Goal: Task Accomplishment & Management: Use online tool/utility

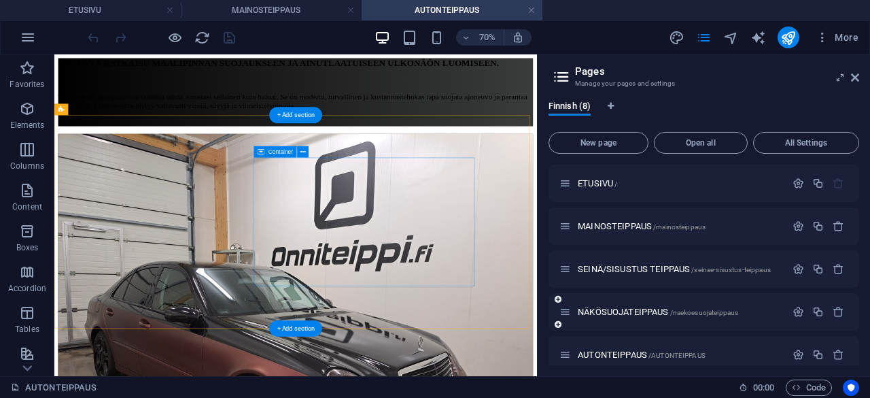
scroll to position [86, 0]
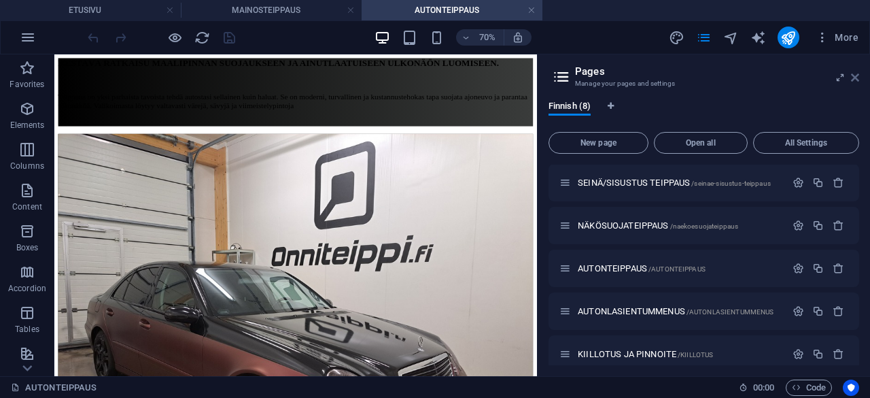
click at [856, 77] on icon at bounding box center [855, 77] width 8 height 11
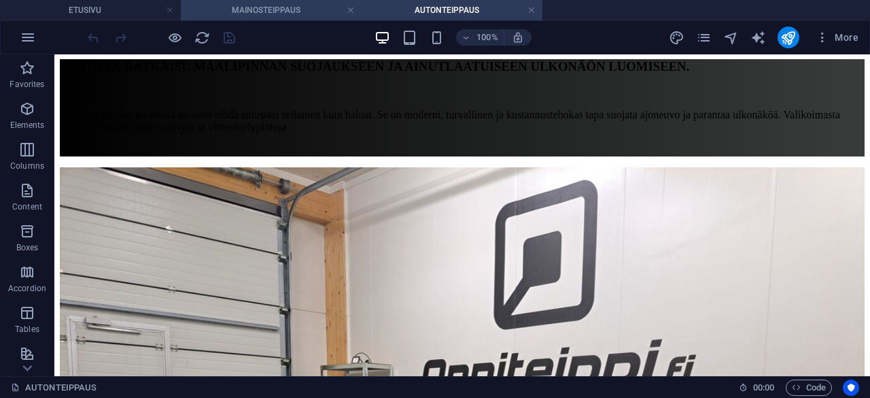
click at [287, 14] on h4 "MAINOSTEIPPAUS" at bounding box center [271, 10] width 181 height 15
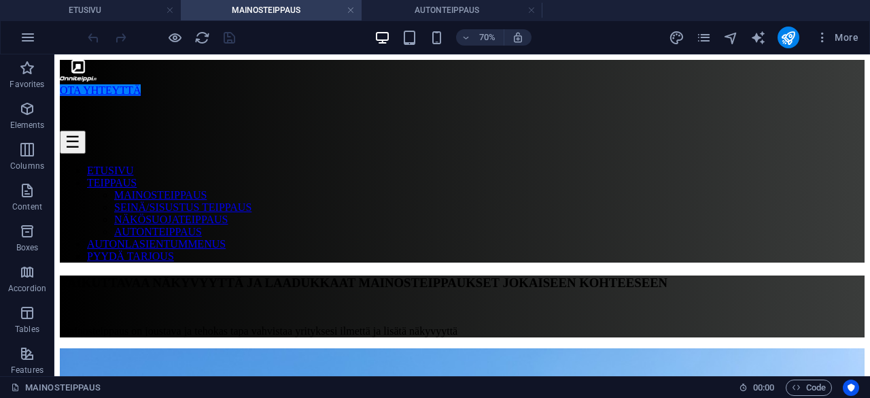
scroll to position [0, 0]
click at [818, 41] on icon "button" at bounding box center [823, 38] width 14 height 14
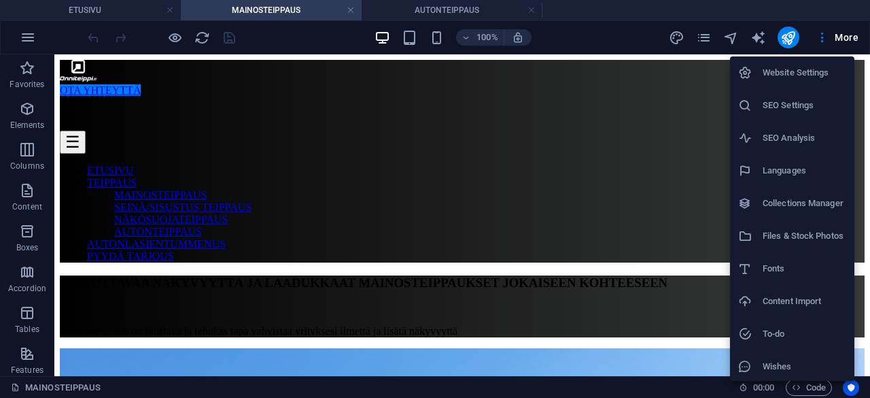
click at [806, 84] on li "Website Settings" at bounding box center [792, 72] width 124 height 33
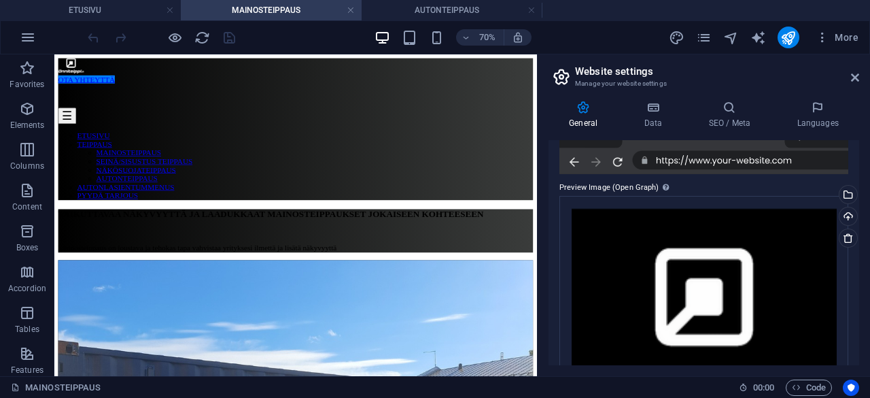
scroll to position [283, 0]
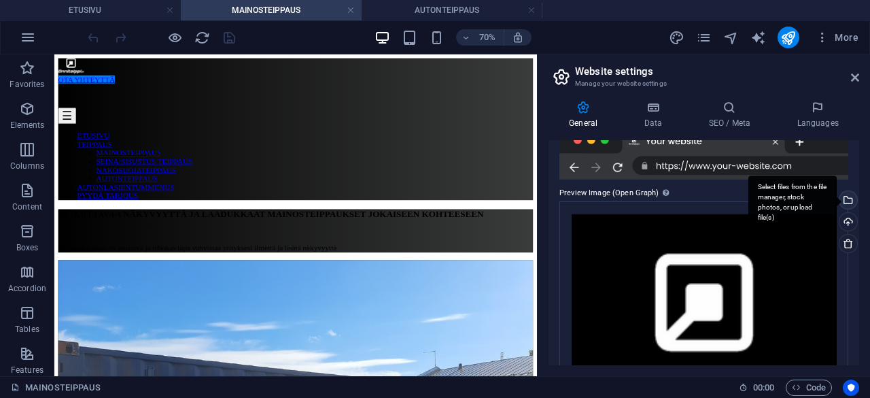
click at [837, 198] on div "Select files from the file manager, stock photos, or upload file(s)" at bounding box center [792, 201] width 88 height 51
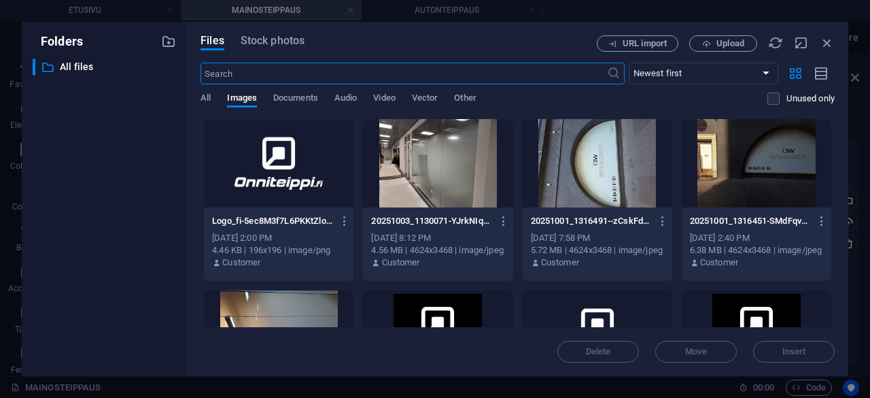
click at [269, 167] on div at bounding box center [279, 163] width 150 height 88
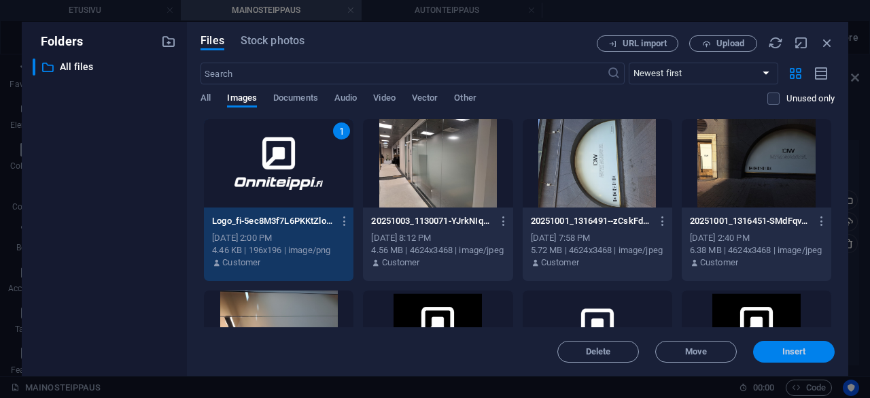
click at [805, 359] on button "Insert" at bounding box center [794, 352] width 82 height 22
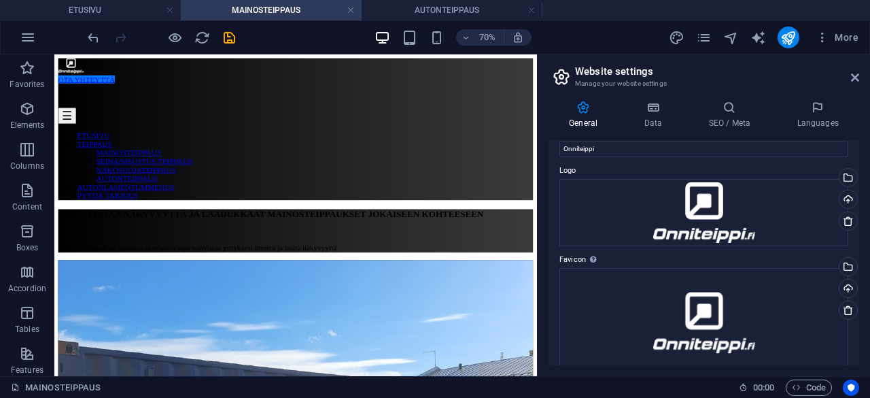
scroll to position [26, 0]
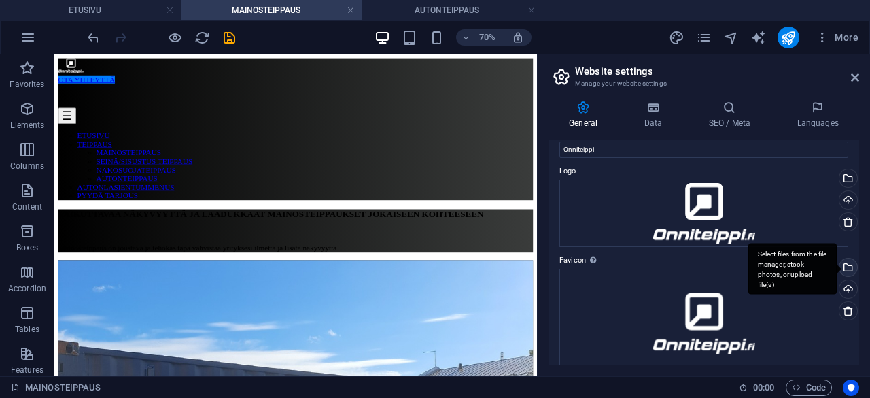
click at [844, 264] on div "Select files from the file manager, stock photos, or upload file(s)" at bounding box center [847, 268] width 20 height 20
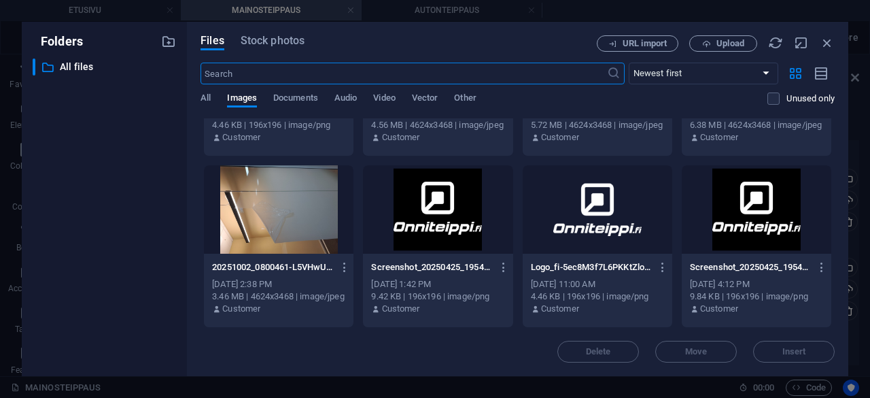
scroll to position [127, 0]
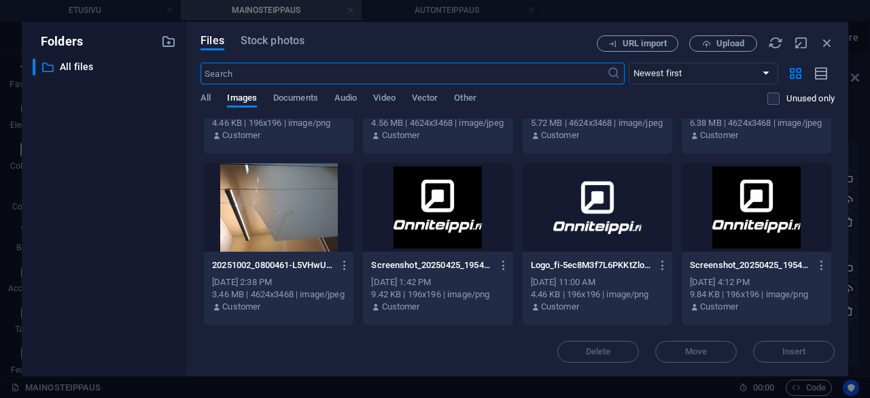
click at [443, 222] on div at bounding box center [438, 207] width 150 height 88
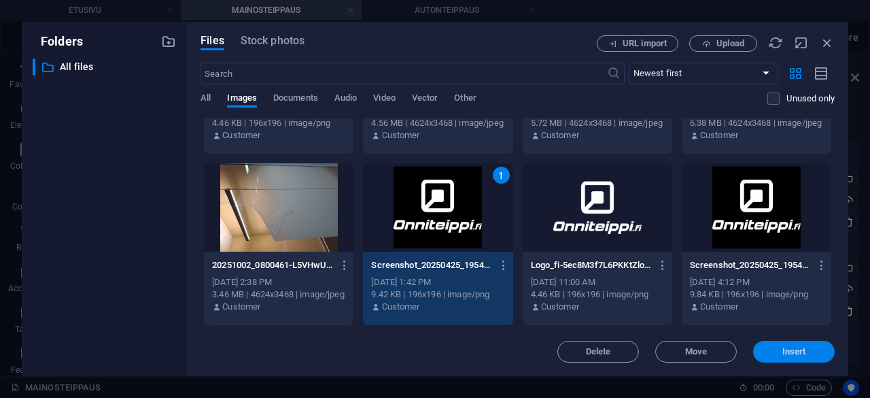
click at [804, 354] on span "Insert" at bounding box center [794, 351] width 24 height 8
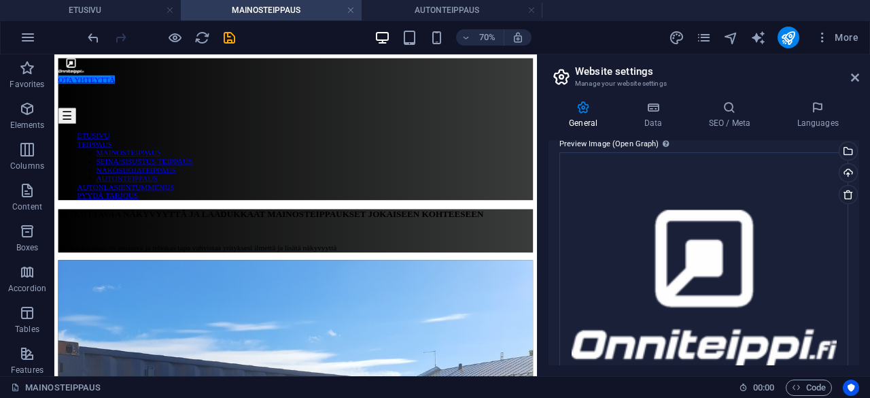
scroll to position [335, 0]
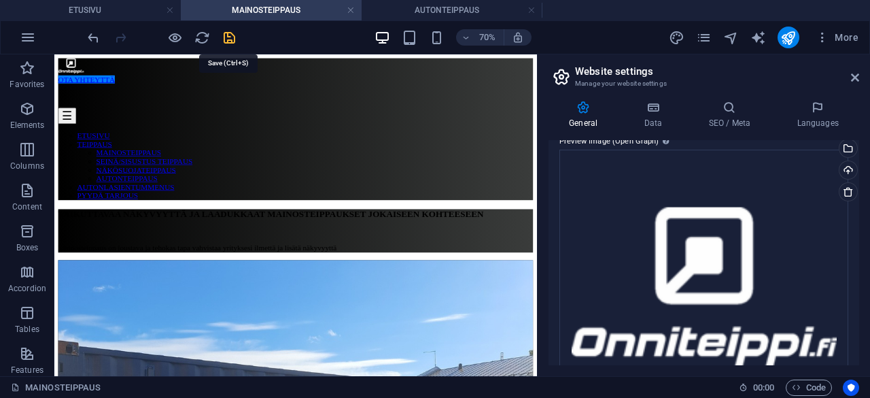
click at [230, 36] on icon "save" at bounding box center [230, 38] width 16 height 16
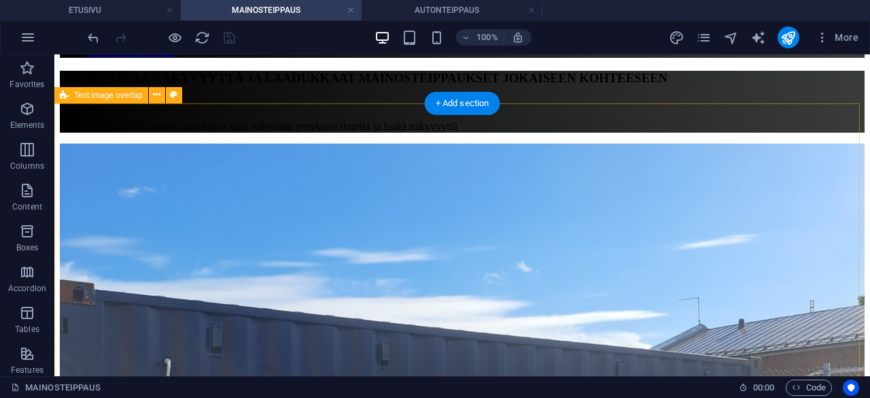
scroll to position [193, 0]
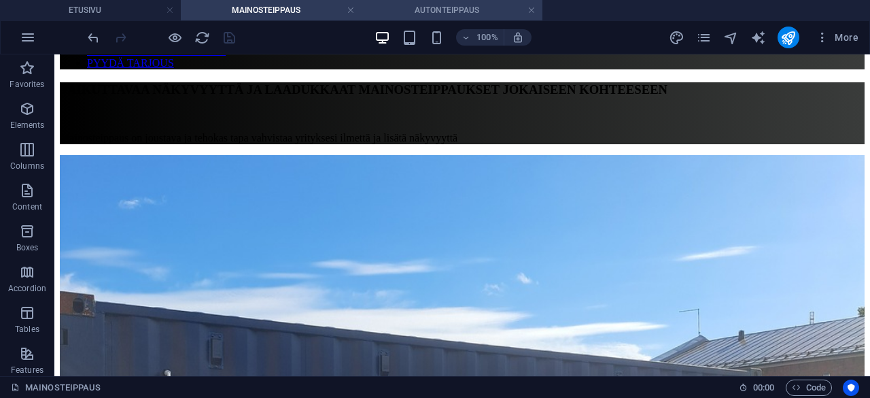
click at [431, 8] on h4 "AUTONTEIPPAUS" at bounding box center [452, 10] width 181 height 15
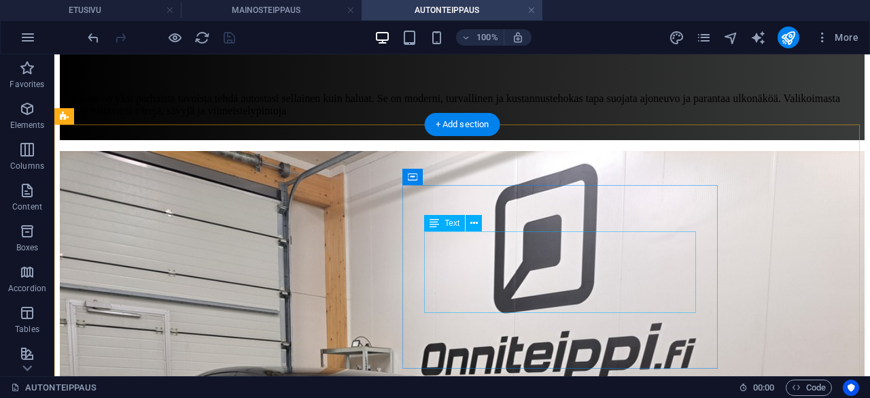
scroll to position [247, 0]
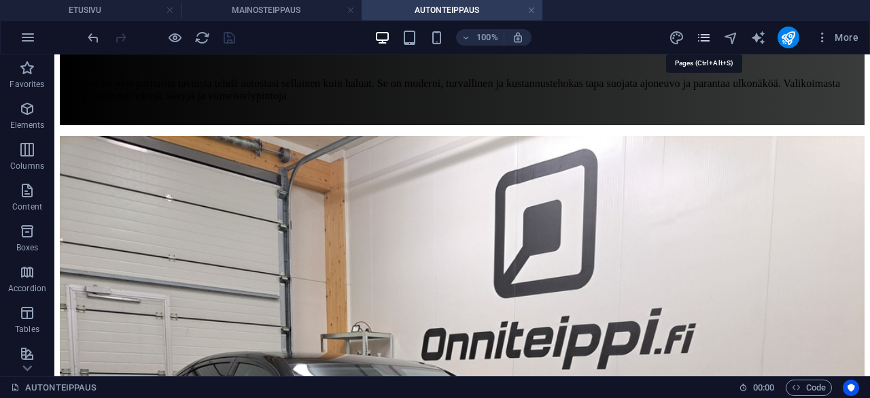
click at [709, 38] on icon "pages" at bounding box center [704, 38] width 16 height 16
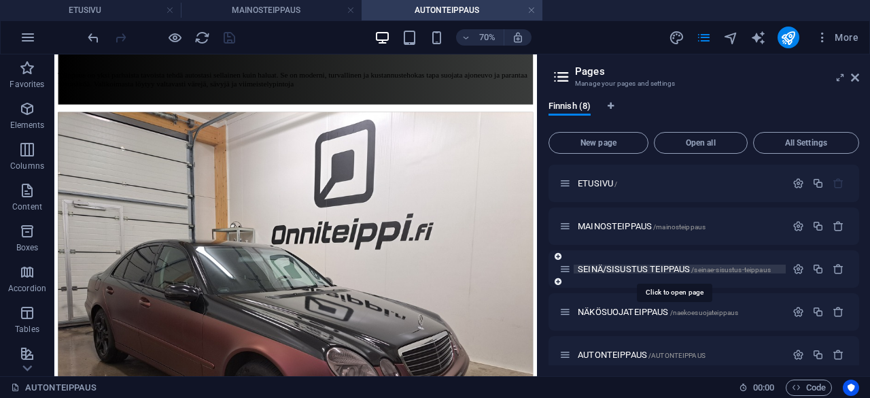
click at [610, 270] on span "SEINÄ/SISUSTUS TEIPPAUS /seinae-sisustus-teippaus" at bounding box center [674, 269] width 193 height 10
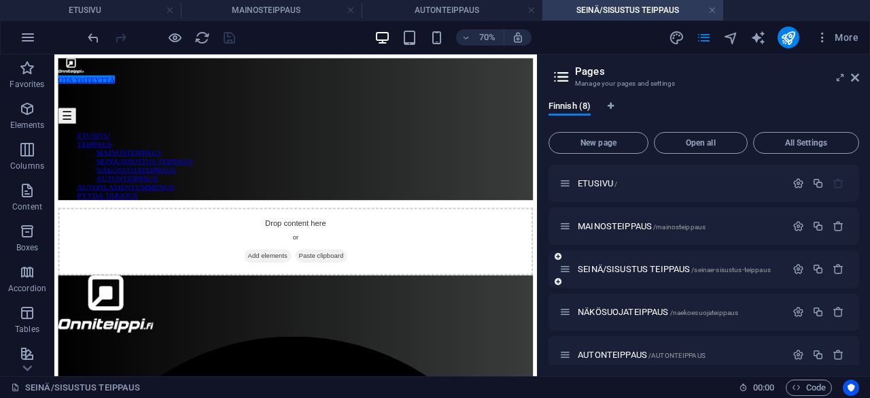
scroll to position [0, 0]
click at [613, 312] on span "NÄKÖSUOJATEIPPAUS /naekoesuojateippaus" at bounding box center [658, 312] width 160 height 10
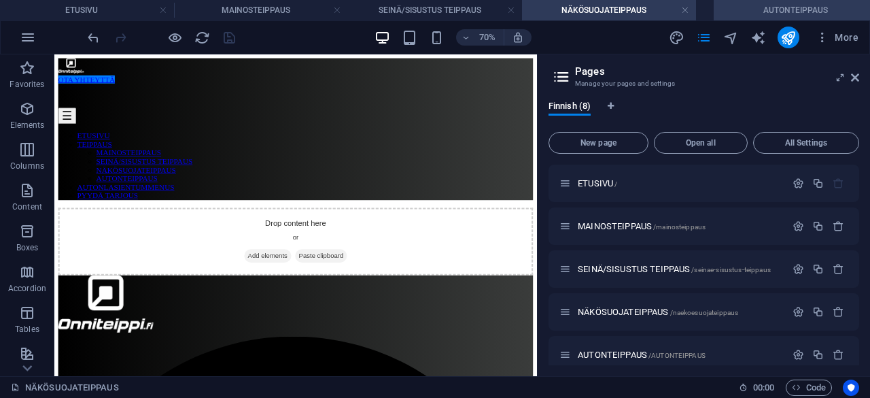
drag, startPoint x: 452, startPoint y: 16, endPoint x: 818, endPoint y: 1, distance: 366.0
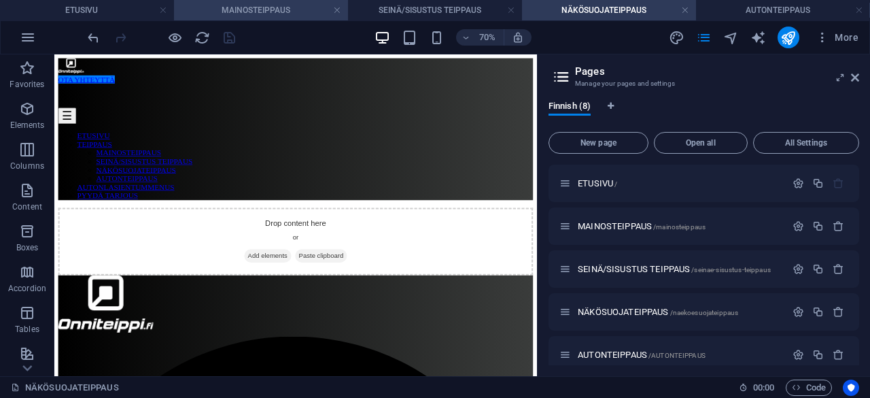
click at [249, 6] on h4 "MAINOSTEIPPAUS" at bounding box center [261, 10] width 174 height 15
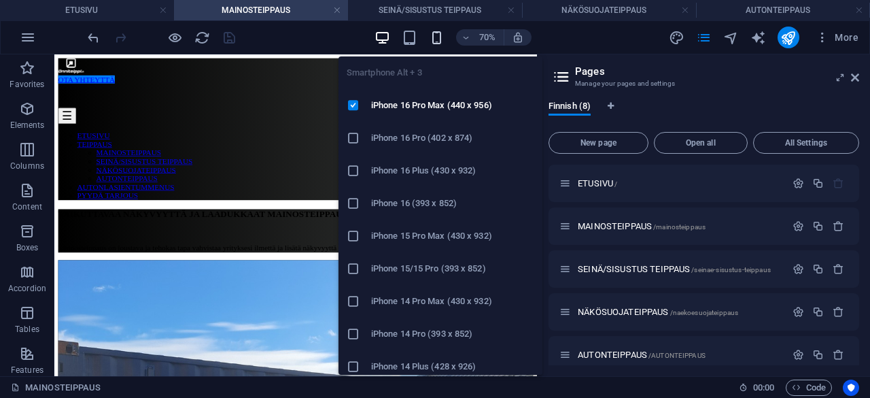
click at [439, 37] on icon "button" at bounding box center [437, 38] width 16 height 16
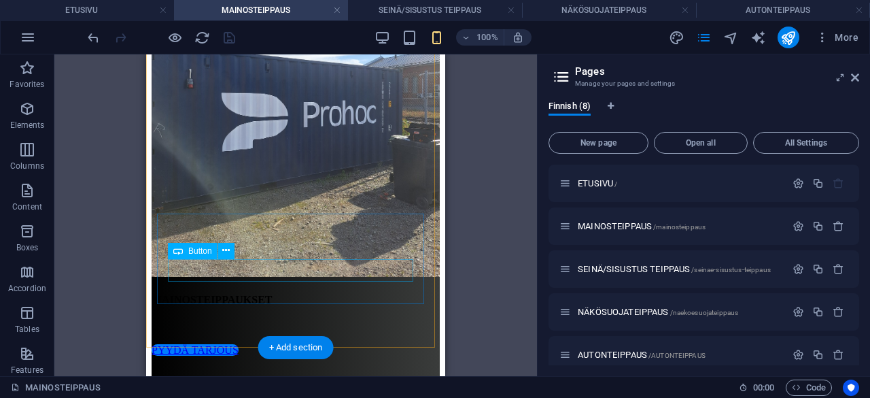
scroll to position [399, 0]
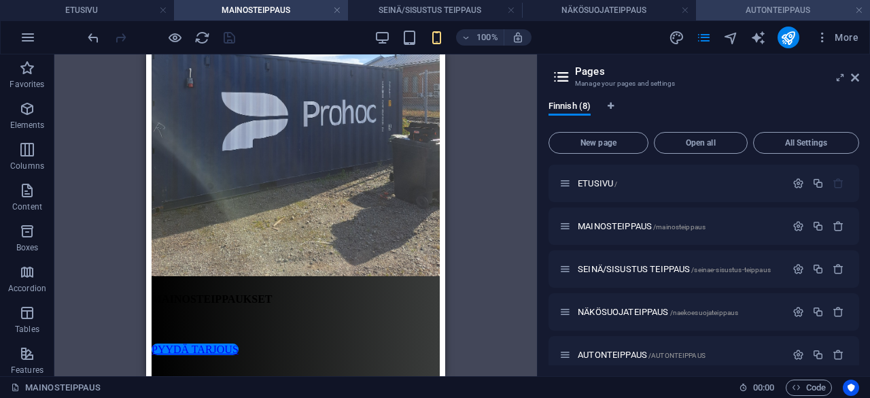
click at [759, 10] on h4 "AUTONTEIPPAUS" at bounding box center [783, 10] width 174 height 15
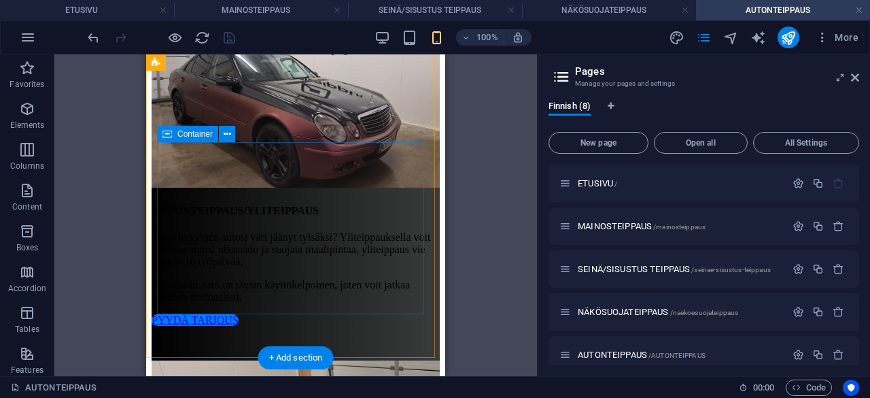
scroll to position [469, 0]
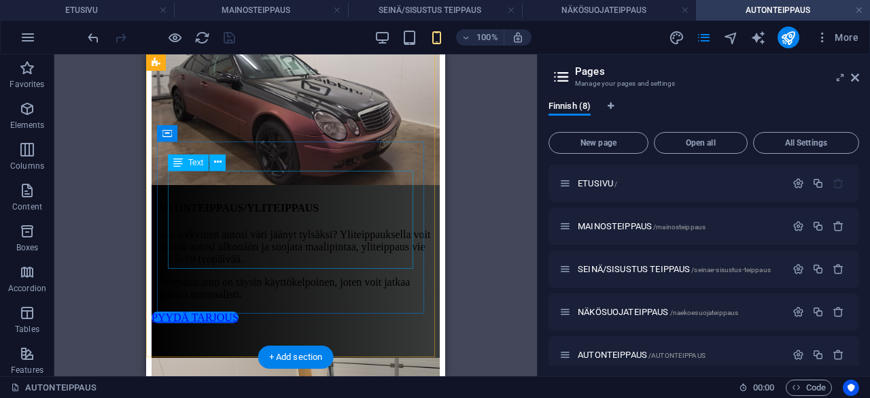
click at [230, 228] on div "Onko nykyinen autosi väri jäänyt tylsäksi? Yliteippauksella voit muuttaa autosi…" at bounding box center [296, 264] width 288 height 72
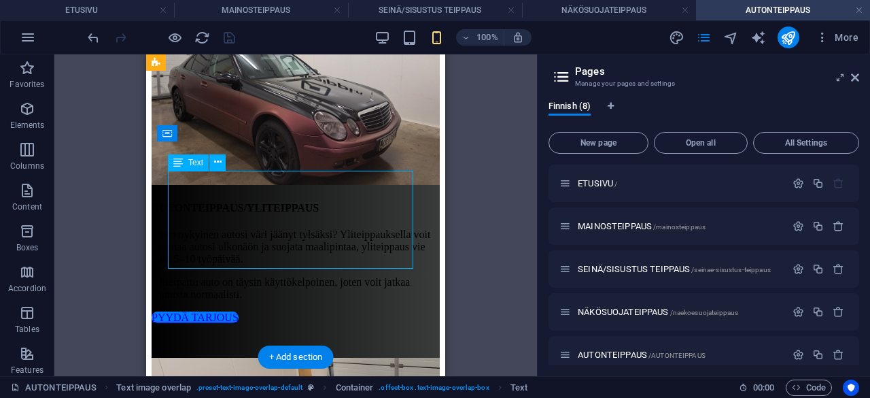
click at [230, 228] on div "Onko nykyinen autosi väri jäänyt tylsäksi? Yliteippauksella voit muuttaa autosi…" at bounding box center [296, 264] width 288 height 72
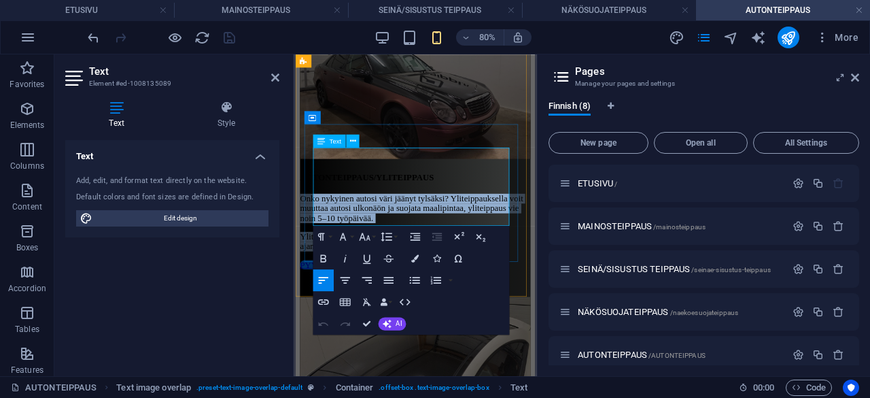
drag, startPoint x: 319, startPoint y: 180, endPoint x: 550, endPoint y: 255, distance: 242.3
click at [550, 255] on div "Onko nykyinen autosi väri jäänyt tylsäksi? Yliteippauksella voit muuttaa autosi…" at bounding box center [445, 264] width 288 height 72
copy div "Onko nykyinen autosi väri jäänyt tylsäksi? Yliteippauksella voit muuttaa autosi…"
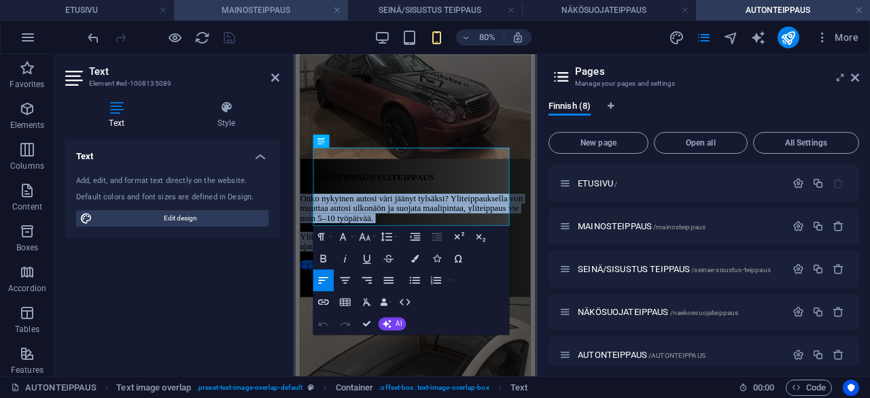
click at [283, 6] on h4 "MAINOSTEIPPAUS" at bounding box center [261, 10] width 174 height 15
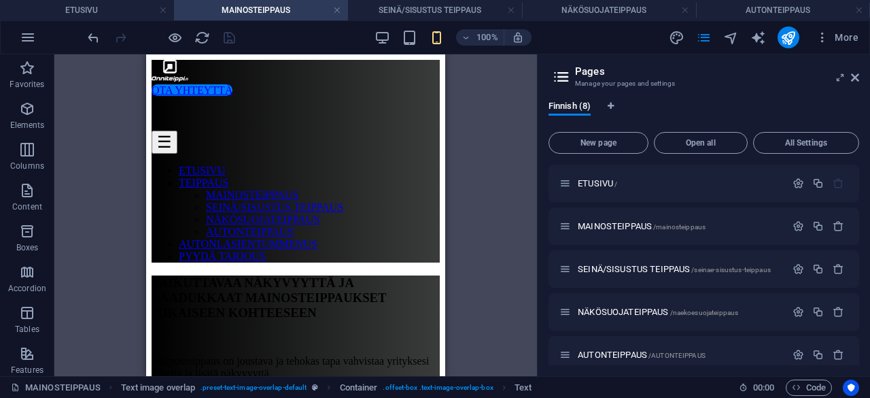
scroll to position [0, 0]
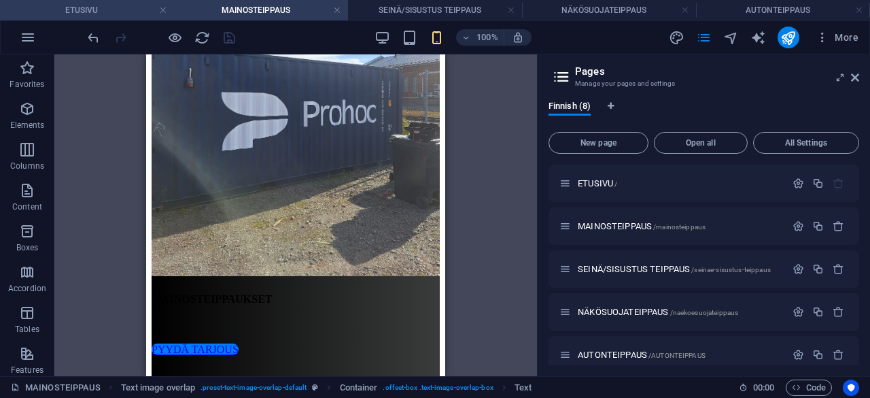
click at [114, 12] on h4 "ETUSIVU" at bounding box center [87, 10] width 174 height 15
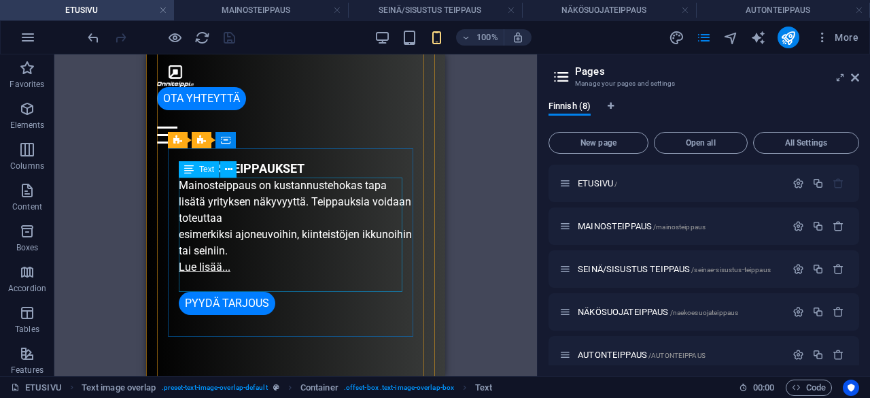
scroll to position [513, 0]
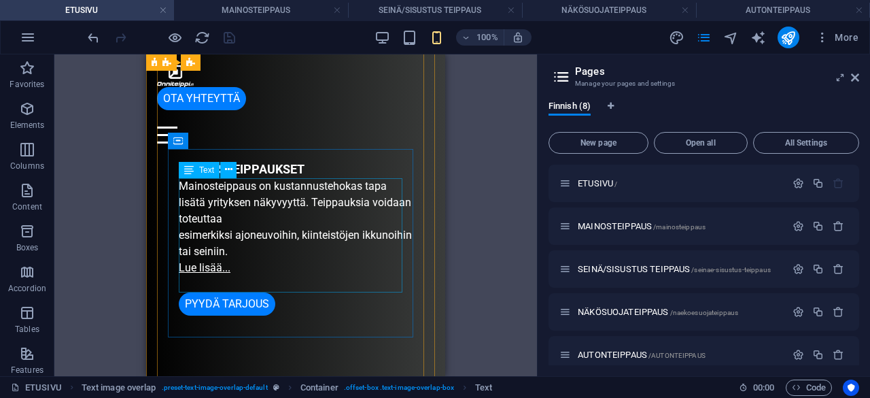
click at [277, 218] on div "Mainosteippaus on kustannustehokas tapa lisätä yrityksen näkyvyyttä. Teippauksi…" at bounding box center [296, 235] width 234 height 114
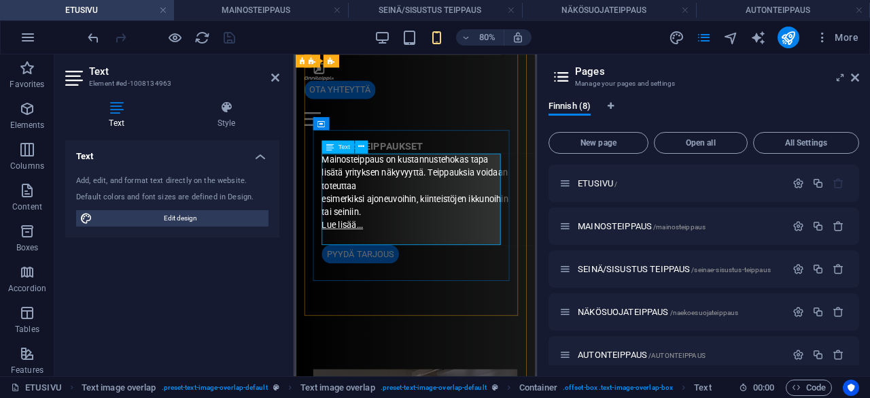
drag, startPoint x: 329, startPoint y: 190, endPoint x: 534, endPoint y: 246, distance: 212.2
click at [534, 246] on div "Mainosteippaus on kustannustehokas tapa lisätä yrityksen näkyvyyttä. Teippauksi…" at bounding box center [445, 235] width 234 height 114
copy div "Mainosteippaus on kustannustehokas tapa lisätä yrityksen näkyvyyttä. Teippauksi…"
click at [856, 77] on icon at bounding box center [855, 77] width 8 height 11
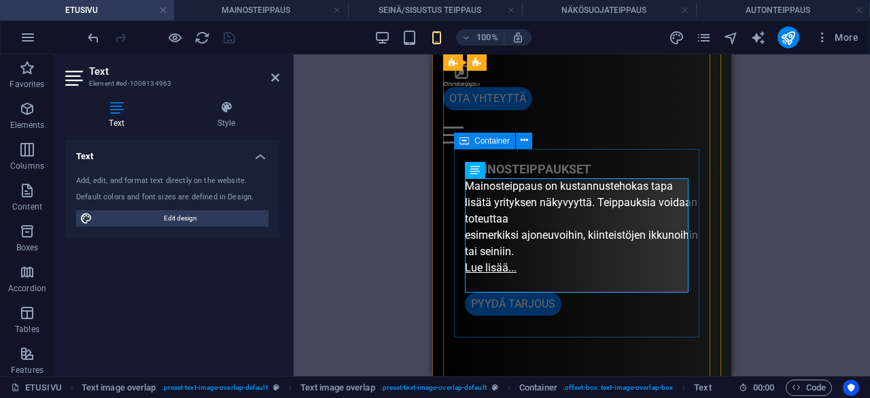
click at [697, 289] on div "MAINOSTEIPPAUKSET Mainosteippaus on kustannustehokas tapa lisätä yrityksen näky…" at bounding box center [582, 254] width 256 height 211
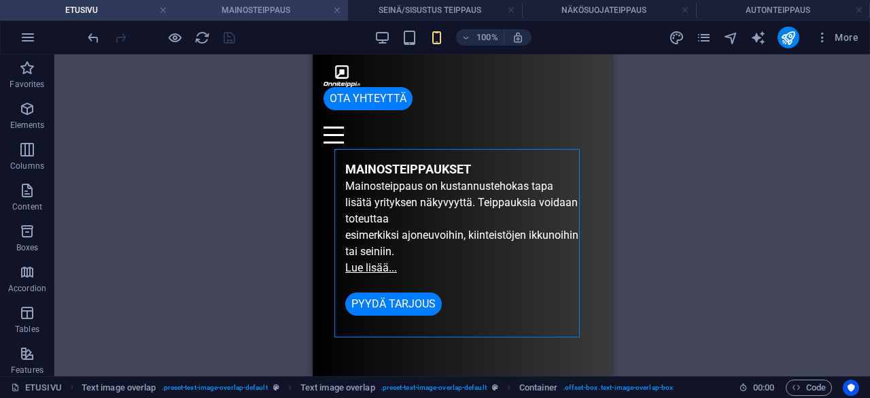
click at [272, 9] on h4 "MAINOSTEIPPAUS" at bounding box center [261, 10] width 174 height 15
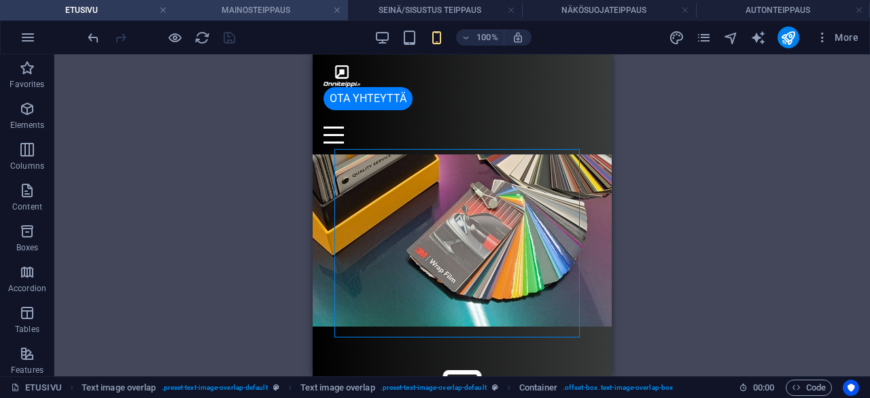
scroll to position [399, 0]
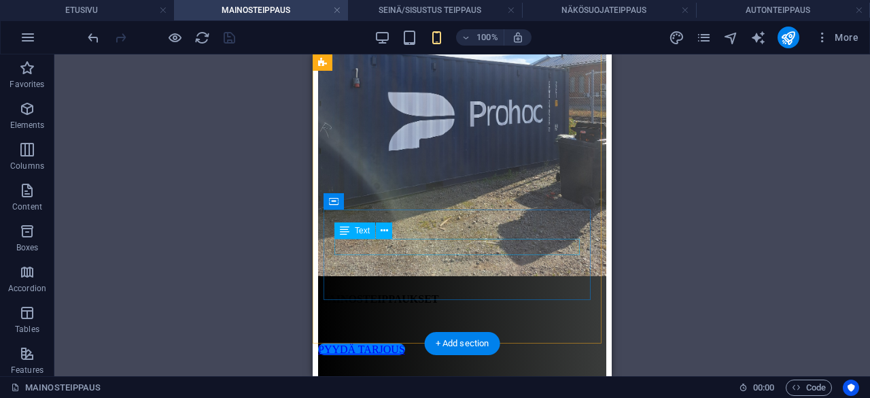
click at [445, 320] on div ".." at bounding box center [462, 326] width 288 height 12
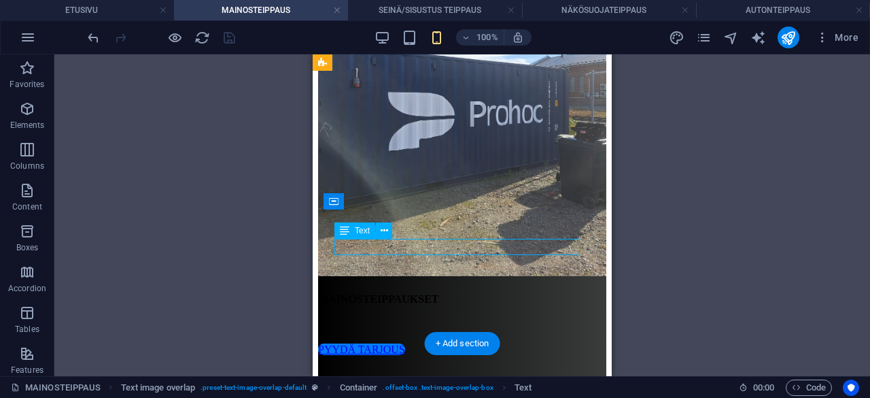
click at [445, 320] on div ".." at bounding box center [462, 326] width 288 height 12
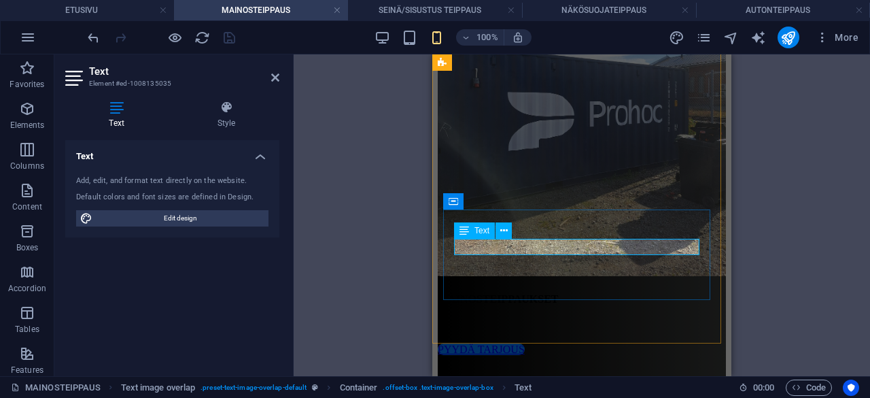
click at [536, 320] on p ".." at bounding box center [582, 326] width 288 height 12
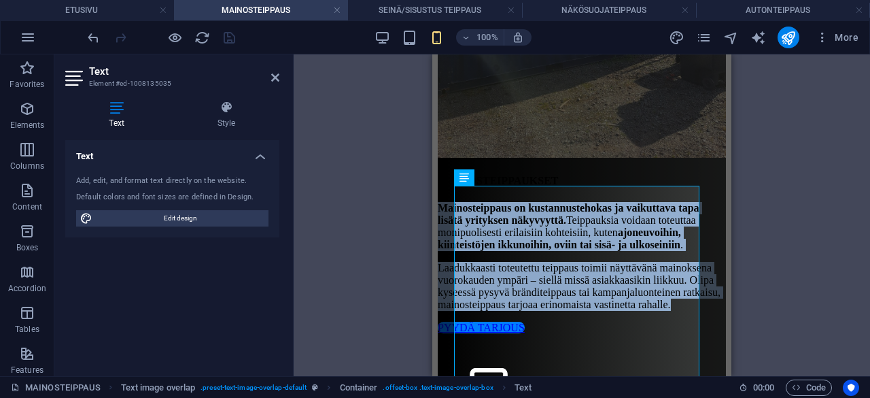
scroll to position [576, 0]
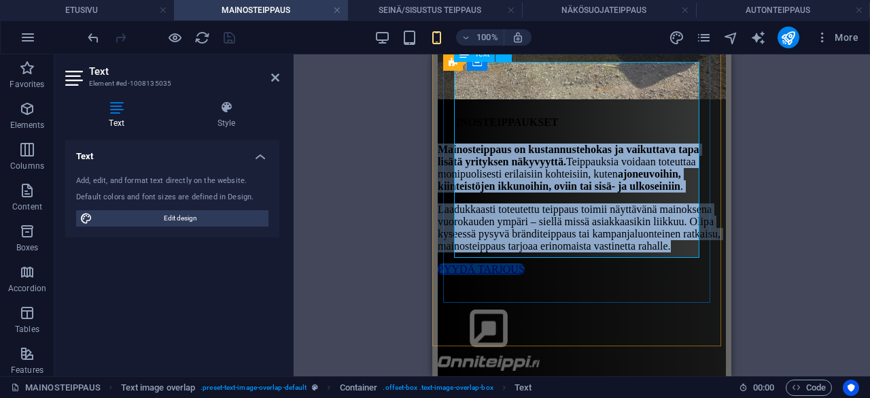
drag, startPoint x: 455, startPoint y: 249, endPoint x: 638, endPoint y: 252, distance: 182.2
click at [638, 252] on div "Mainosteippaus on kustannustehokas ja vaikuttava tapa lisätä yrityksen näkyvyyt…" at bounding box center [582, 197] width 288 height 109
drag, startPoint x: 566, startPoint y: 211, endPoint x: 615, endPoint y: 156, distance: 74.2
click at [615, 156] on p "Mainosteippaus on kustannustehokas ja vaikuttava tapa lisätä yrityksen näkyvyyt…" at bounding box center [582, 167] width 288 height 49
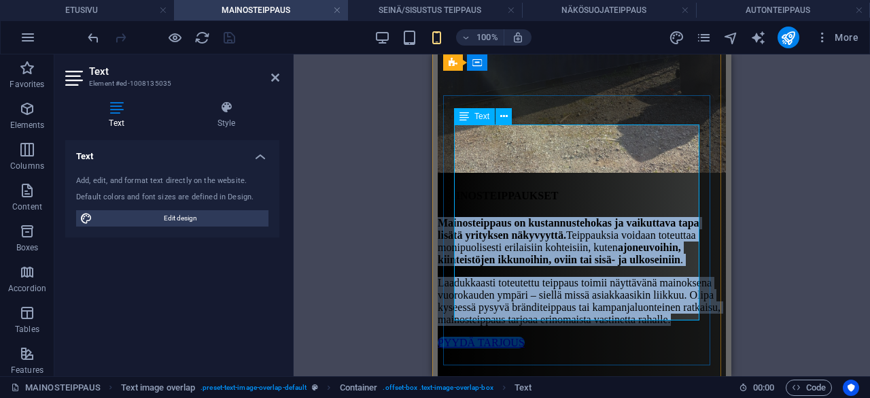
scroll to position [499, 0]
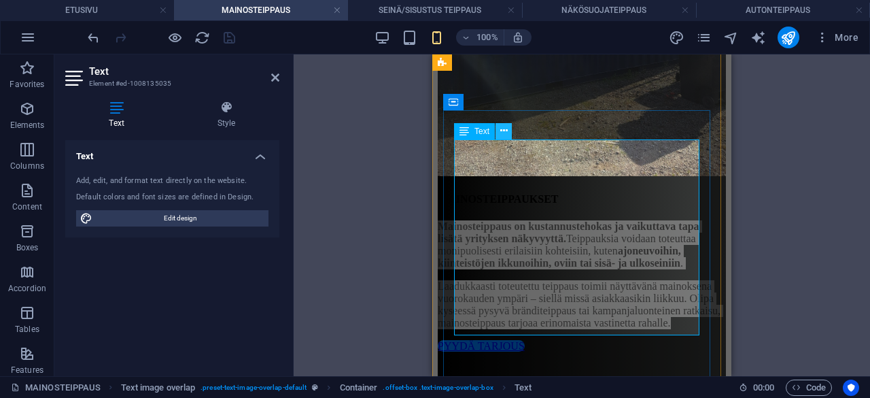
click at [504, 127] on icon at bounding box center [503, 131] width 7 height 14
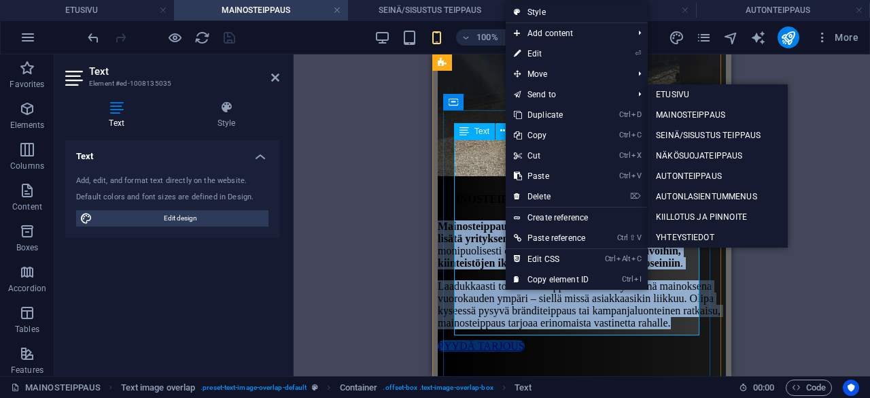
click at [485, 220] on p "Mainosteippaus on kustannustehokas ja vaikuttava tapa lisätä yrityksen näkyvyyt…" at bounding box center [582, 244] width 288 height 49
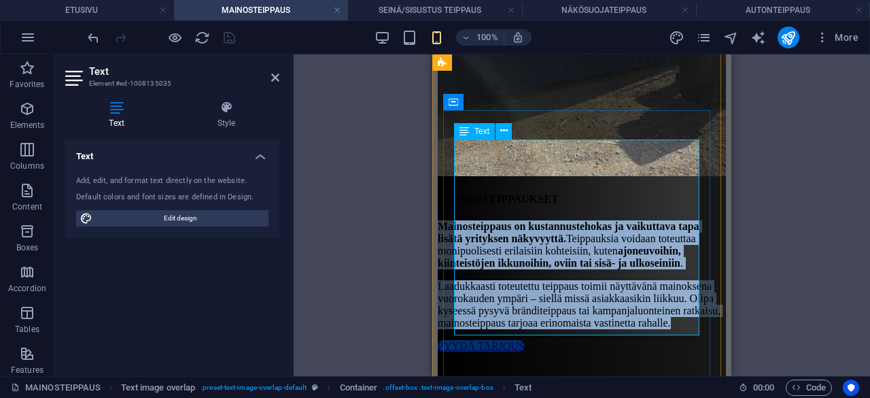
drag, startPoint x: 454, startPoint y: 148, endPoint x: 688, endPoint y: 326, distance: 293.5
click at [688, 326] on div "Mainosteippaus on kustannustehokas ja vaikuttava tapa lisätä yrityksen näkyvyyt…" at bounding box center [582, 274] width 288 height 109
drag, startPoint x: 636, startPoint y: 285, endPoint x: 658, endPoint y: 273, distance: 25.0
click at [658, 280] on p "Laadukkaasti toteutettu teippaus toimii näyttävänä mainoksena vuorokauden ympär…" at bounding box center [582, 304] width 288 height 49
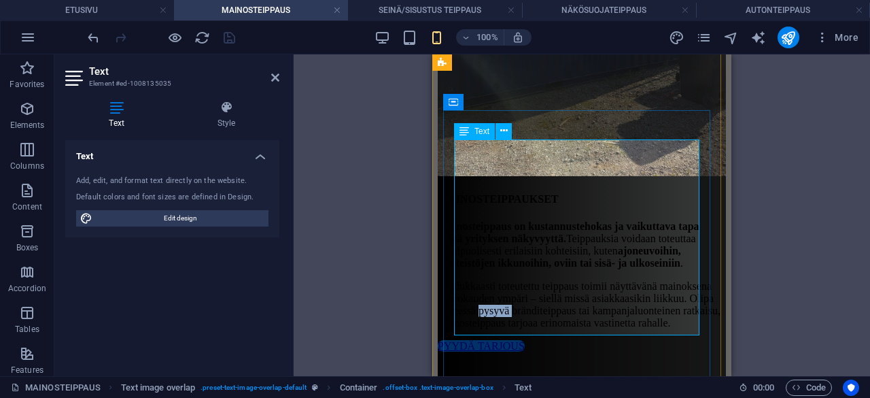
click at [658, 280] on p "Laadukkaasti toteutettu teippaus toimii näyttävänä mainoksena vuorokauden ympär…" at bounding box center [582, 304] width 288 height 49
click at [507, 131] on button at bounding box center [504, 131] width 16 height 16
click at [486, 220] on p "Mainosteippaus on kustannustehokas ja vaikuttava tapa lisätä yrityksen näkyvyyt…" at bounding box center [582, 244] width 288 height 49
click at [507, 137] on button at bounding box center [504, 131] width 16 height 16
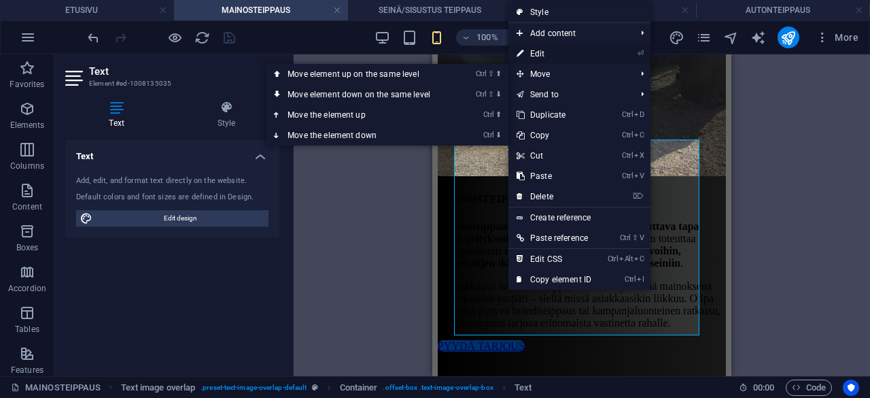
click at [551, 55] on link "⏎ Edit" at bounding box center [553, 54] width 91 height 20
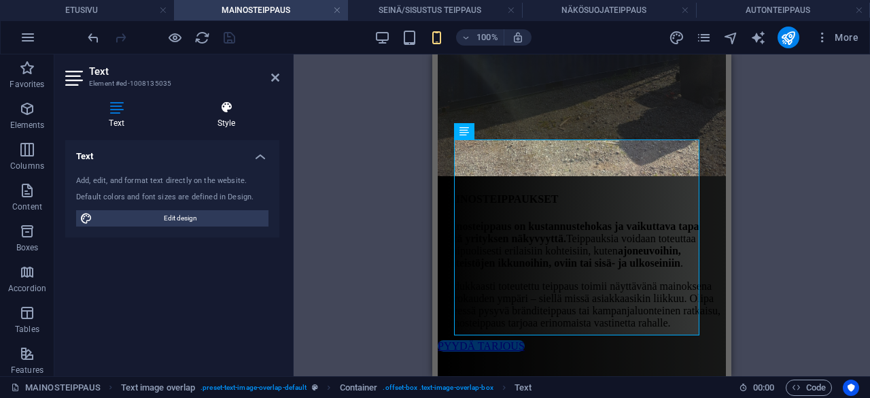
click at [237, 119] on h4 "Style" at bounding box center [226, 115] width 106 height 29
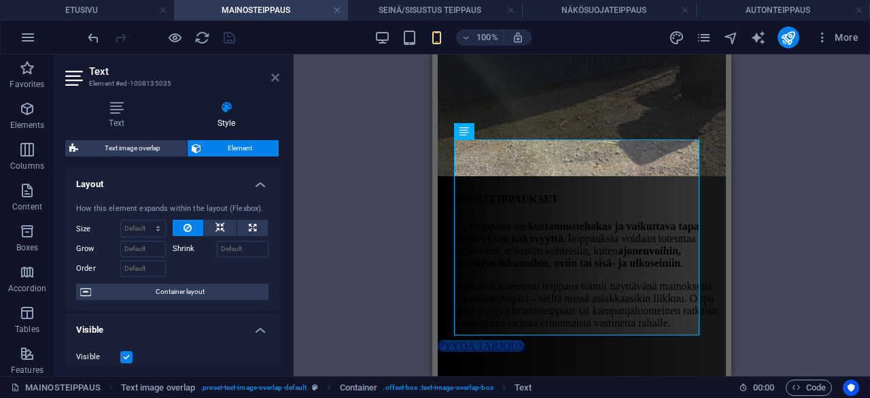
click at [276, 80] on icon at bounding box center [275, 77] width 8 height 11
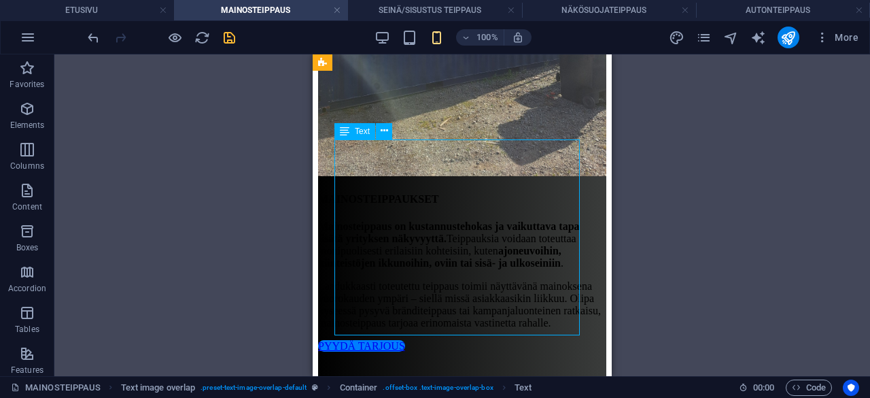
drag, startPoint x: 336, startPoint y: 150, endPoint x: 403, endPoint y: 156, distance: 66.9
click at [403, 220] on div "Mainosteippaus on kustannustehokas ja vaikuttava tapa lisätä yrityksen näkyvyyt…" at bounding box center [462, 274] width 288 height 109
click at [381, 131] on icon at bounding box center [384, 131] width 7 height 14
click at [326, 193] on div "MAINOSTEIPPAUKSET Mainosteippaus on kustannustehokas ja vaikuttava tapa lisätä …" at bounding box center [462, 289] width 288 height 192
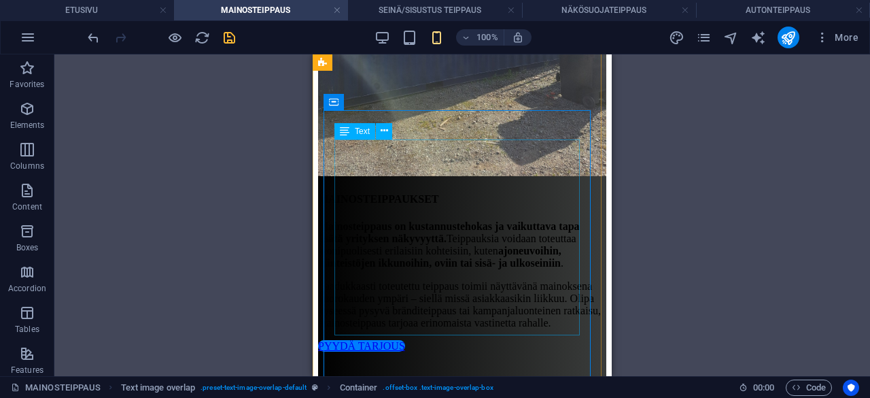
click at [345, 220] on div "Mainosteippaus on kustannustehokas ja vaikuttava tapa lisätä yrityksen näkyvyyt…" at bounding box center [462, 274] width 288 height 109
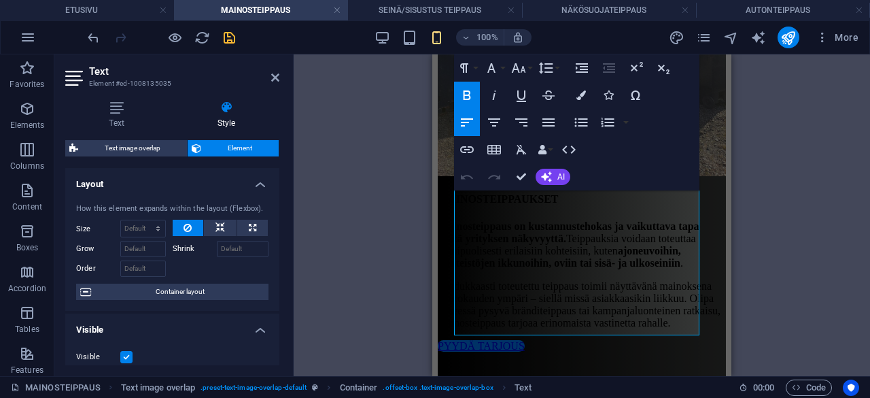
click at [345, 150] on div "Drag here to replace the existing content. Press “Ctrl” if you want to create a…" at bounding box center [582, 215] width 576 height 322
click at [470, 95] on icon "button" at bounding box center [467, 95] width 16 height 16
click at [499, 119] on icon "button" at bounding box center [494, 122] width 12 height 8
click at [465, 122] on icon "button" at bounding box center [467, 122] width 12 height 8
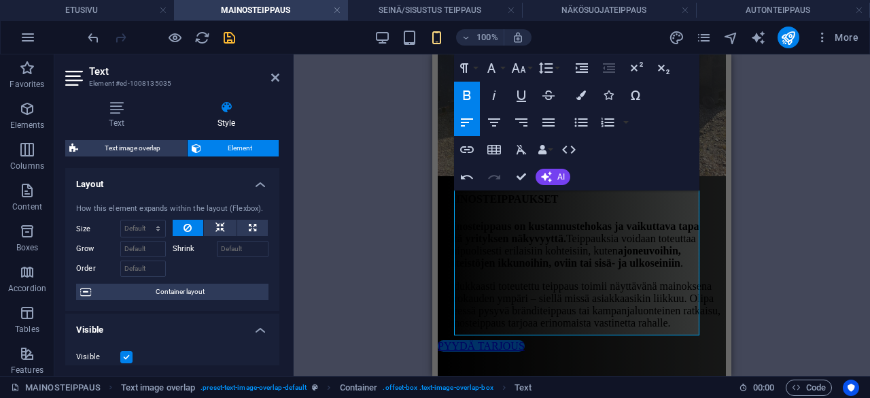
click at [379, 124] on div "Drag here to replace the existing content. Press “Ctrl” if you want to create a…" at bounding box center [582, 215] width 576 height 322
click at [465, 102] on icon "button" at bounding box center [467, 95] width 16 height 16
click at [468, 94] on icon "button" at bounding box center [467, 95] width 7 height 10
click at [470, 118] on icon "button" at bounding box center [467, 122] width 16 height 16
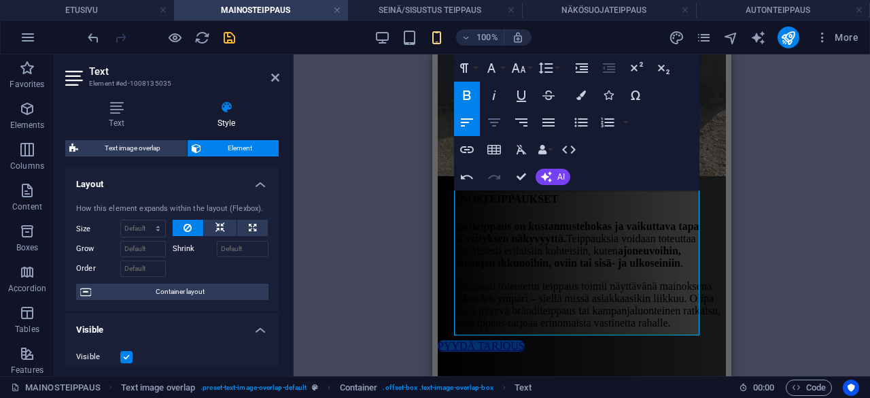
click at [488, 127] on icon "button" at bounding box center [494, 122] width 16 height 16
click at [466, 120] on icon "button" at bounding box center [467, 122] width 16 height 16
click at [470, 101] on icon "button" at bounding box center [467, 95] width 16 height 16
click at [492, 94] on icon "button" at bounding box center [494, 95] width 16 height 16
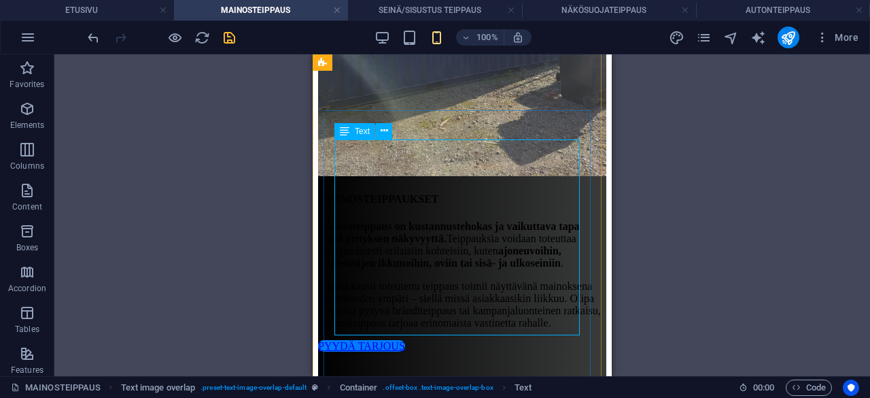
click at [341, 220] on div "Mainosteippaus on kustannustehokas ja vaikuttava tapa lisätä yrityksen näkyvyyt…" at bounding box center [462, 274] width 288 height 109
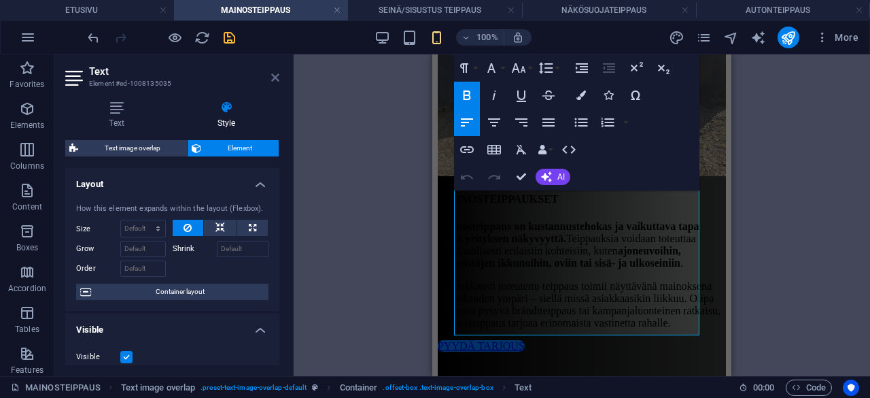
click at [273, 77] on icon at bounding box center [275, 77] width 8 height 11
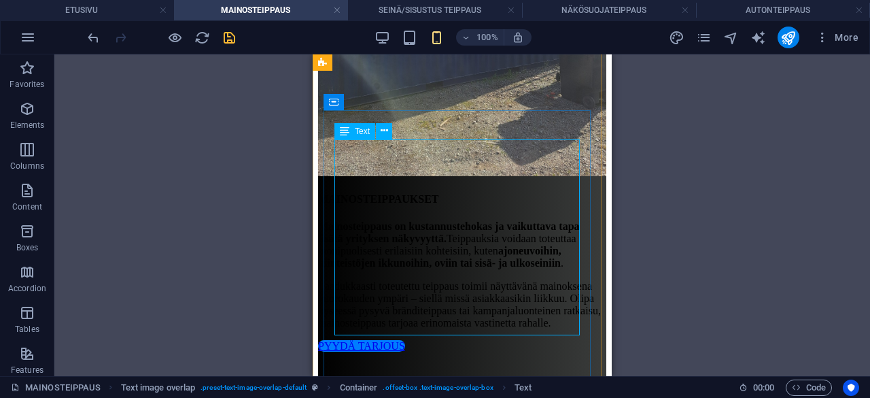
click at [377, 220] on div "Mainosteippaus on kustannustehokas ja vaikuttava tapa lisätä yrityksen näkyvyyt…" at bounding box center [462, 274] width 288 height 109
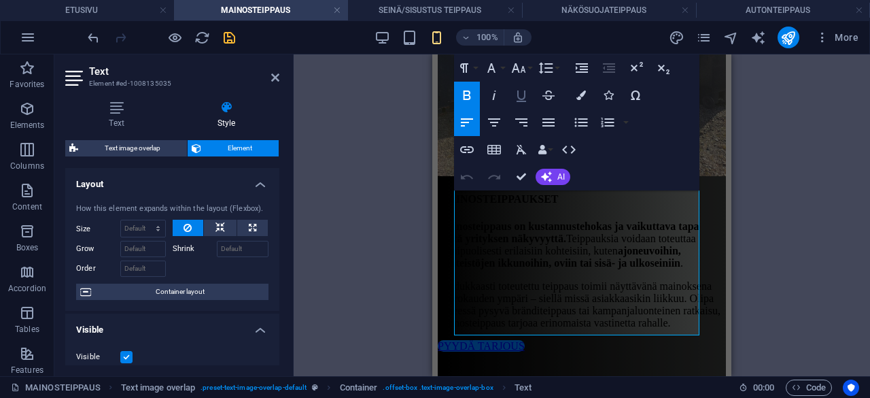
click at [523, 90] on icon "button" at bounding box center [521, 95] width 16 height 16
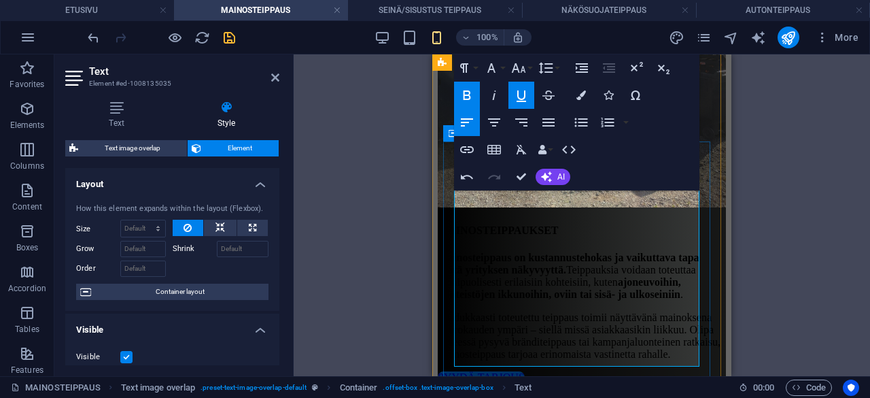
click at [504, 252] on p "​ Mainosteippaus on kustannustehokas ja vaikuttava tapa lisätä yrityksen näkyvy…" at bounding box center [582, 276] width 288 height 49
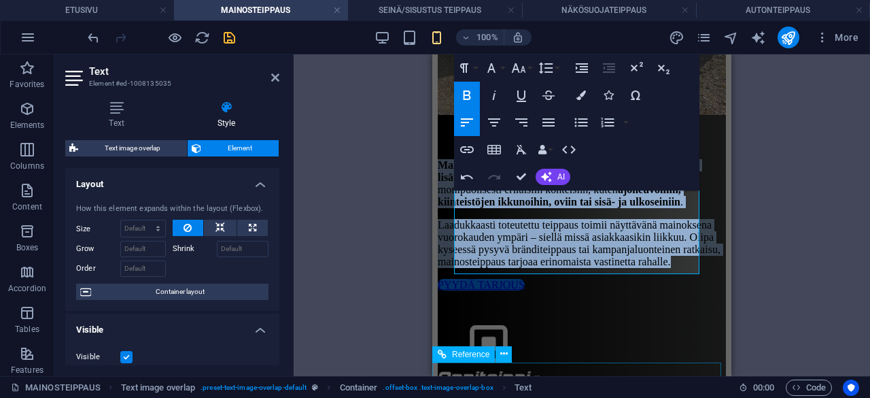
scroll to position [564, 0]
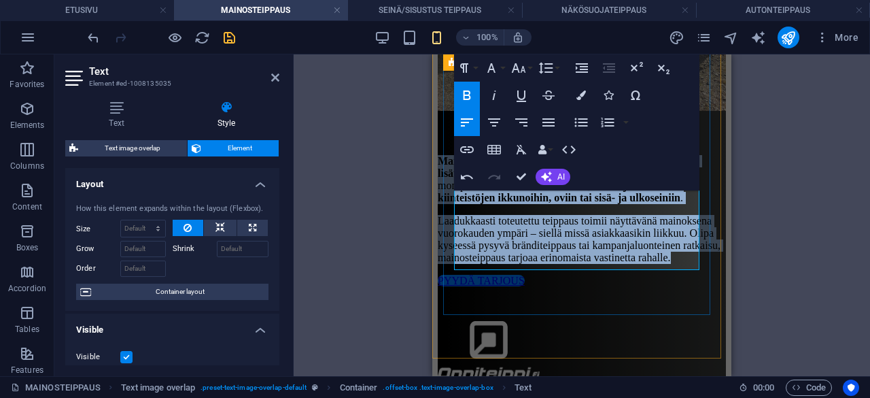
drag, startPoint x: 457, startPoint y: 209, endPoint x: 676, endPoint y: 260, distance: 225.6
click at [676, 260] on div "​ Mainosteippaus on kustannustehokas ja vaikuttava tapa lisätä yrityksen näkyvy…" at bounding box center [582, 209] width 288 height 109
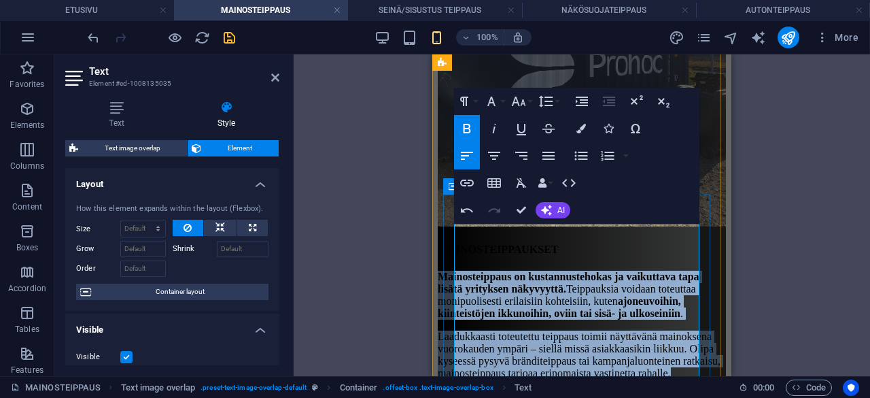
scroll to position [415, 0]
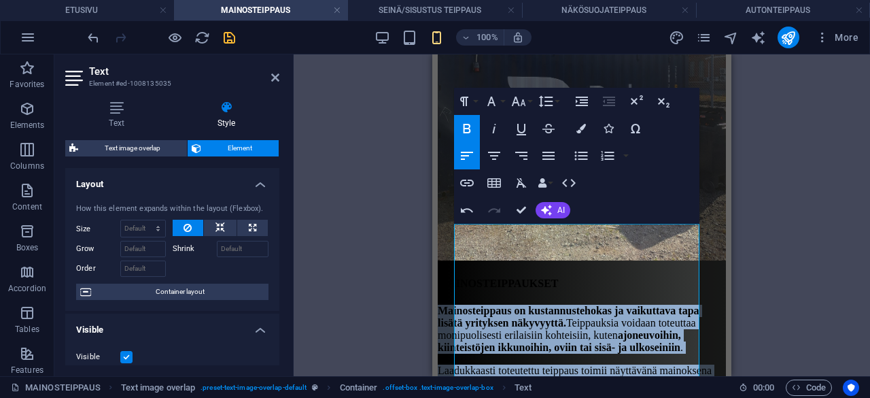
click at [471, 122] on icon "button" at bounding box center [467, 128] width 16 height 16
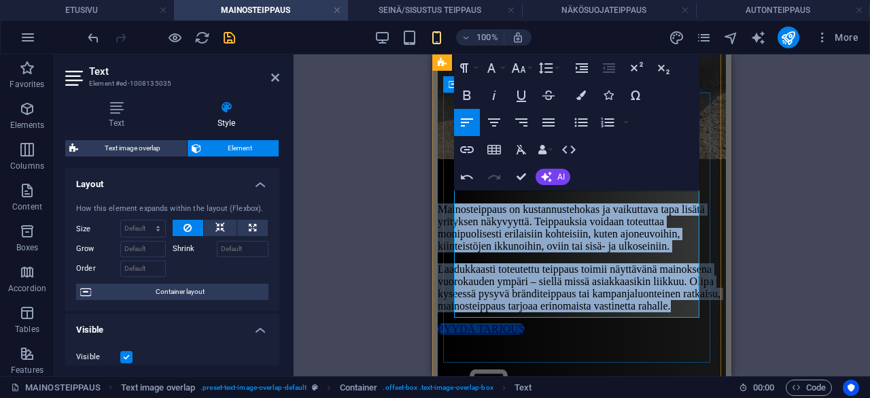
scroll to position [517, 0]
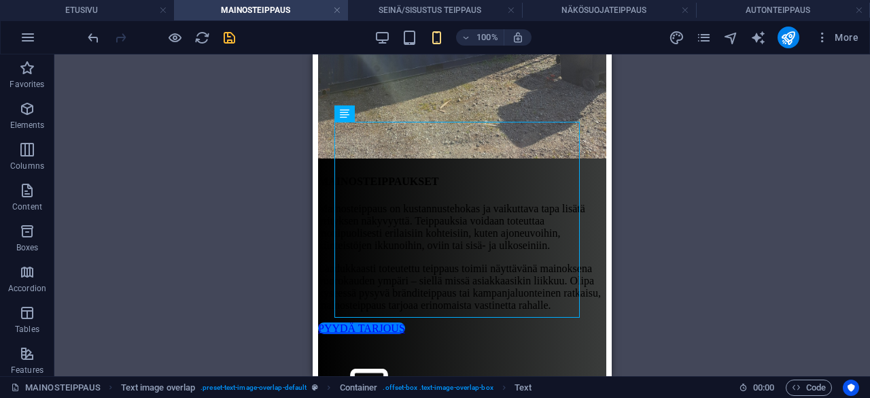
click at [231, 190] on div "Drag here to replace the existing content. Press “Ctrl” if you want to create a…" at bounding box center [462, 215] width 816 height 322
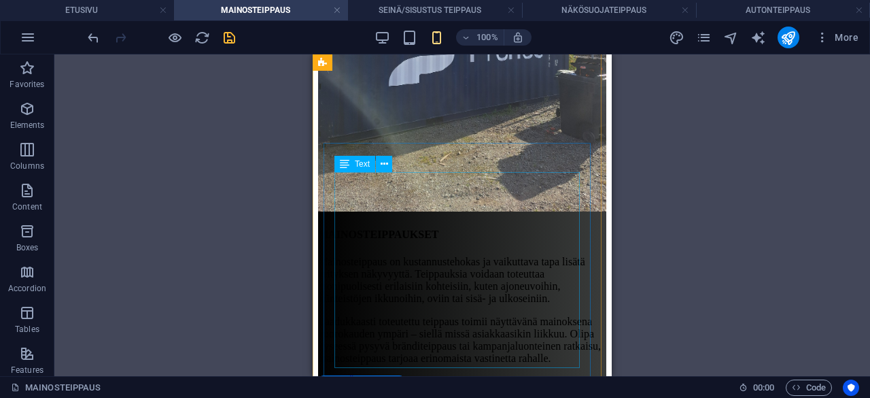
scroll to position [466, 0]
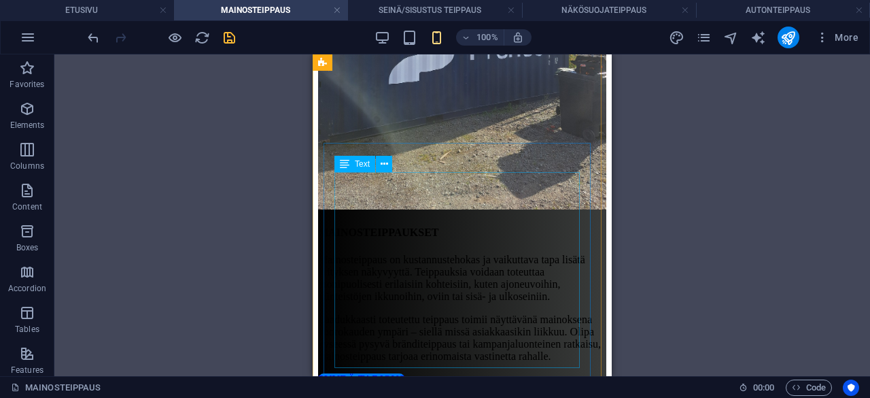
click at [403, 254] on div "Mainosteippaus on kustannustehokas ja vaikuttava tapa lisätä yrityksen näkyvyyt…" at bounding box center [462, 308] width 288 height 109
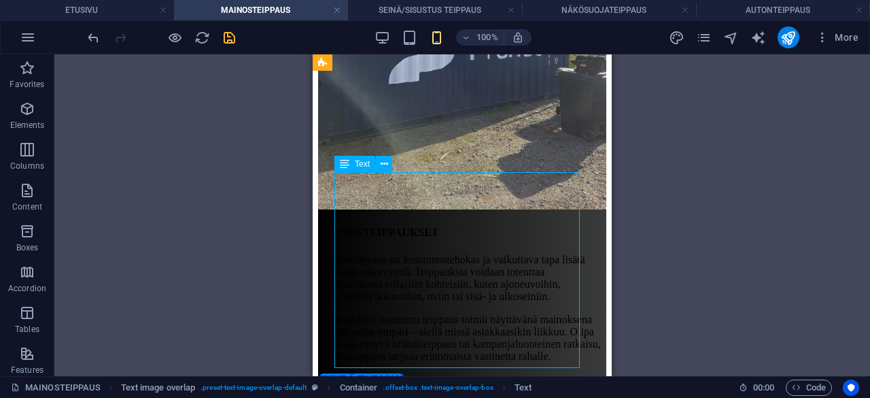
click at [403, 254] on div "Mainosteippaus on kustannustehokas ja vaikuttava tapa lisätä yrityksen näkyvyyt…" at bounding box center [462, 308] width 288 height 109
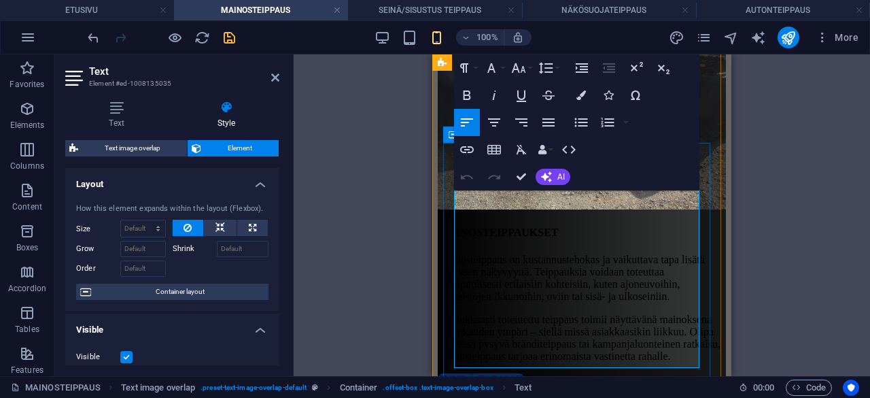
scroll to position [423, 0]
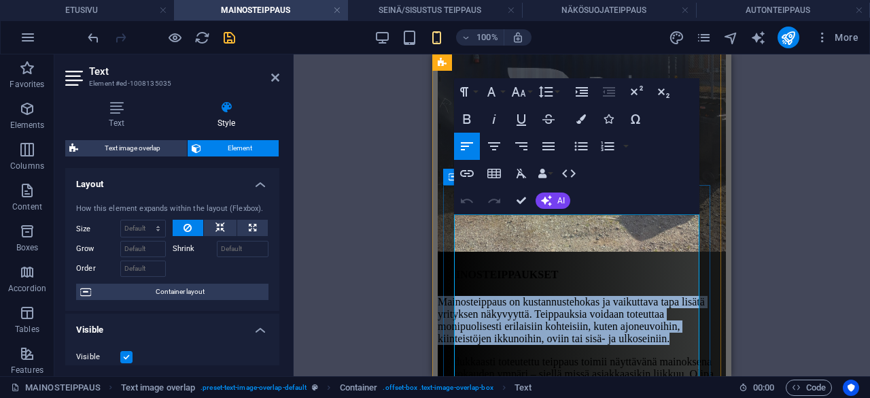
drag, startPoint x: 455, startPoint y: 224, endPoint x: 663, endPoint y: 306, distance: 224.3
click at [663, 306] on p "Mainosteippaus on kustannustehokas ja vaikuttava tapa lisätä yrityksen näkyvyyt…" at bounding box center [582, 320] width 288 height 49
copy p "Mainosteippaus on kustannustehokas ja vaikuttava tapa lisätä yrityksen näkyvyyt…"
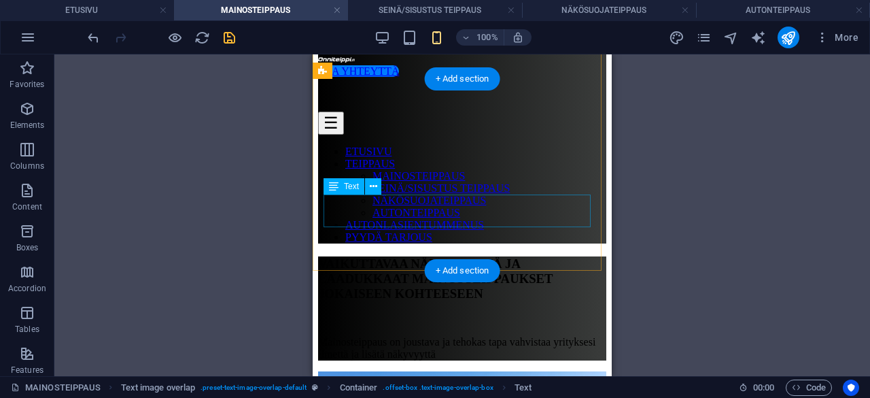
scroll to position [16, 0]
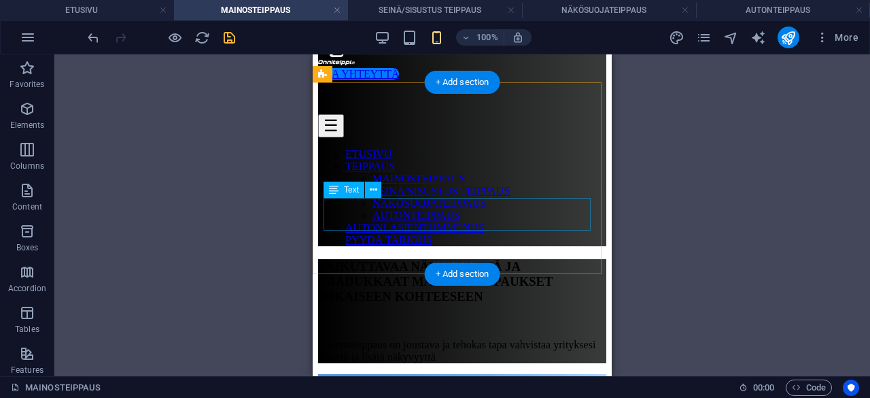
click at [432, 339] on div "Mainosteippaus on joustava ja tehokas tapa vahvistaa yrityksesi ilmettä ja lisä…" at bounding box center [462, 351] width 288 height 24
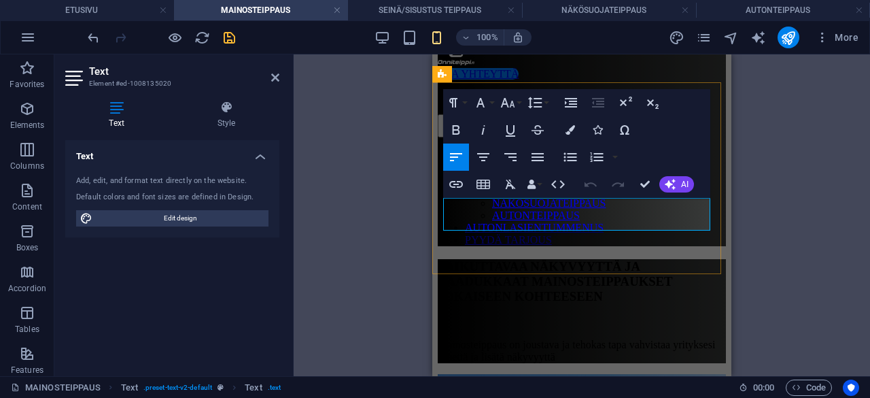
click at [660, 339] on p "Mainosteippaus on joustava ja tehokas tapa vahvistaa yrityksesi ilmettä ja lisä…" at bounding box center [582, 351] width 288 height 24
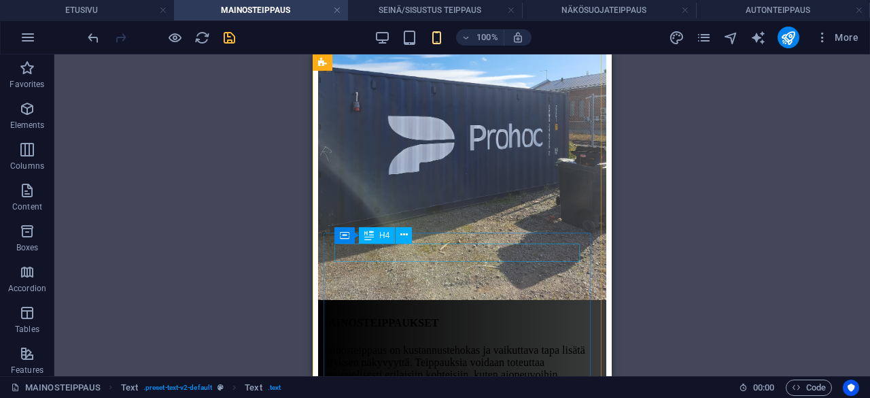
scroll to position [393, 0]
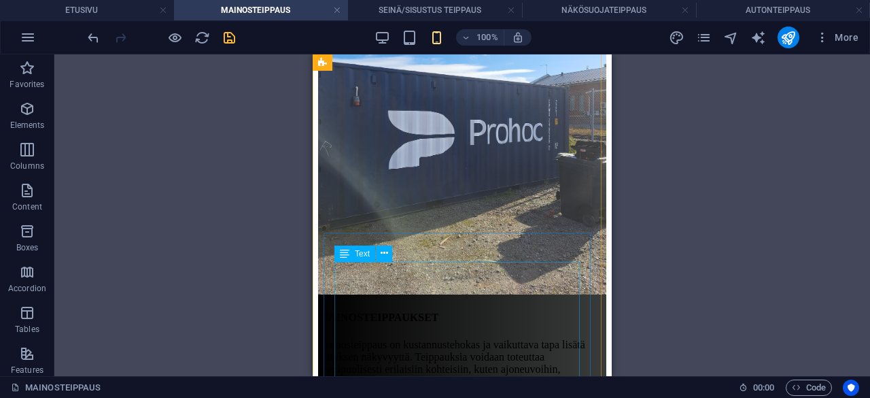
click at [454, 345] on div "Mainosteippaus on kustannustehokas ja vaikuttava tapa lisätä yrityksen näkyvyyt…" at bounding box center [462, 393] width 288 height 109
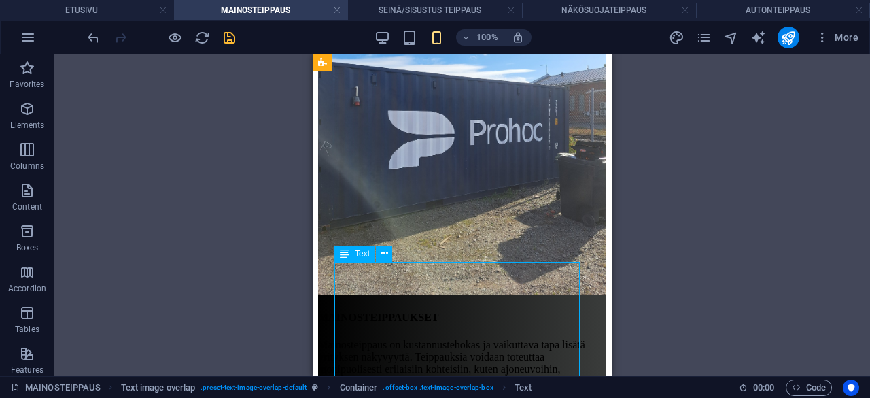
click at [454, 345] on div "Mainosteippaus on kustannustehokas ja vaikuttava tapa lisätä yrityksen näkyvyyt…" at bounding box center [462, 393] width 288 height 109
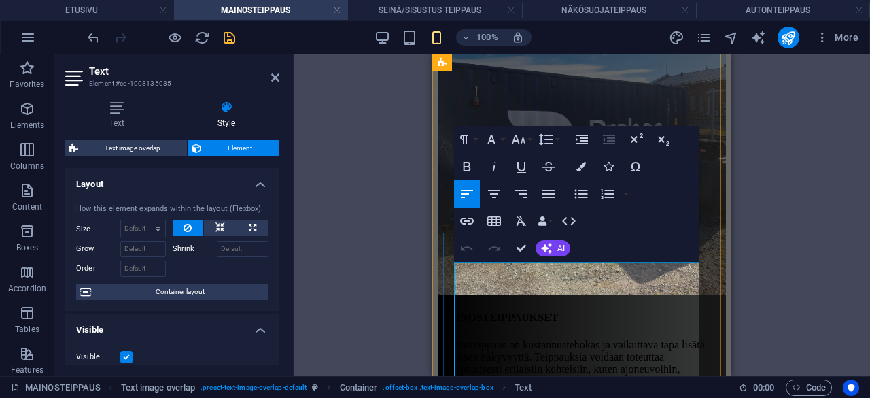
click at [525, 350] on p "Mainosteippaus on kustannustehokas ja vaikuttava tapa lisätä yrityksen näkyvyyt…" at bounding box center [582, 363] width 288 height 49
click at [455, 362] on p "Laadukkaasti toteutettu teippaus toimii näyttävänä mainoksena vuorokauden ympär…" at bounding box center [582, 386] width 288 height 49
click at [625, 339] on p "Laadukkaasti toteutettu teippaus toimii näyttävänä mainoksena vuorokauden ympär…" at bounding box center [582, 363] width 288 height 49
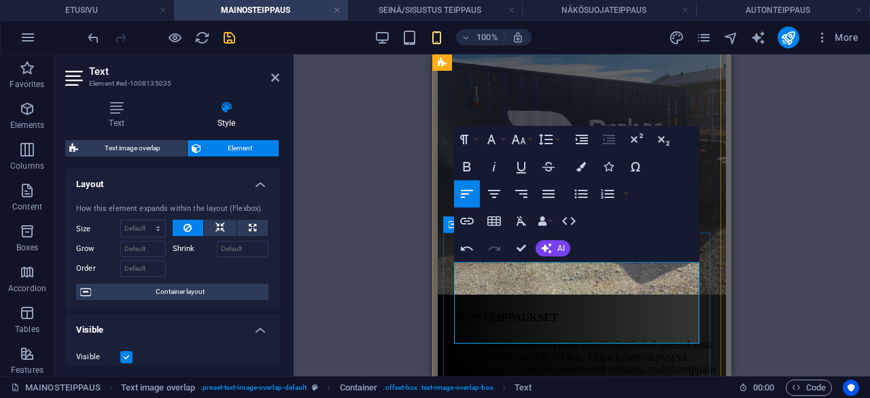
click at [659, 339] on p "Laadukkaasti toteutettu teippaus toimii näyttävänä mainoksena siellä missä asia…" at bounding box center [582, 363] width 288 height 49
click at [682, 339] on p "Laadukkaasti toteutettu teippaus toimii näyttävänä mainoksena siellä missä asia…" at bounding box center [582, 363] width 288 height 49
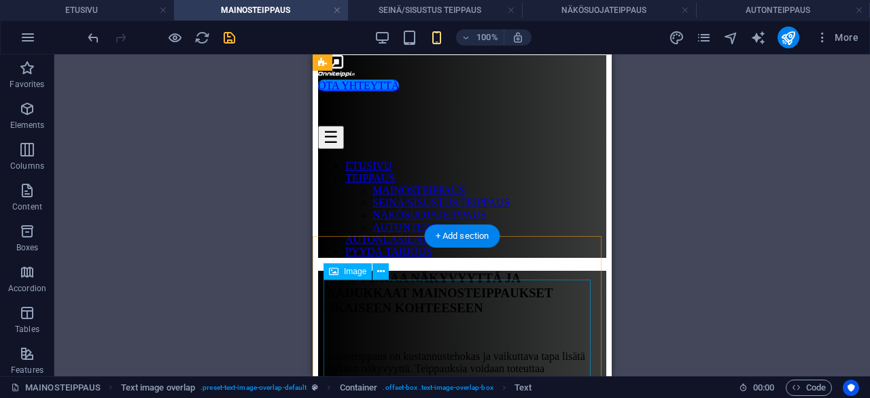
scroll to position [0, 0]
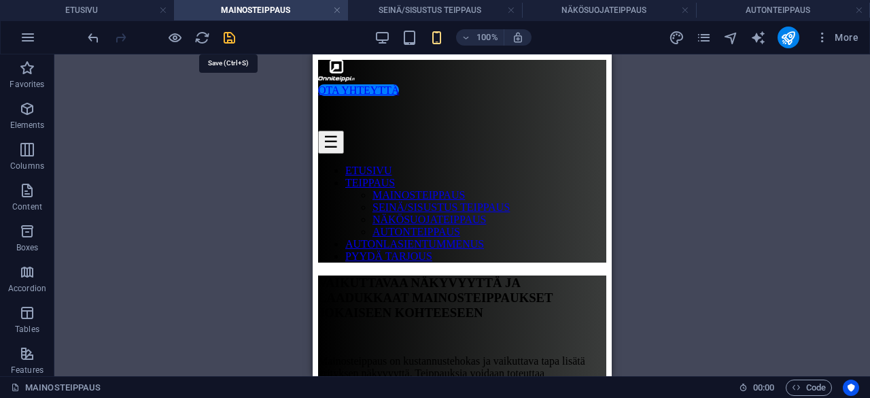
click at [232, 36] on icon "save" at bounding box center [230, 38] width 16 height 16
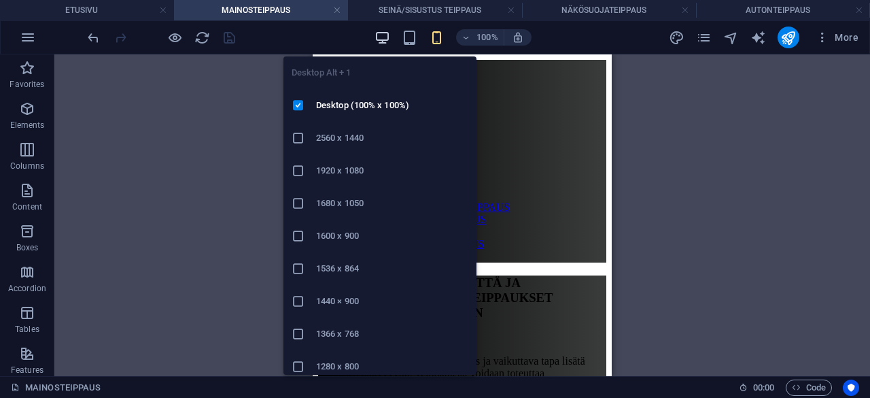
click at [384, 37] on icon "button" at bounding box center [383, 38] width 16 height 16
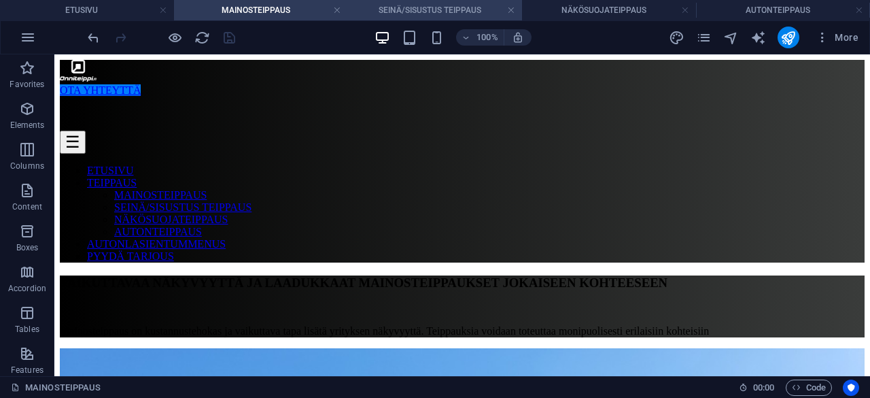
click at [445, 10] on h4 "SEINÄ/SISUSTUS TEIPPAUS" at bounding box center [435, 10] width 174 height 15
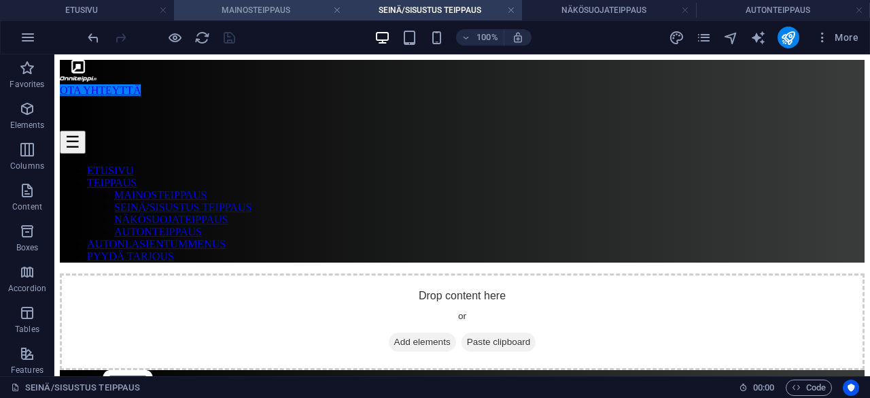
click at [275, 16] on h4 "MAINOSTEIPPAUS" at bounding box center [261, 10] width 174 height 15
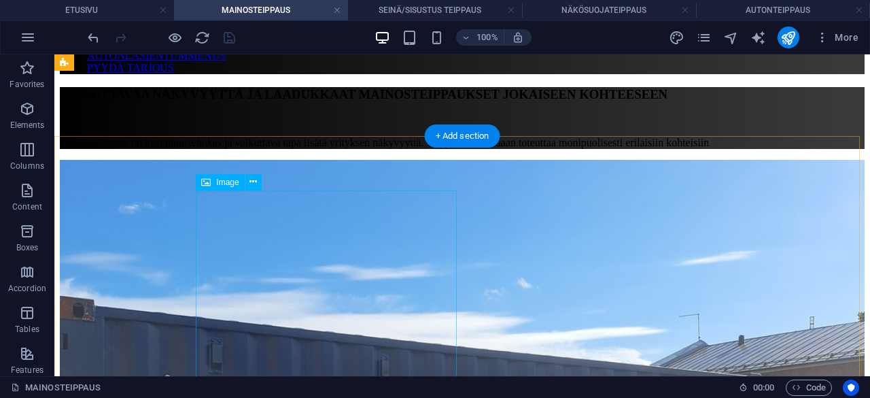
scroll to position [188, 0]
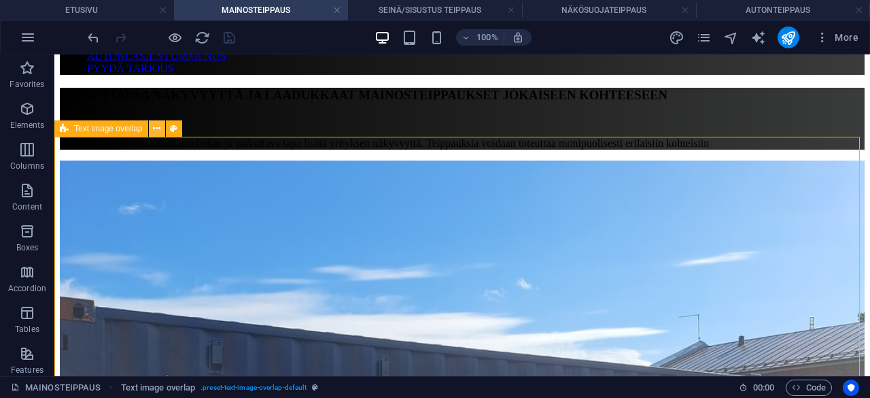
click at [157, 133] on icon at bounding box center [156, 129] width 7 height 14
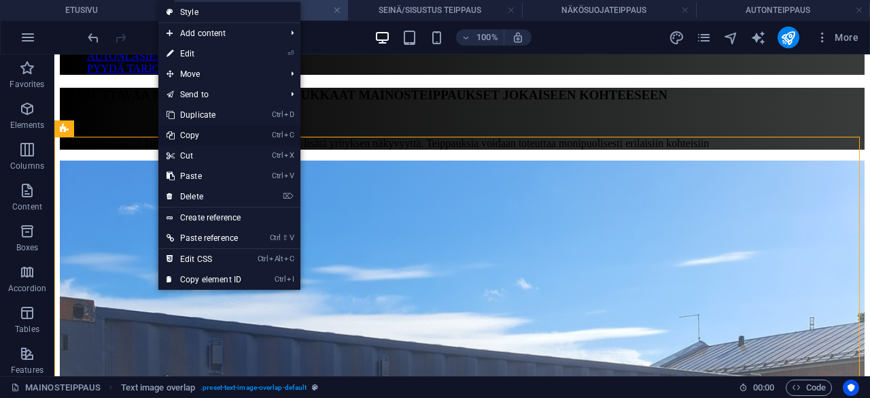
click at [205, 131] on link "Ctrl C Copy" at bounding box center [203, 135] width 91 height 20
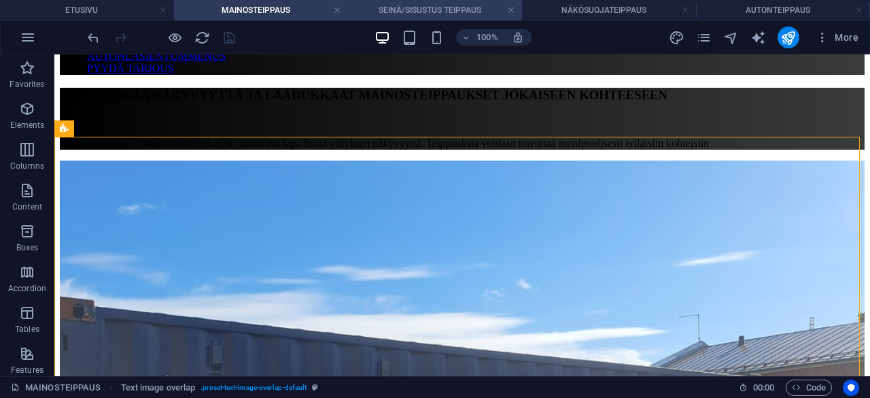
click at [406, 10] on h4 "SEINÄ/SISUSTUS TEIPPAUS" at bounding box center [435, 10] width 174 height 15
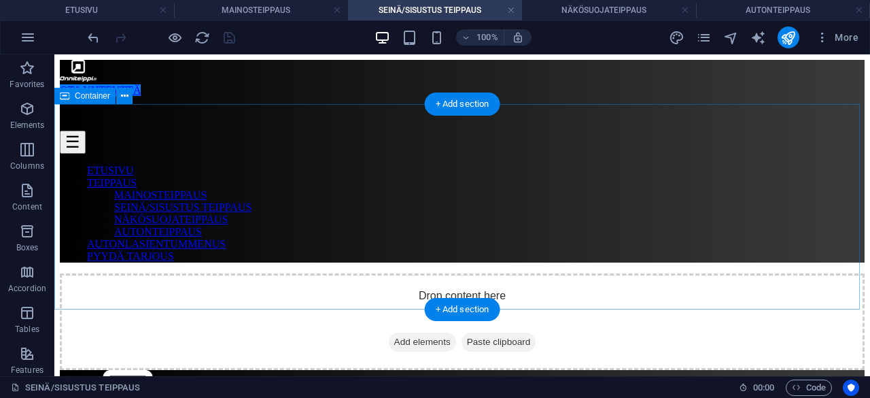
click at [401, 273] on div "Drop content here or Add elements Paste clipboard" at bounding box center [462, 321] width 805 height 97
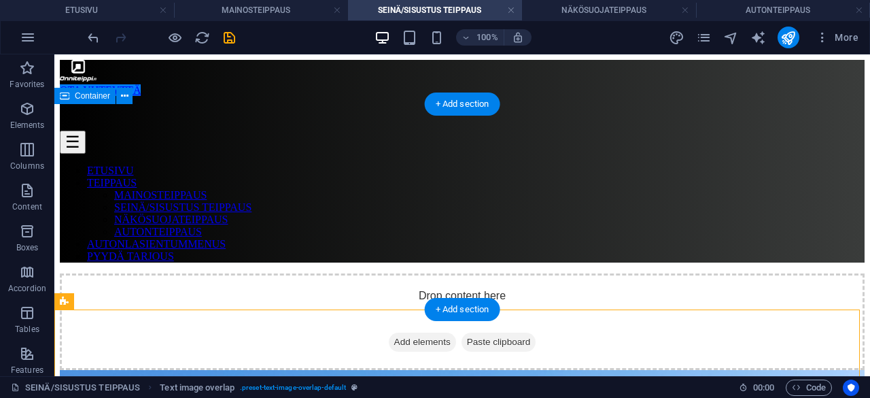
click at [385, 273] on div "Drop content here or Add elements Paste clipboard" at bounding box center [462, 321] width 805 height 97
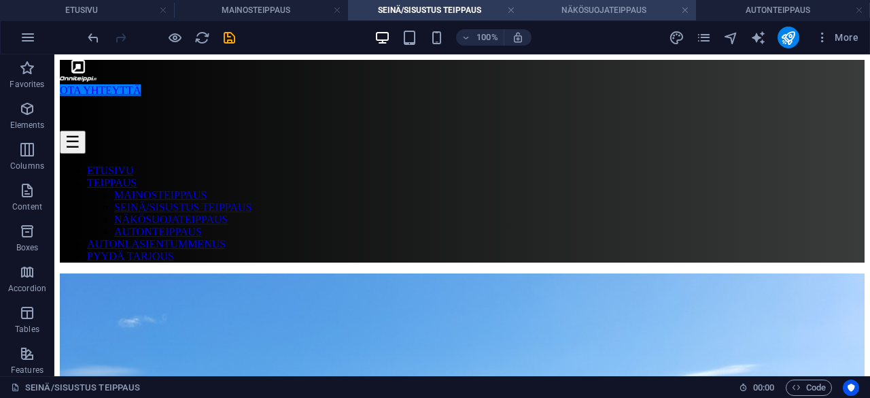
click at [578, 12] on h4 "NÄKÖSUOJATEIPPAUS" at bounding box center [609, 10] width 174 height 15
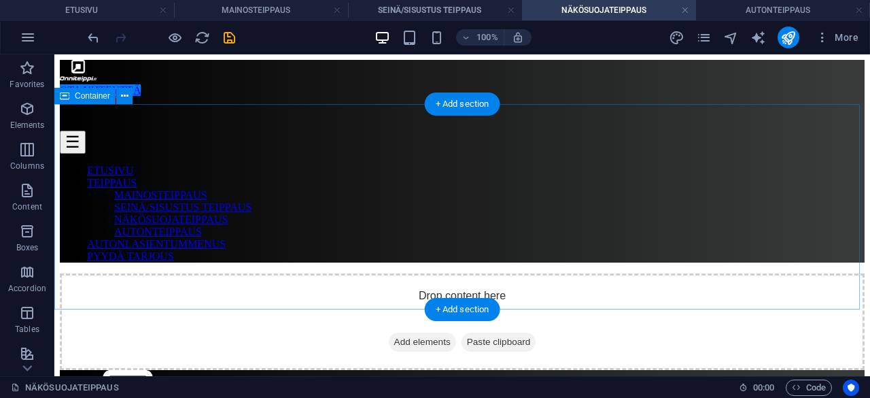
click at [420, 273] on div "Drop content here or Add elements Paste clipboard" at bounding box center [462, 321] width 805 height 97
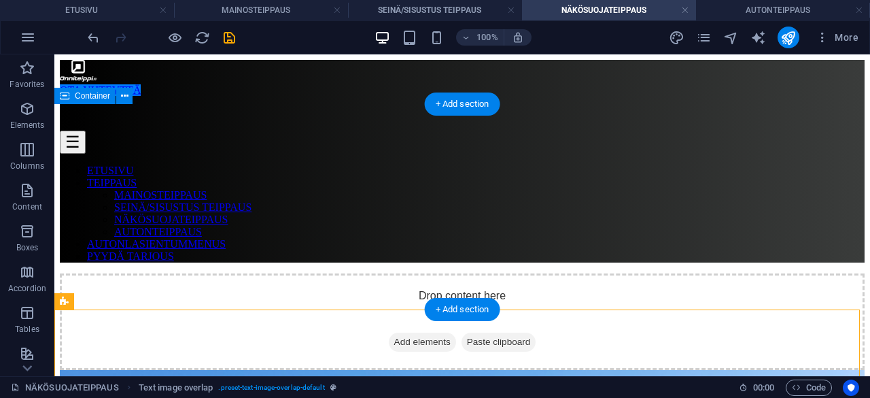
click at [423, 273] on div "Drop content here or Add elements Paste clipboard" at bounding box center [462, 321] width 805 height 97
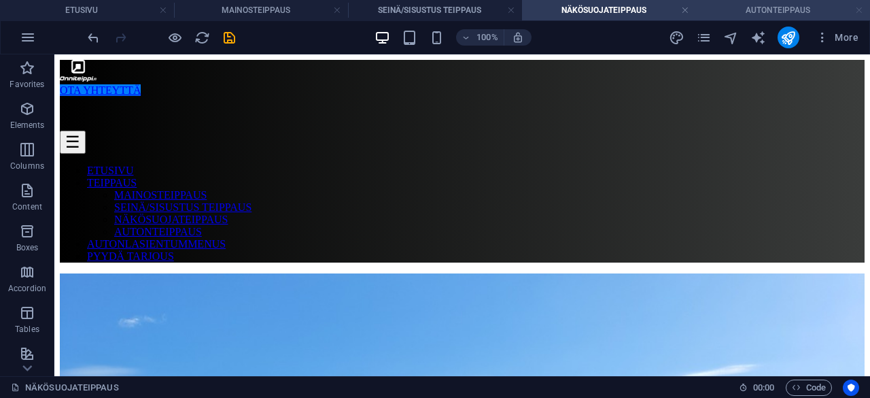
click at [859, 10] on link at bounding box center [859, 10] width 8 height 13
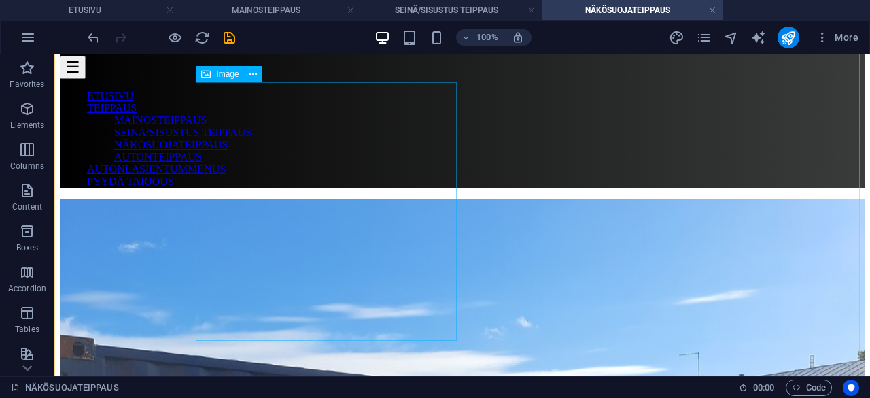
scroll to position [83, 0]
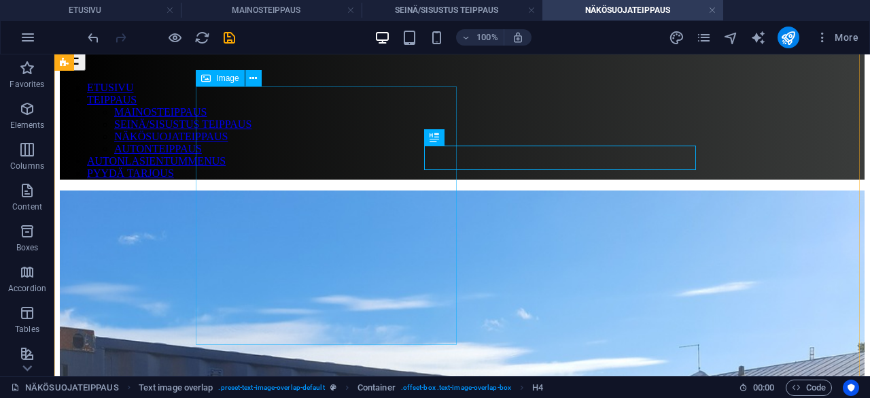
select select "%"
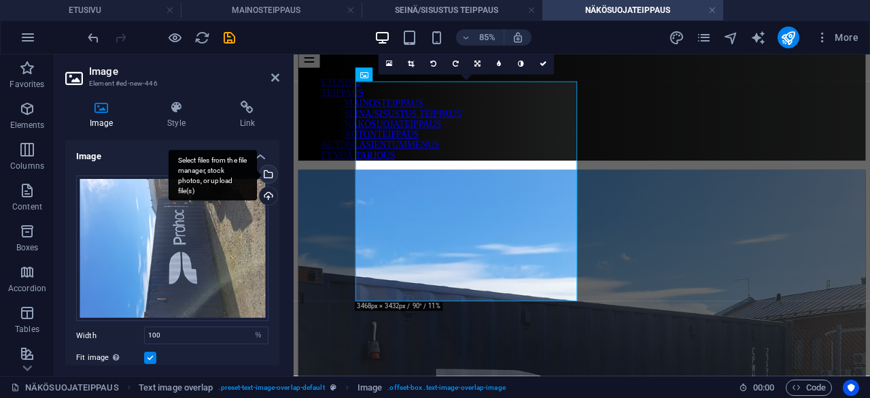
click at [257, 172] on div "Select files from the file manager, stock photos, or upload file(s)" at bounding box center [213, 175] width 88 height 51
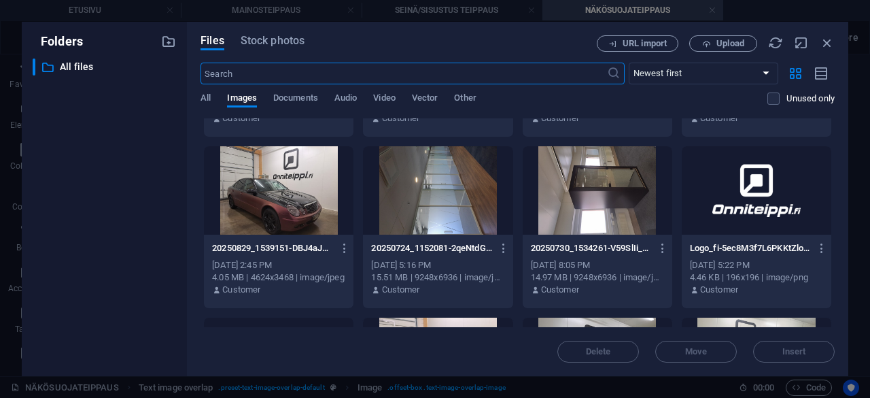
scroll to position [842, 0]
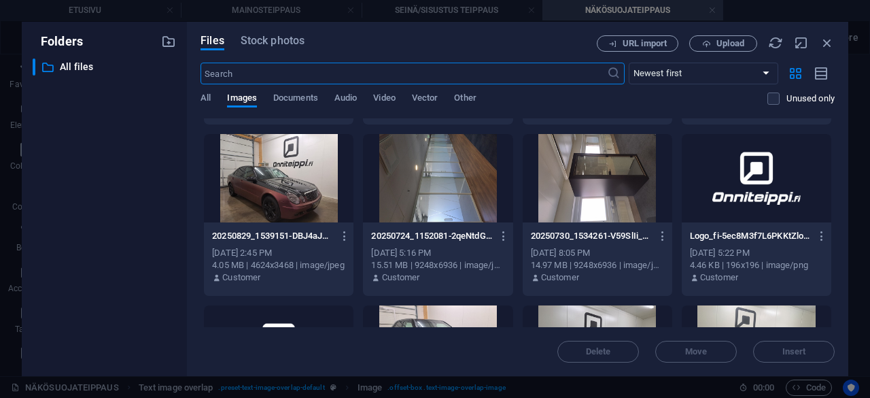
click at [443, 203] on div at bounding box center [438, 178] width 150 height 88
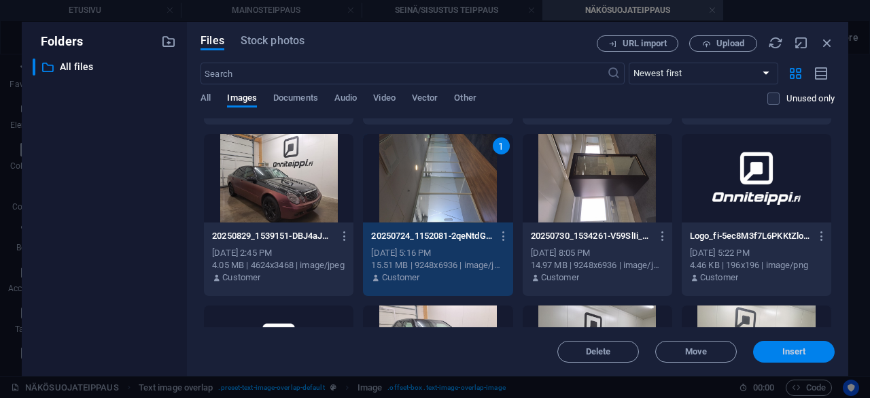
click at [794, 351] on span "Insert" at bounding box center [794, 351] width 24 height 8
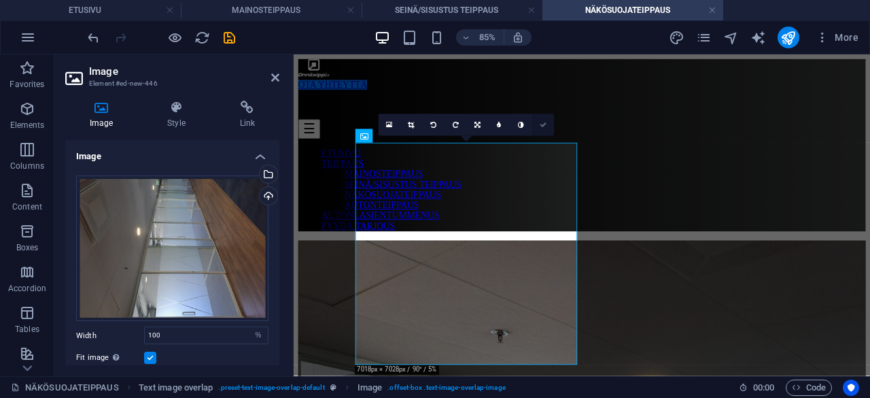
click at [542, 122] on icon at bounding box center [543, 125] width 7 height 7
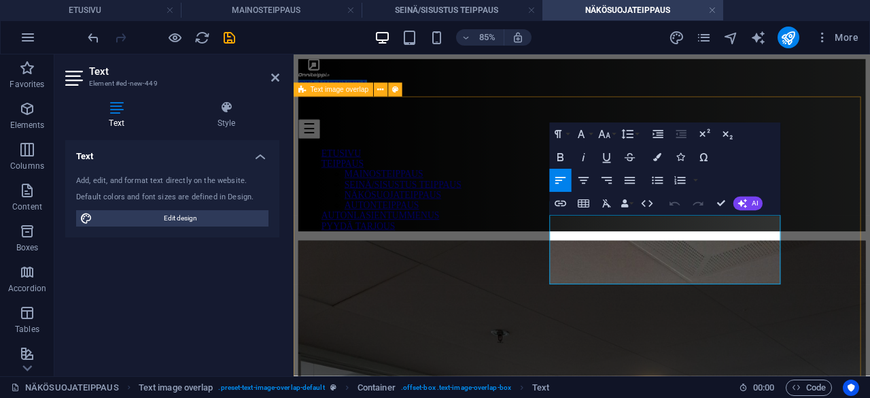
drag, startPoint x: 598, startPoint y: 252, endPoint x: 888, endPoint y: 317, distance: 297.5
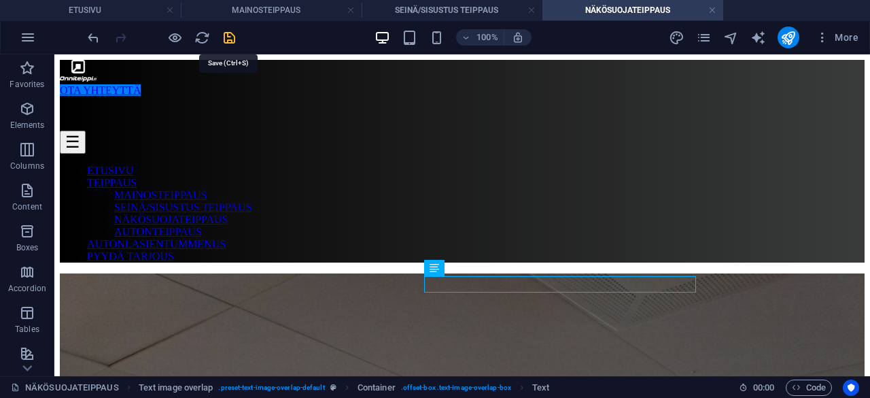
click at [228, 36] on icon "save" at bounding box center [230, 38] width 16 height 16
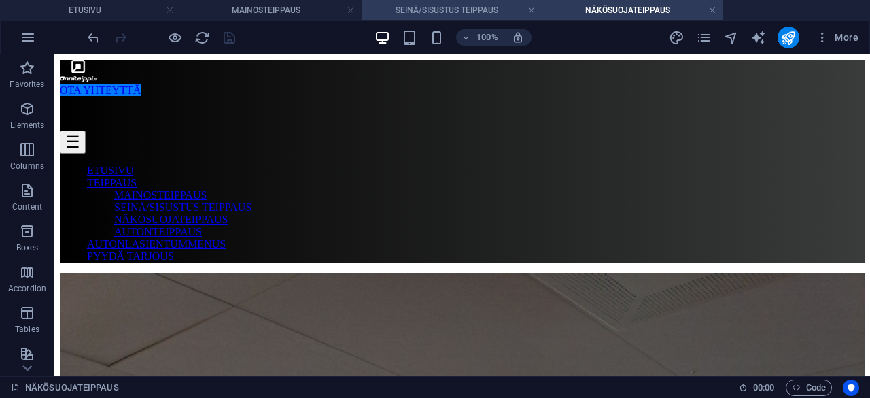
click at [446, 13] on h4 "SEINÄ/SISUSTUS TEIPPAUS" at bounding box center [452, 10] width 181 height 15
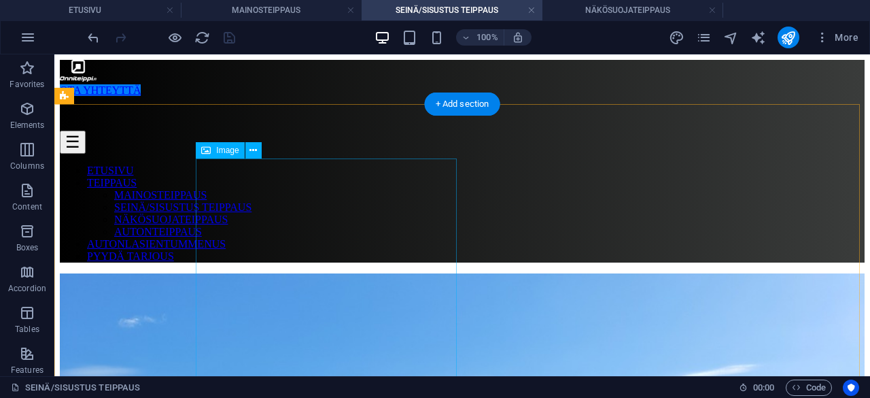
select select "%"
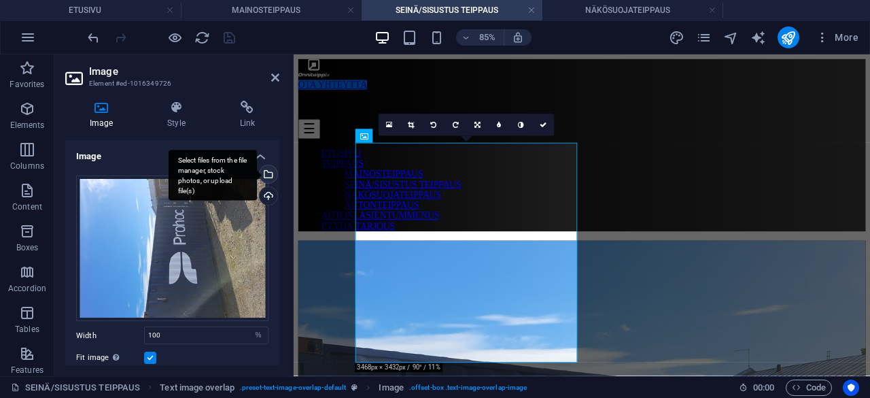
click at [266, 177] on div "Select files from the file manager, stock photos, or upload file(s)" at bounding box center [267, 175] width 20 height 20
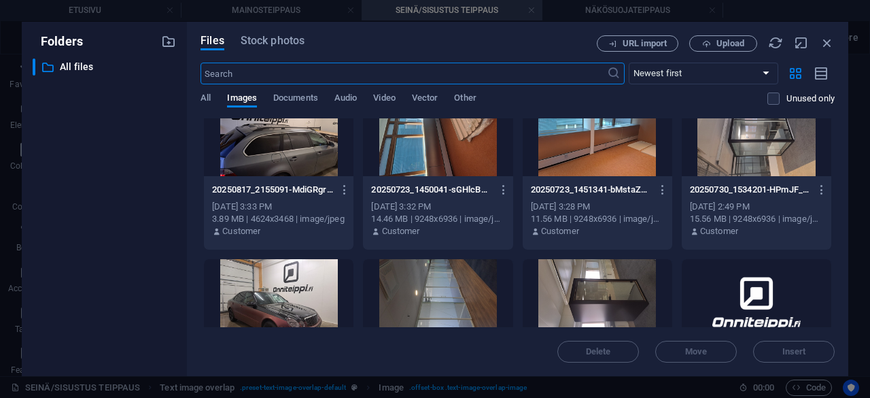
scroll to position [722, 0]
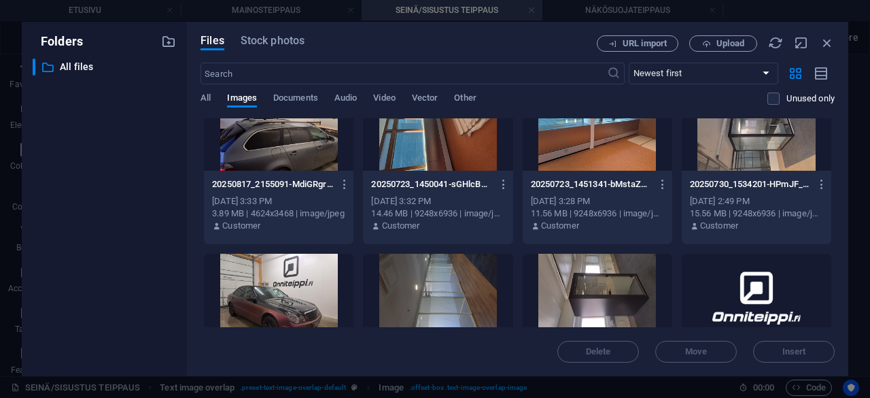
click at [788, 145] on div at bounding box center [757, 126] width 150 height 88
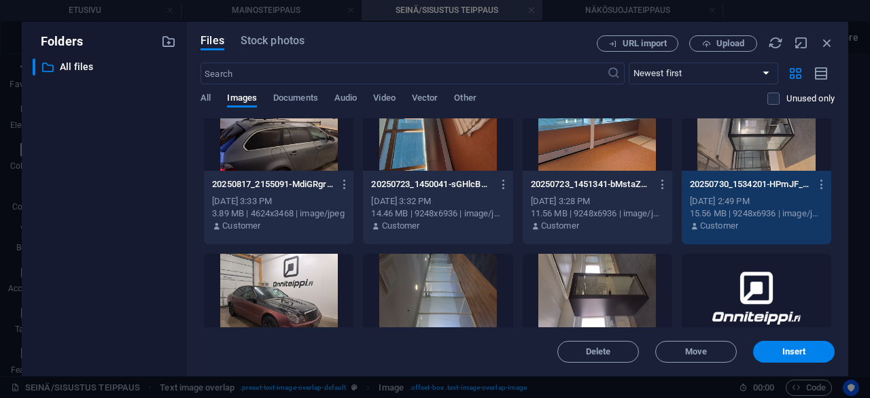
click at [788, 145] on div "1" at bounding box center [757, 126] width 150 height 88
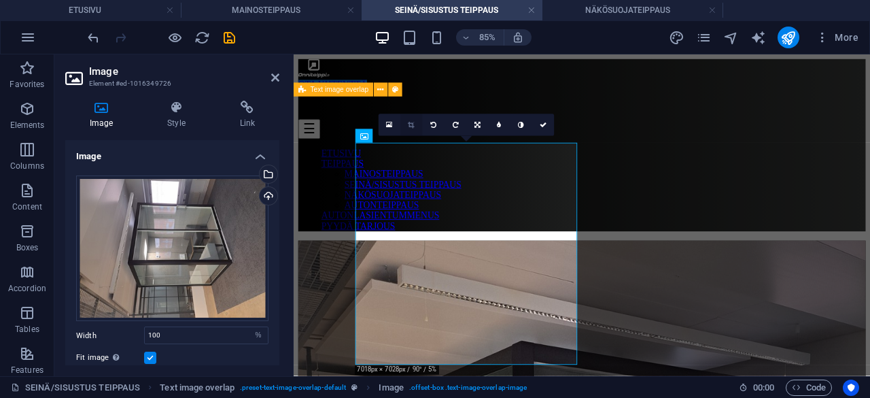
click at [415, 125] on link at bounding box center [411, 125] width 22 height 22
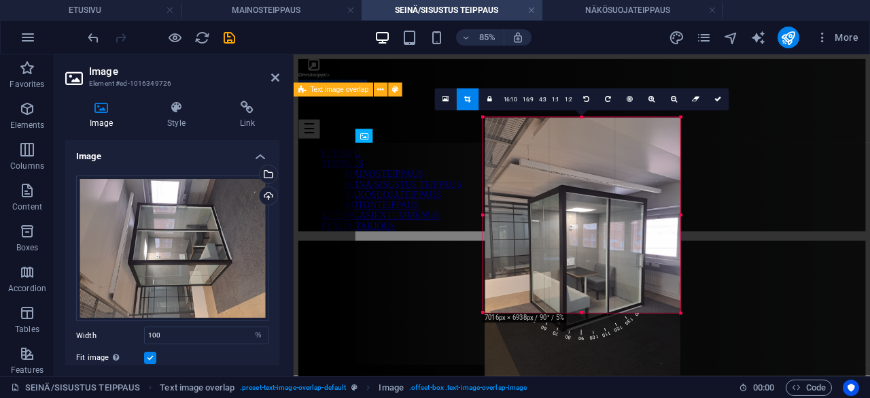
drag, startPoint x: 576, startPoint y: 237, endPoint x: 583, endPoint y: 241, distance: 7.9
click at [583, 241] on div at bounding box center [582, 248] width 195 height 260
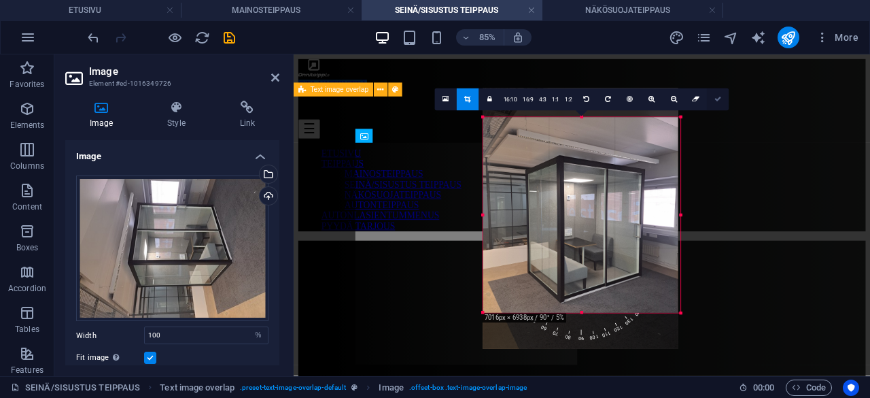
click at [715, 107] on link at bounding box center [718, 99] width 22 height 22
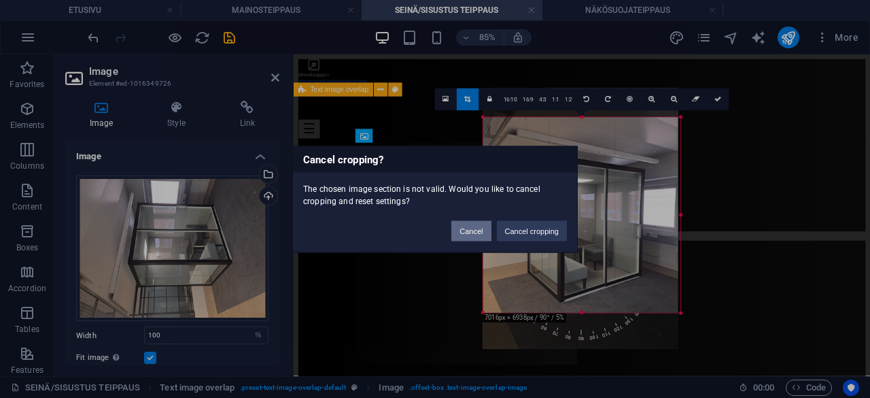
click at [483, 222] on button "Cancel" at bounding box center [470, 230] width 39 height 20
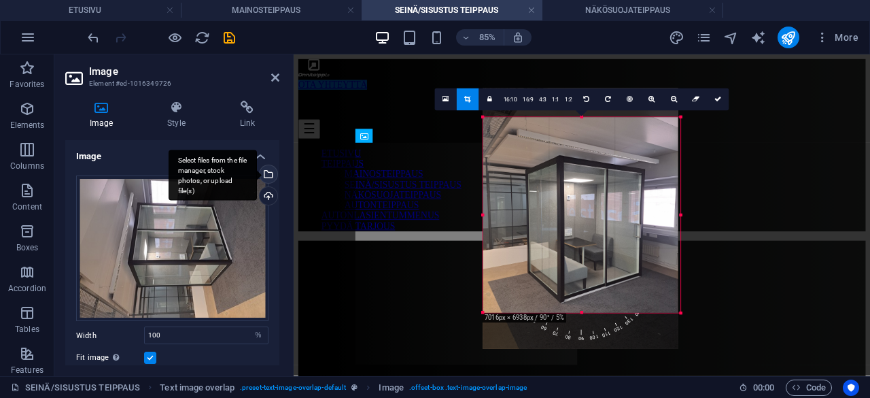
click at [268, 167] on div "Select files from the file manager, stock photos, or upload file(s)" at bounding box center [267, 175] width 20 height 20
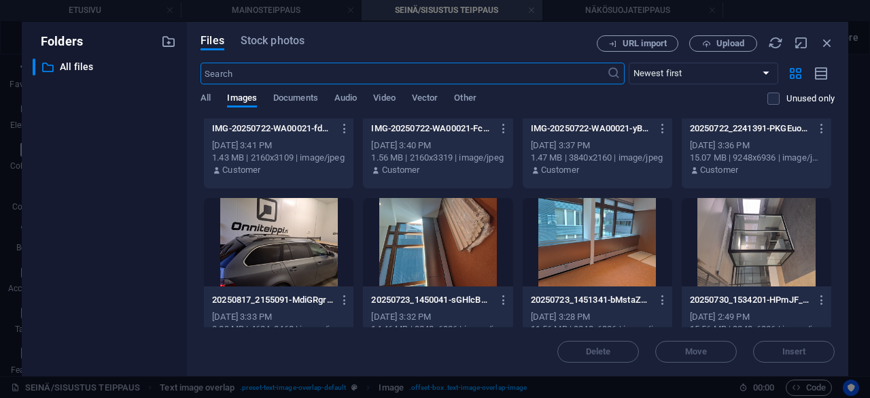
scroll to position [587, 0]
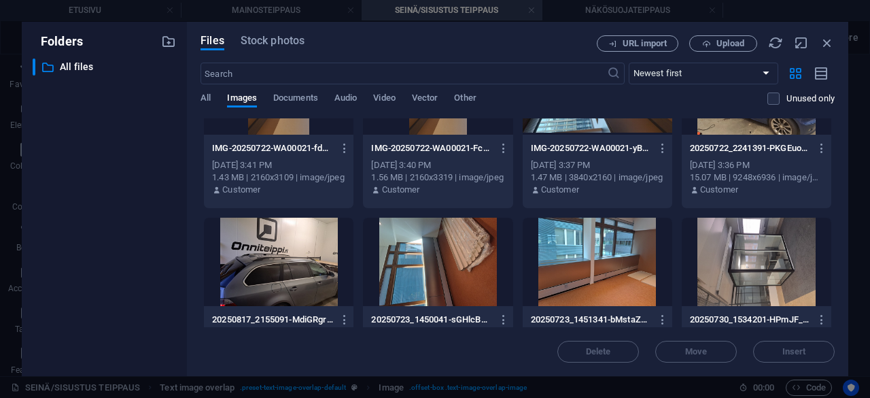
click at [753, 262] on div at bounding box center [757, 262] width 150 height 88
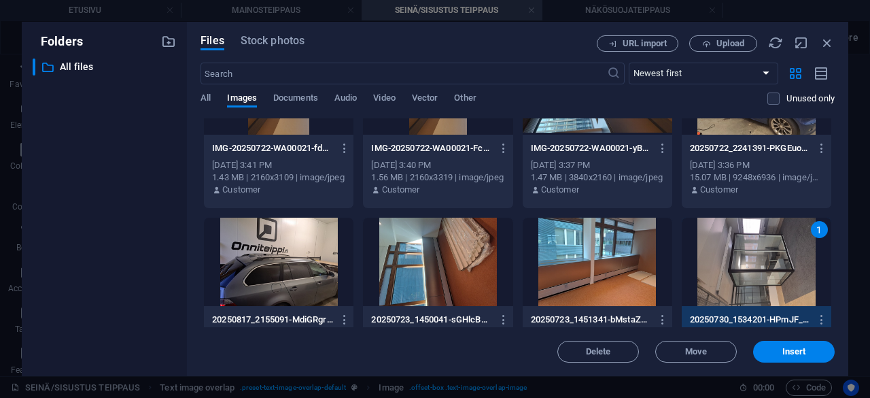
click at [753, 262] on div "1" at bounding box center [757, 262] width 150 height 88
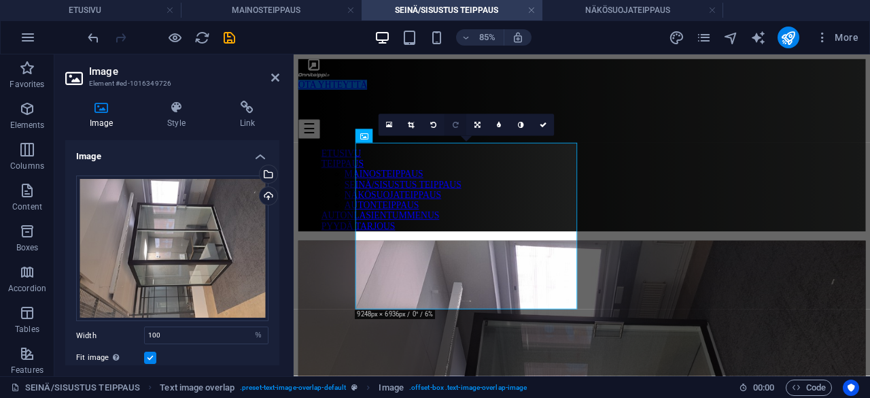
click at [453, 123] on icon at bounding box center [456, 125] width 6 height 7
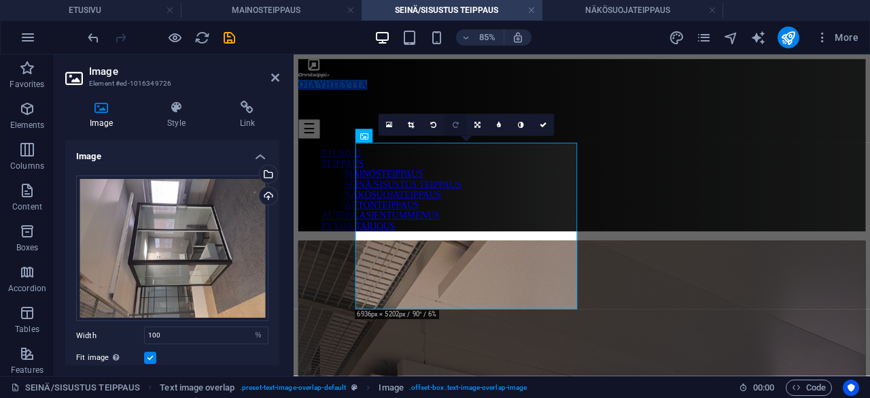
click at [455, 124] on icon at bounding box center [456, 125] width 6 height 7
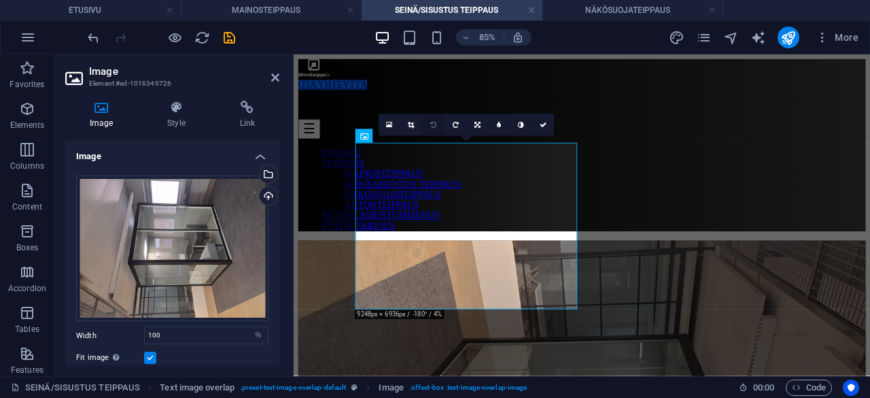
click at [429, 127] on link at bounding box center [434, 125] width 22 height 22
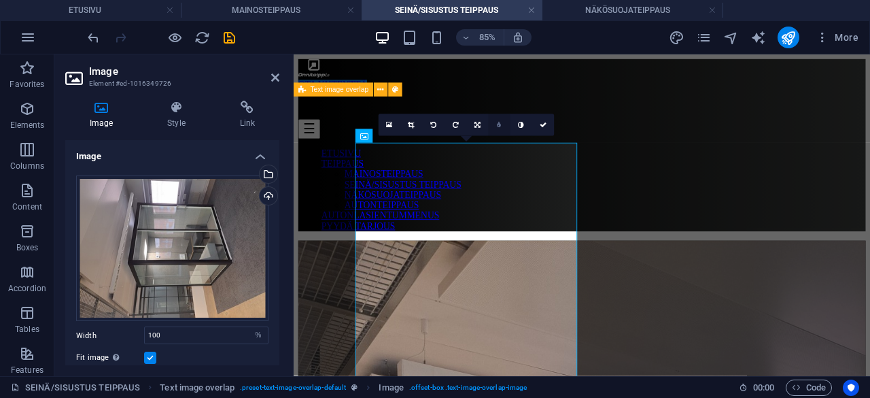
click at [496, 124] on link at bounding box center [499, 125] width 22 height 22
click at [493, 125] on link at bounding box center [491, 125] width 22 height 22
click at [522, 127] on icon at bounding box center [522, 125] width 6 height 7
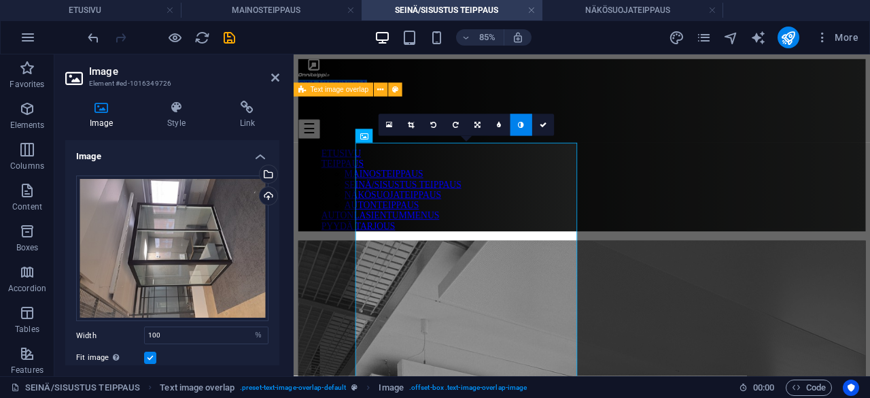
click at [522, 127] on icon at bounding box center [522, 125] width 6 height 7
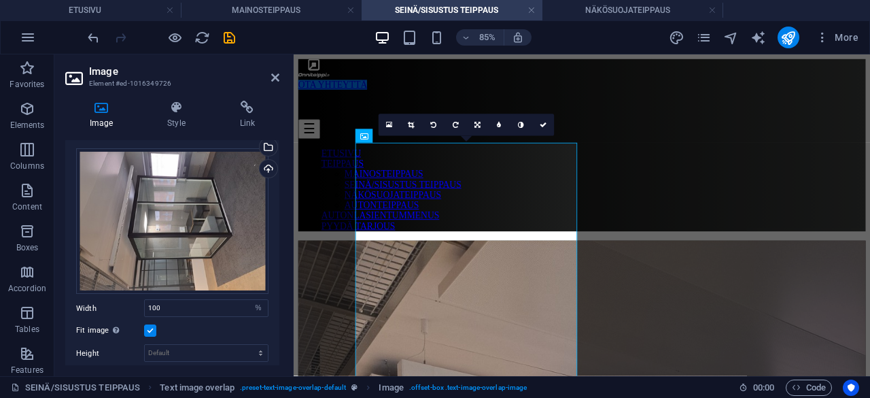
scroll to position [0, 0]
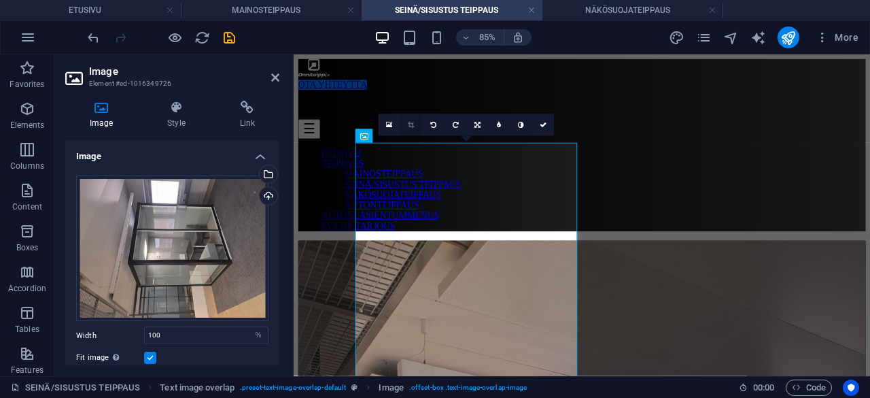
click at [411, 124] on icon at bounding box center [412, 125] width 6 height 7
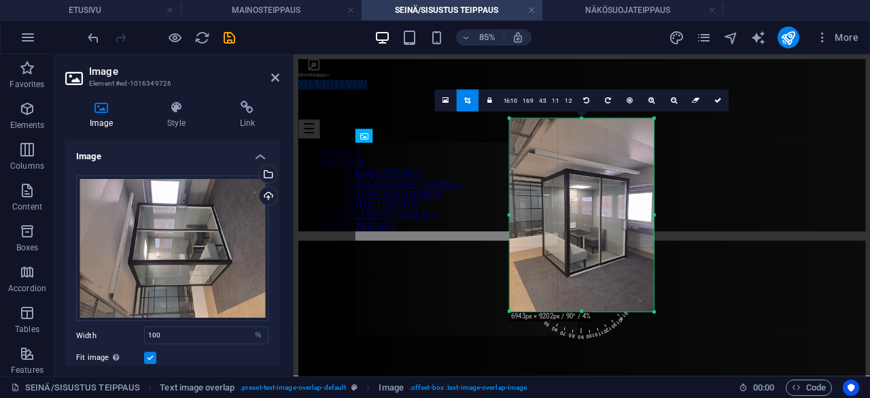
click at [654, 216] on div at bounding box center [655, 215] width 4 height 193
click at [97, 33] on icon "undo" at bounding box center [94, 38] width 16 height 16
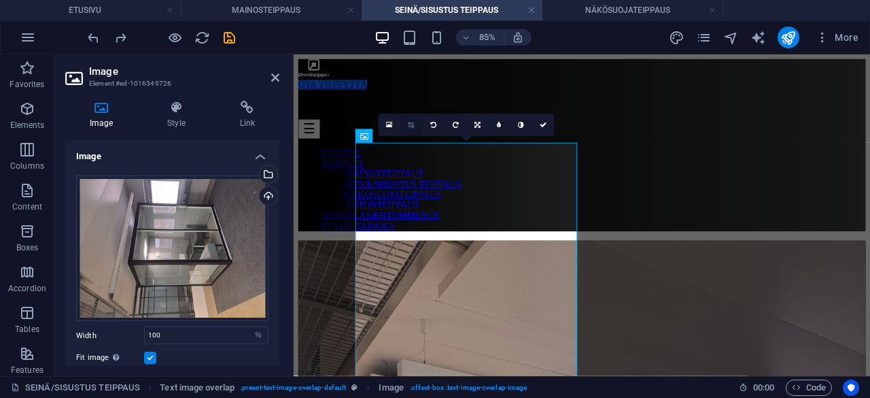
click at [411, 128] on icon at bounding box center [412, 125] width 6 height 7
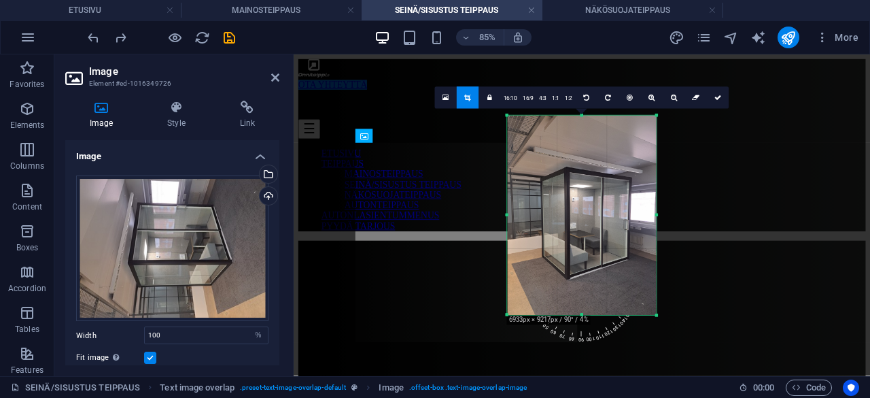
click at [657, 219] on div "180 170 160 150 140 130 120 110 100 90 80 70 60 50 40 30 20 10 0 -10 -20 -30 -4…" at bounding box center [582, 215] width 150 height 199
click at [93, 34] on icon "undo" at bounding box center [94, 38] width 16 height 16
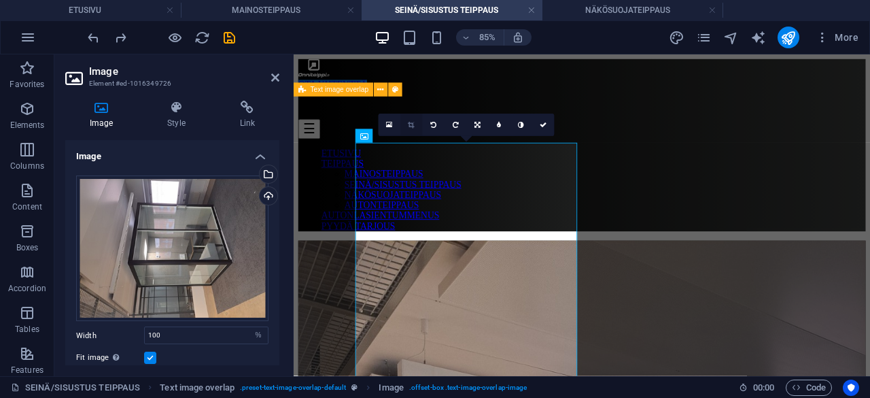
click at [416, 124] on link at bounding box center [411, 125] width 22 height 22
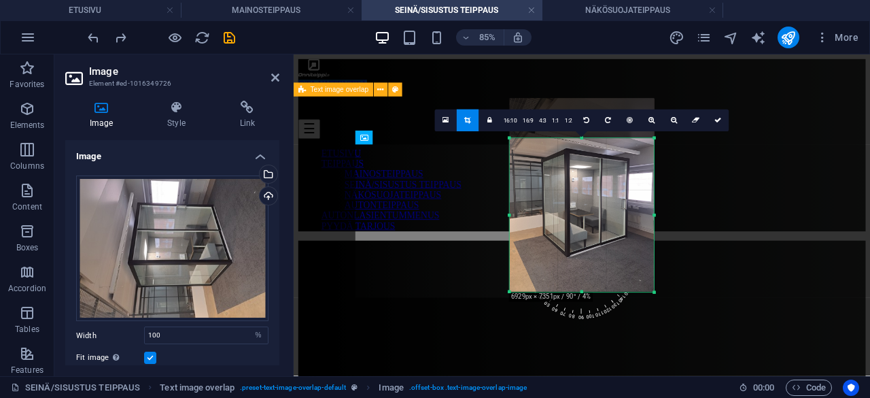
drag, startPoint x: 583, startPoint y: 120, endPoint x: 583, endPoint y: 167, distance: 46.9
click at [583, 167] on div "180 170 160 150 140 130 120 110 100 90 80 70 60 50 40 30 20 10 0 -10 -20 -30 -4…" at bounding box center [582, 216] width 145 height 154
click at [509, 218] on div at bounding box center [510, 215] width 4 height 152
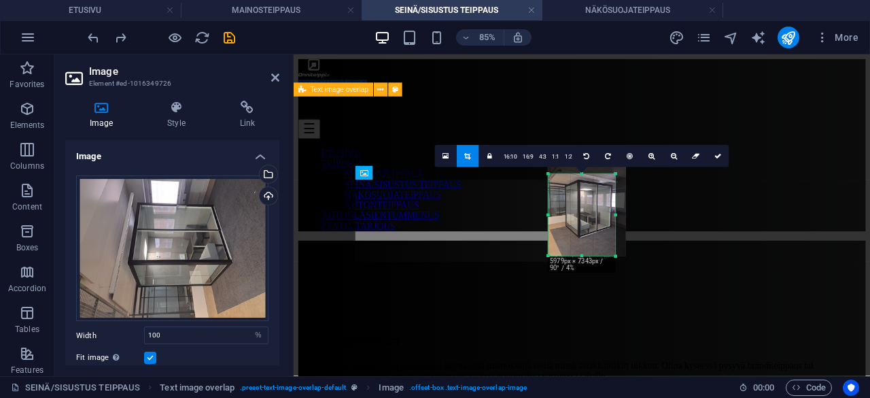
drag, startPoint x: 652, startPoint y: 213, endPoint x: 563, endPoint y: 218, distance: 89.2
click at [563, 218] on div "180 170 160 150 140 130 120 110 100 90 80 70 60 50 40 30 20 10 0 -10 -20 -30 -4…" at bounding box center [582, 215] width 67 height 82
click at [718, 150] on link at bounding box center [718, 156] width 22 height 22
type input "116"
select select "px"
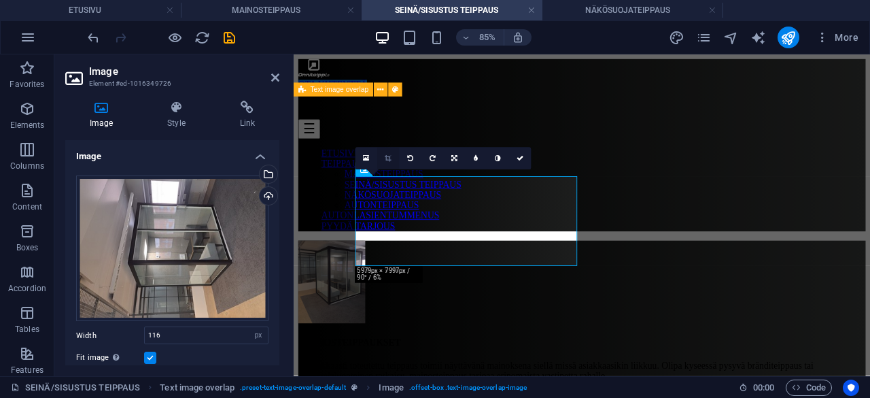
click at [394, 156] on link at bounding box center [388, 159] width 22 height 22
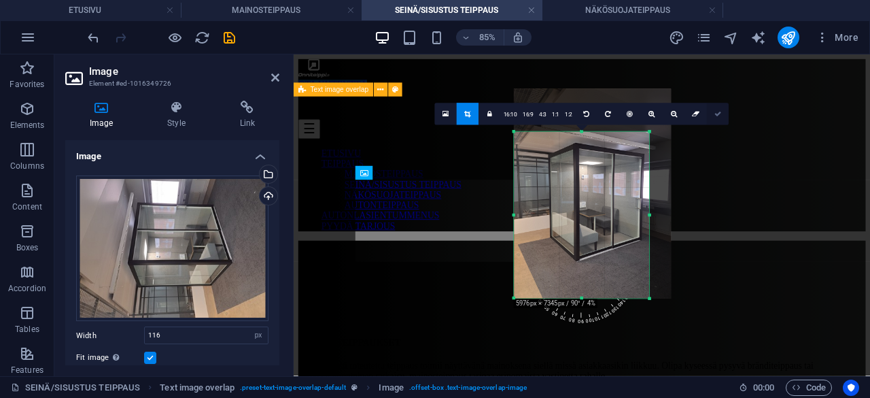
click at [714, 116] on icon at bounding box center [717, 114] width 7 height 7
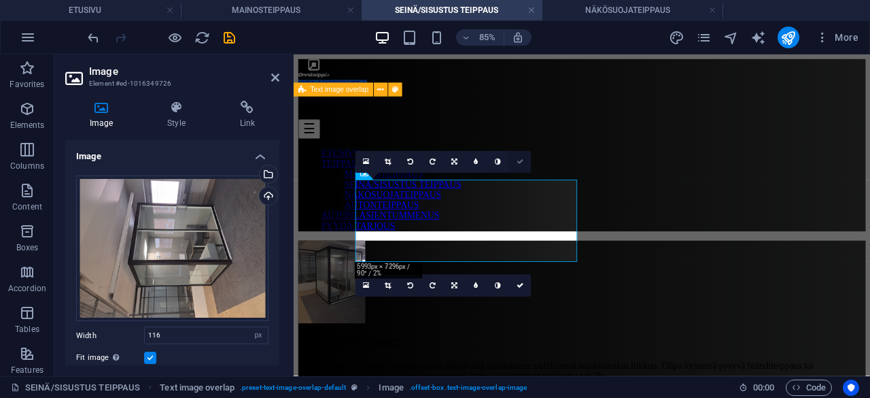
click at [517, 153] on link at bounding box center [520, 162] width 22 height 22
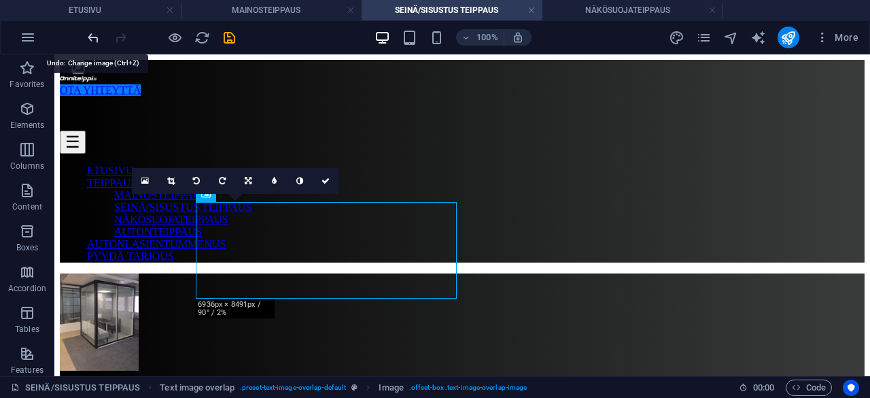
click at [96, 35] on icon "undo" at bounding box center [94, 38] width 16 height 16
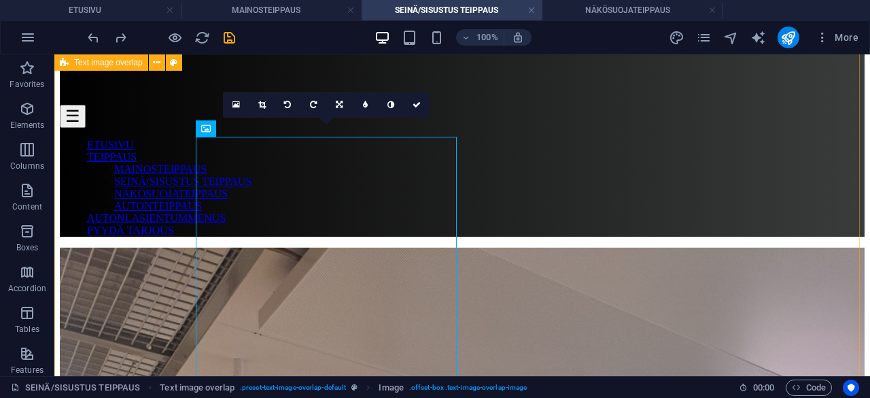
scroll to position [22, 0]
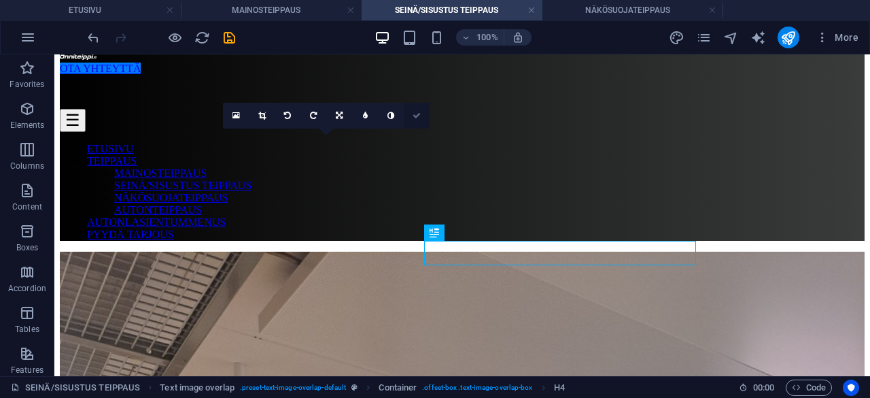
click at [414, 118] on icon at bounding box center [417, 115] width 8 height 8
click at [415, 116] on icon at bounding box center [417, 115] width 8 height 8
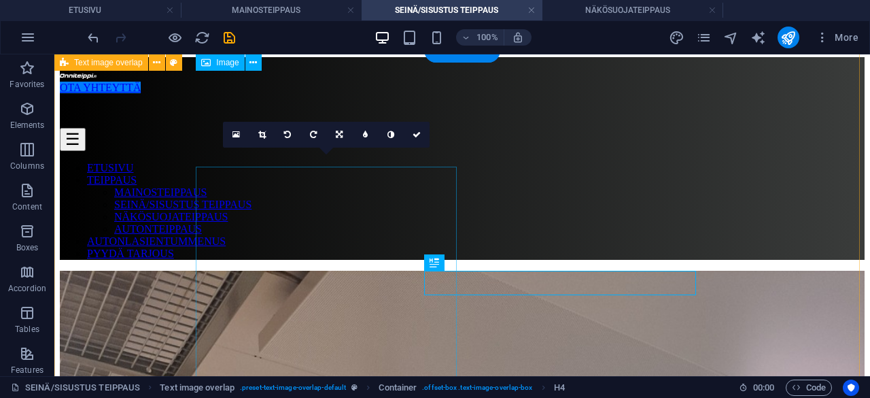
scroll to position [0, 0]
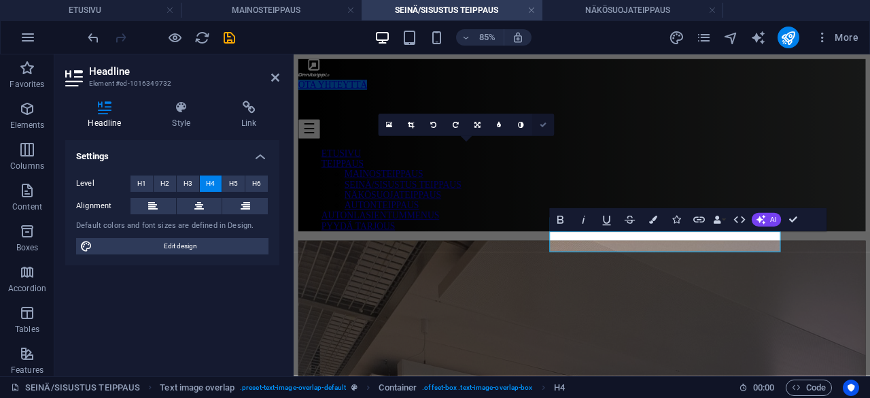
click at [542, 126] on icon at bounding box center [543, 125] width 7 height 7
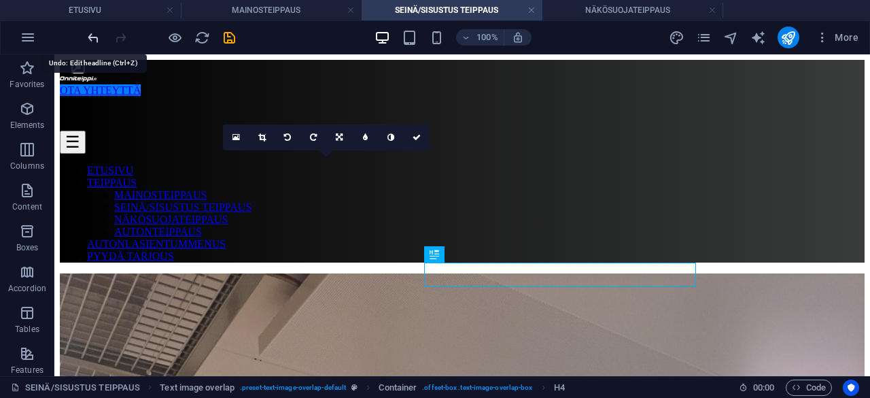
click at [86, 39] on icon "undo" at bounding box center [94, 38] width 16 height 16
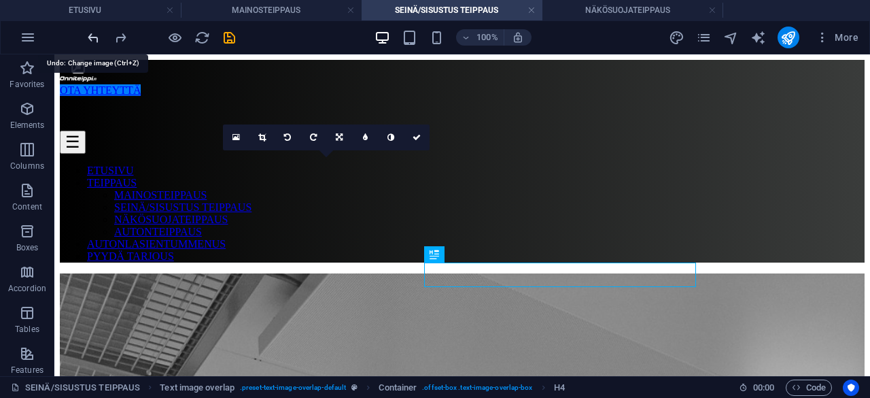
click at [86, 39] on icon "undo" at bounding box center [94, 38] width 16 height 16
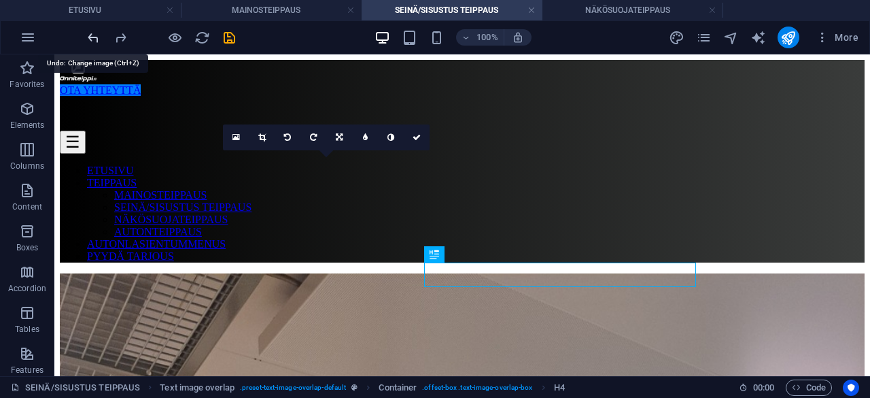
click at [97, 40] on icon "undo" at bounding box center [94, 38] width 16 height 16
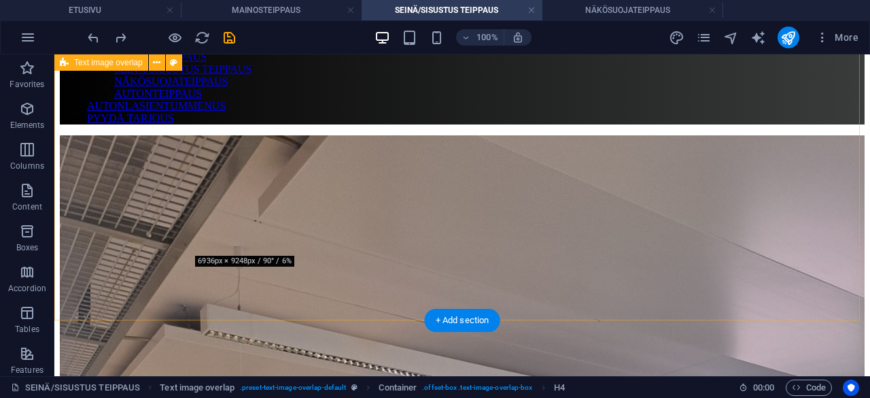
scroll to position [132, 0]
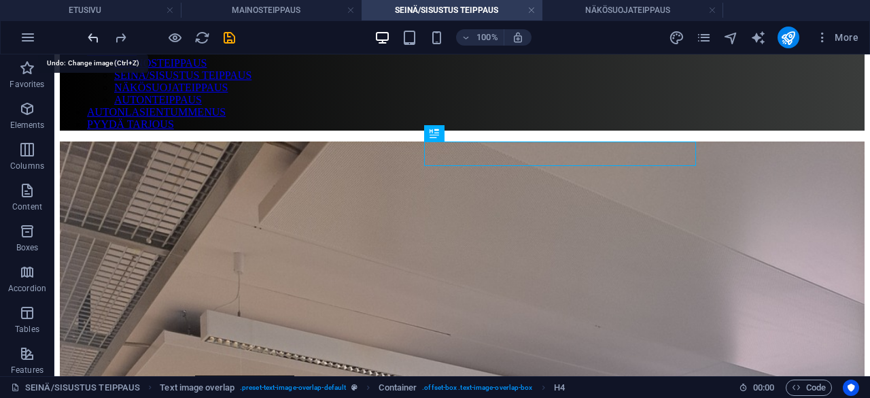
click at [94, 43] on icon "undo" at bounding box center [94, 38] width 16 height 16
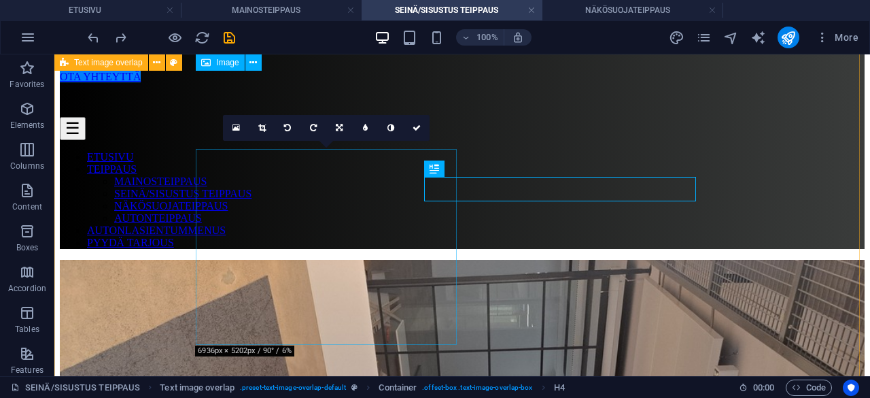
scroll to position [10, 0]
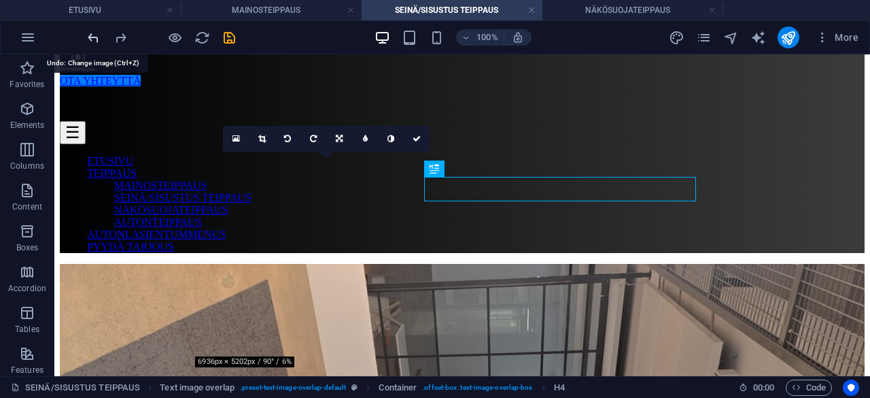
click at [94, 36] on icon "undo" at bounding box center [94, 38] width 16 height 16
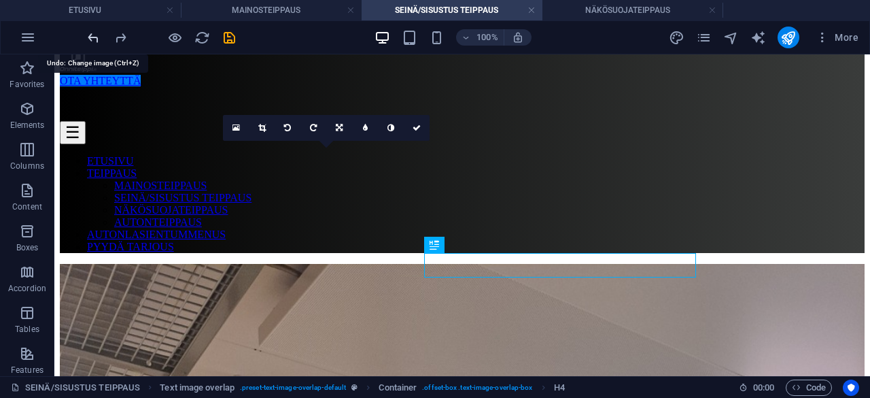
click at [94, 36] on icon "undo" at bounding box center [94, 38] width 16 height 16
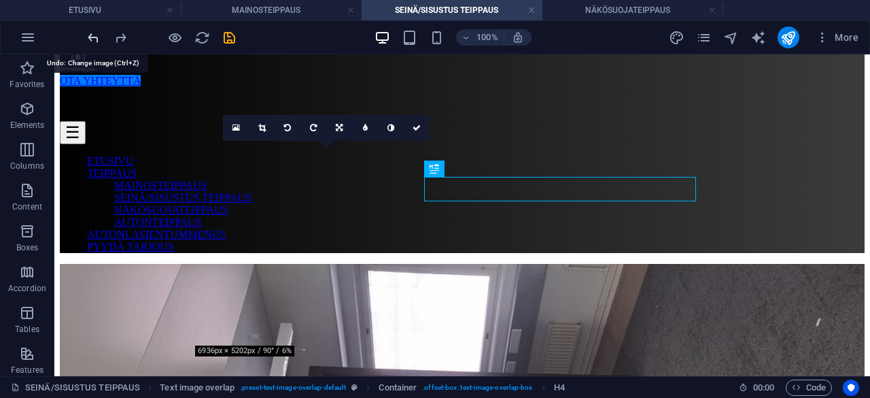
click at [94, 36] on icon "undo" at bounding box center [94, 38] width 16 height 16
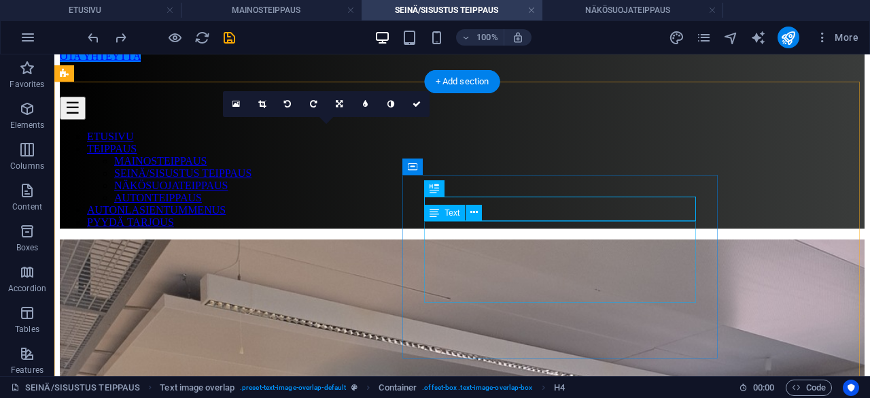
scroll to position [33, 0]
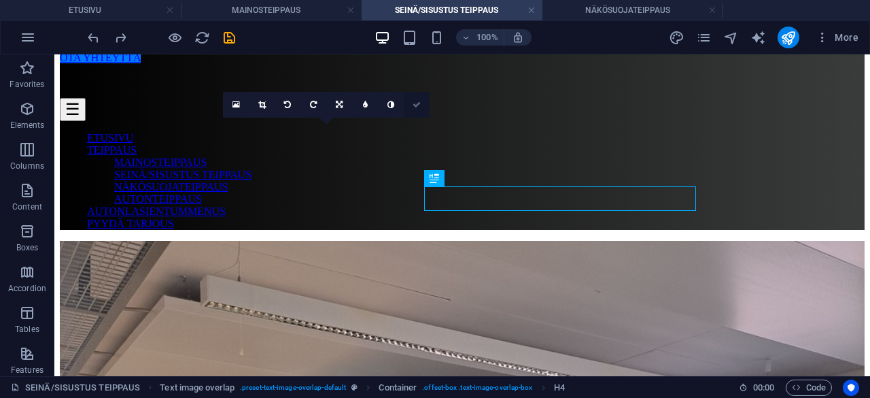
click at [422, 99] on link at bounding box center [417, 105] width 26 height 26
click at [417, 109] on link at bounding box center [417, 105] width 26 height 26
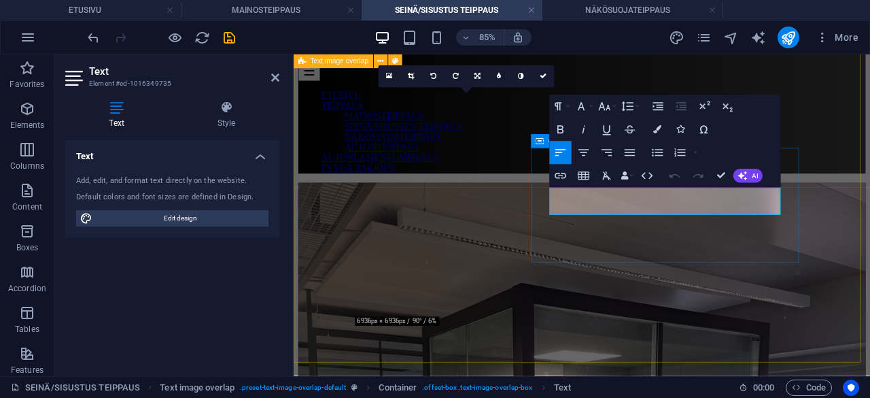
scroll to position [76, 0]
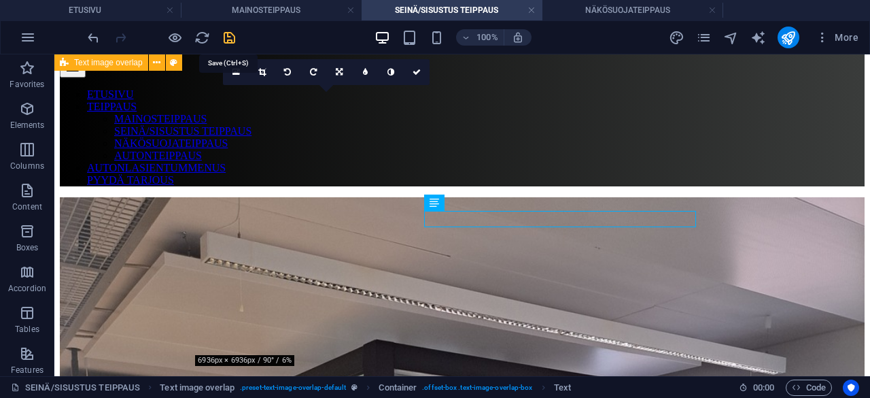
click at [224, 35] on icon "save" at bounding box center [230, 38] width 16 height 16
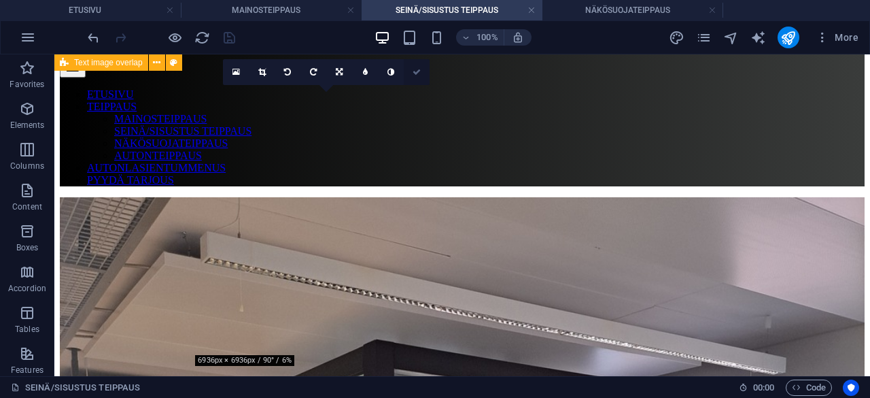
click at [419, 77] on link at bounding box center [417, 72] width 26 height 26
click at [262, 12] on h4 "MAINOSTEIPPAUS" at bounding box center [271, 10] width 181 height 15
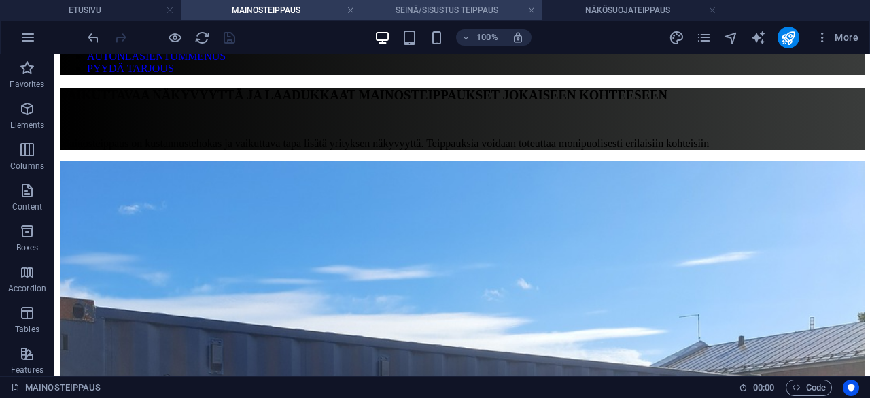
click at [438, 8] on h4 "SEINÄ/SISUSTUS TEIPPAUS" at bounding box center [452, 10] width 181 height 15
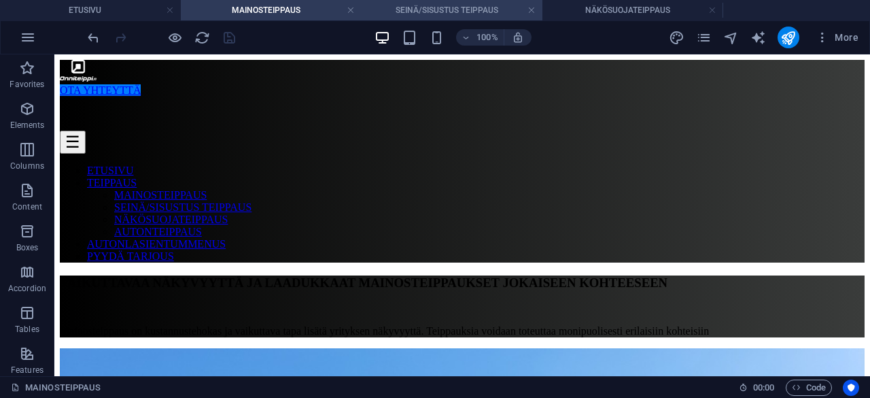
scroll to position [76, 0]
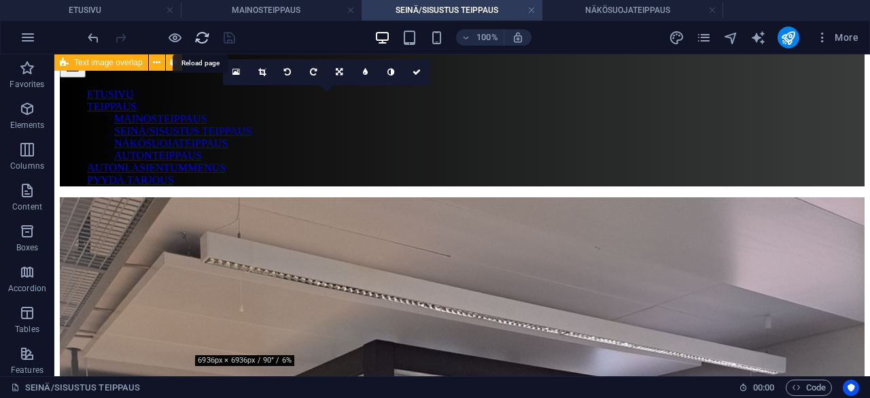
click at [202, 33] on icon "reload" at bounding box center [202, 38] width 16 height 16
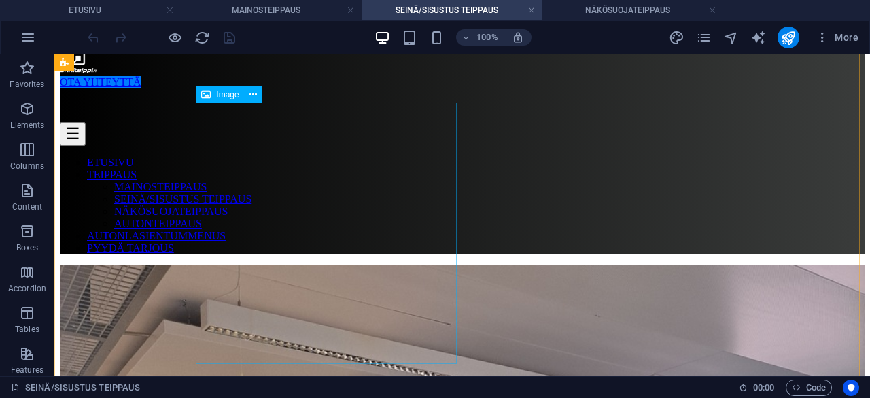
scroll to position [0, 0]
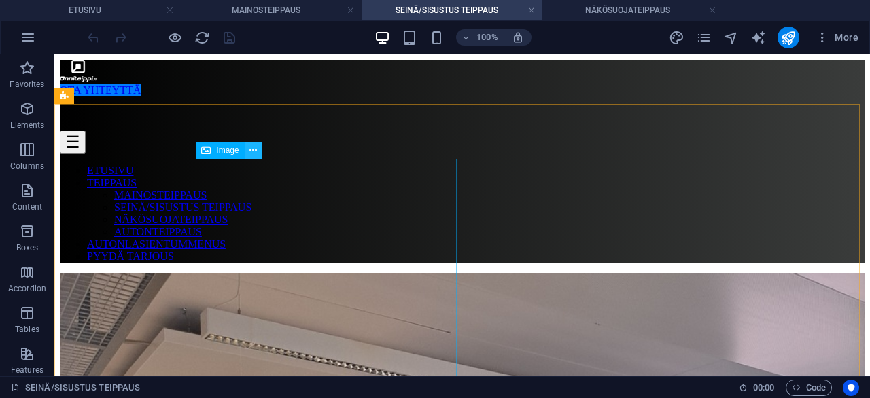
click at [252, 157] on icon at bounding box center [252, 150] width 7 height 14
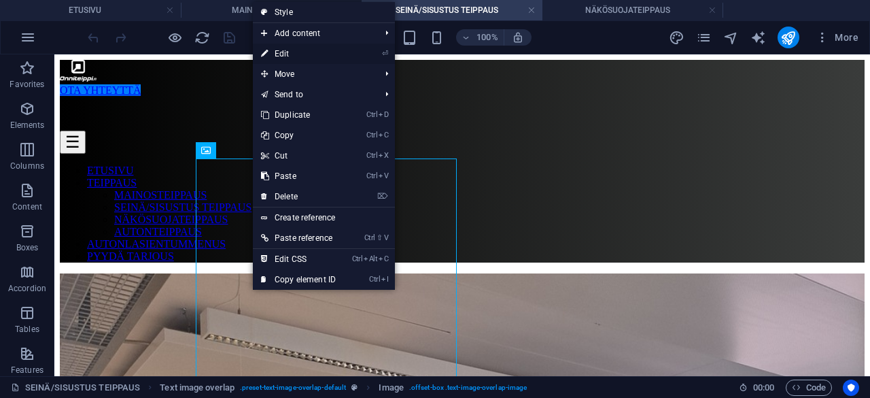
click at [313, 50] on link "⏎ Edit" at bounding box center [298, 54] width 91 height 20
select select "%"
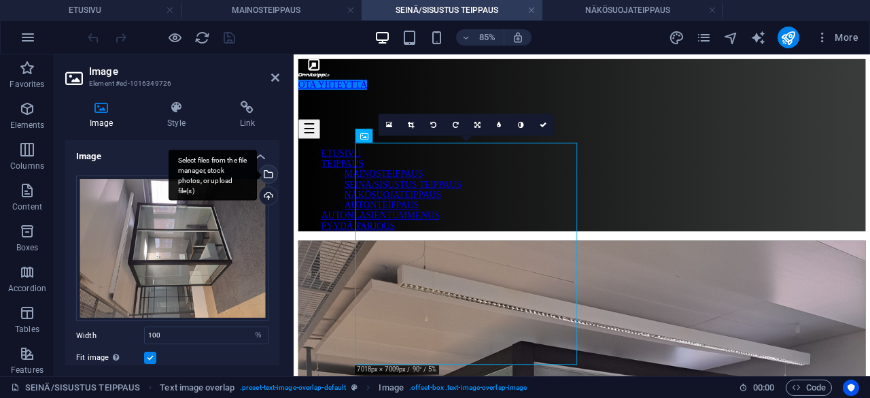
click at [257, 175] on div "Select files from the file manager, stock photos, or upload file(s)" at bounding box center [213, 175] width 88 height 51
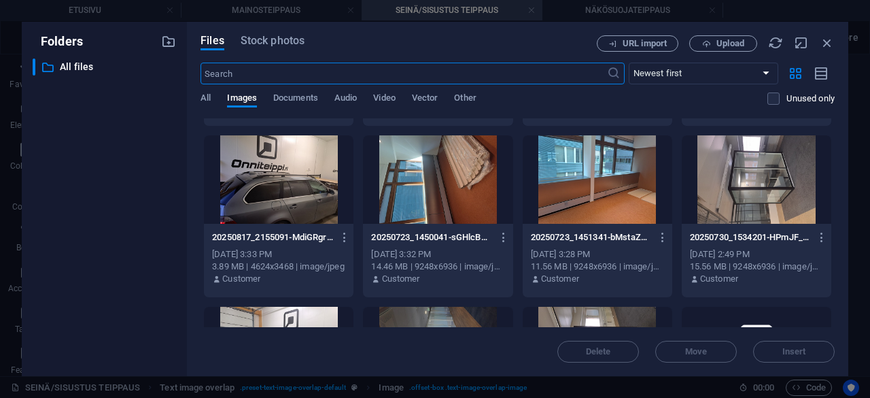
scroll to position [670, 0]
click at [598, 185] on div at bounding box center [598, 179] width 150 height 88
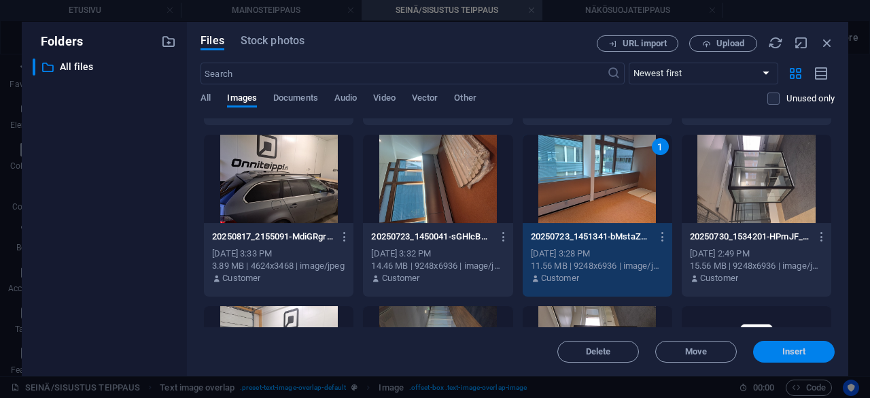
click at [784, 349] on span "Insert" at bounding box center [794, 351] width 24 height 8
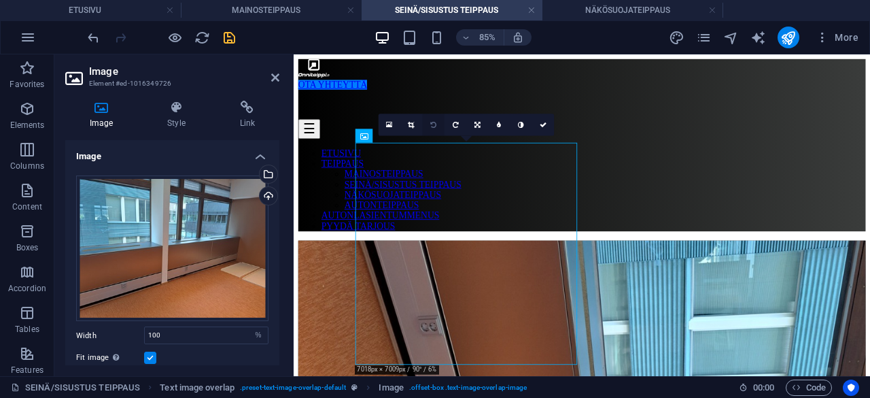
click at [432, 124] on icon at bounding box center [433, 125] width 6 height 7
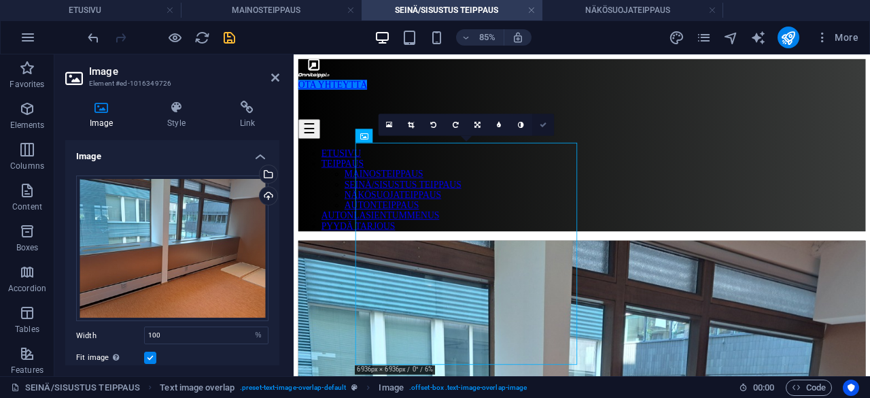
click at [540, 124] on icon at bounding box center [543, 125] width 7 height 7
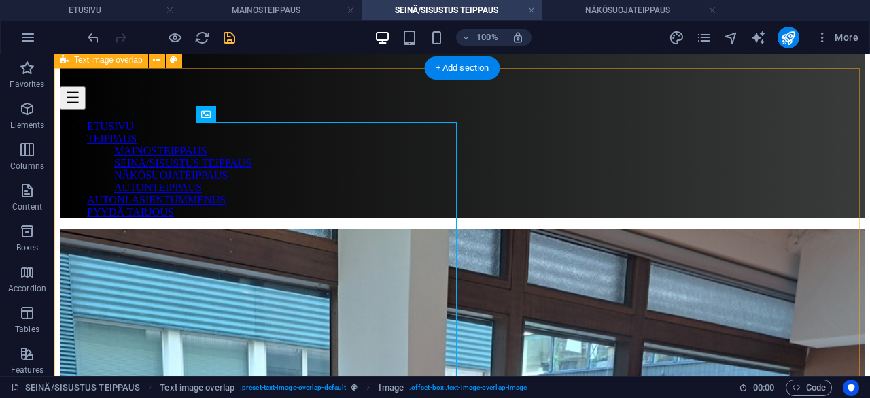
scroll to position [48, 0]
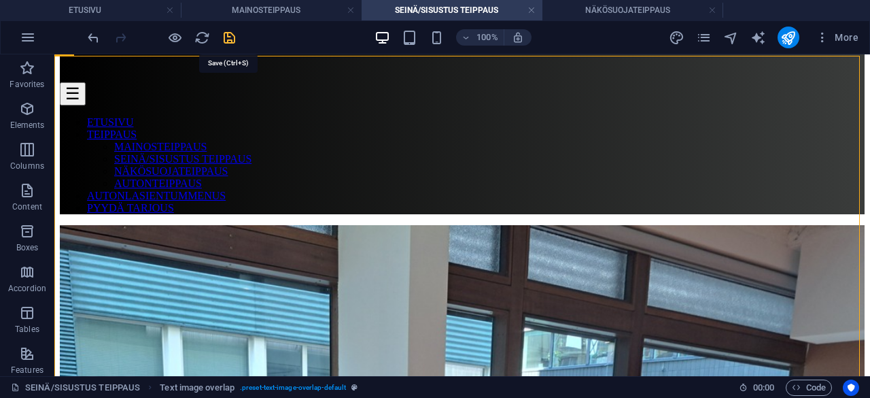
click at [232, 39] on icon "save" at bounding box center [230, 38] width 16 height 16
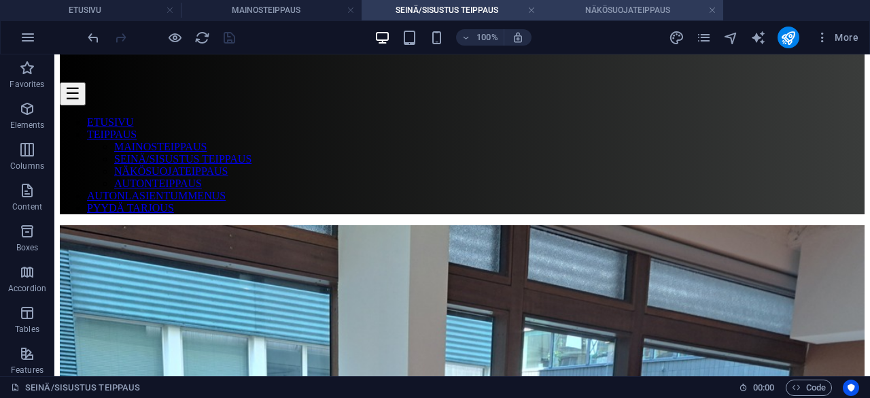
click at [642, 11] on h4 "NÄKÖSUOJATEIPPAUS" at bounding box center [632, 10] width 181 height 15
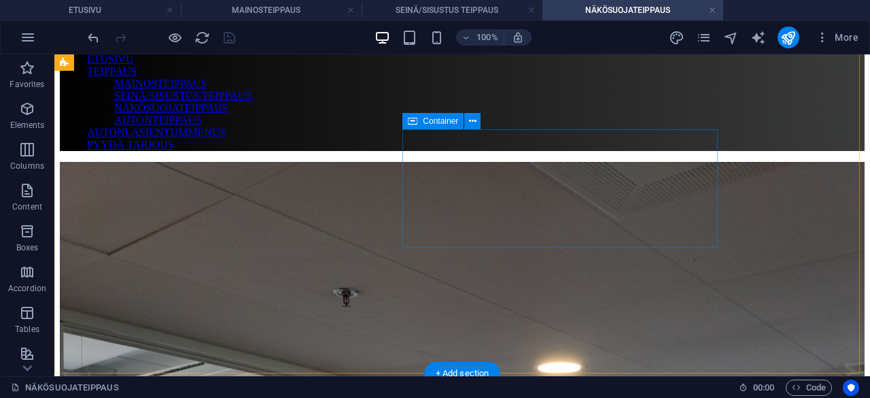
scroll to position [0, 0]
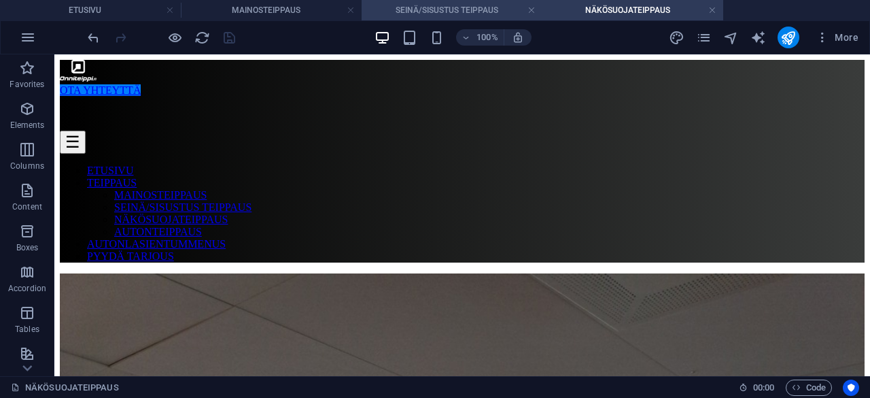
click at [467, 6] on h4 "SEINÄ/SISUSTUS TEIPPAUS" at bounding box center [452, 10] width 181 height 15
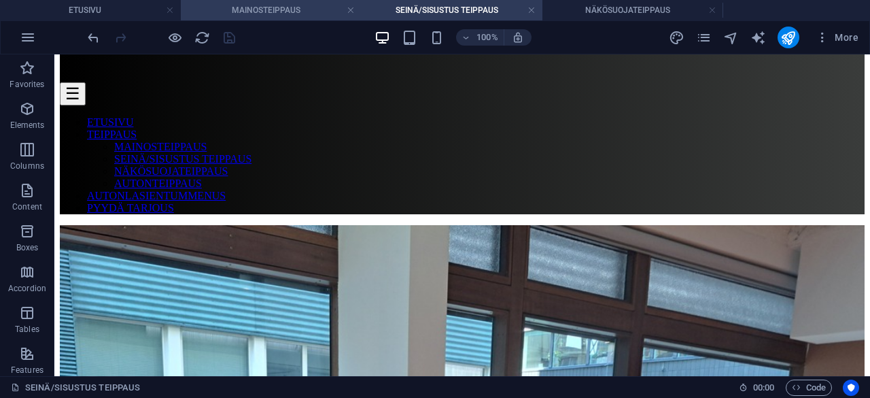
click at [298, 7] on h4 "MAINOSTEIPPAUS" at bounding box center [271, 10] width 181 height 15
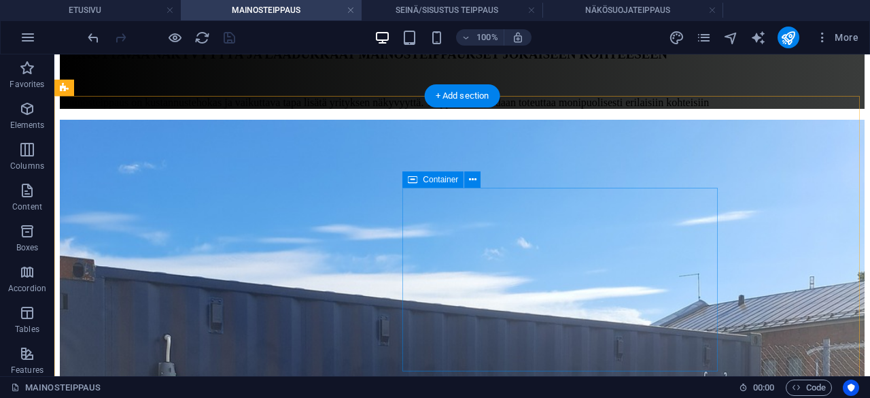
scroll to position [0, 0]
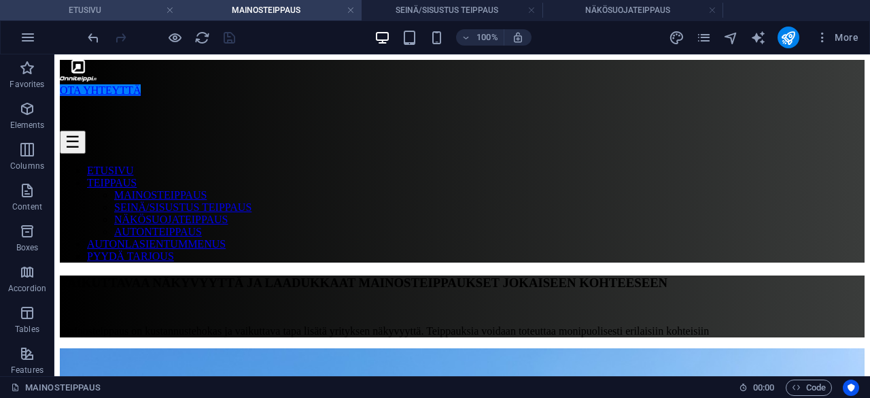
click at [103, 3] on h4 "ETUSIVU" at bounding box center [90, 10] width 181 height 15
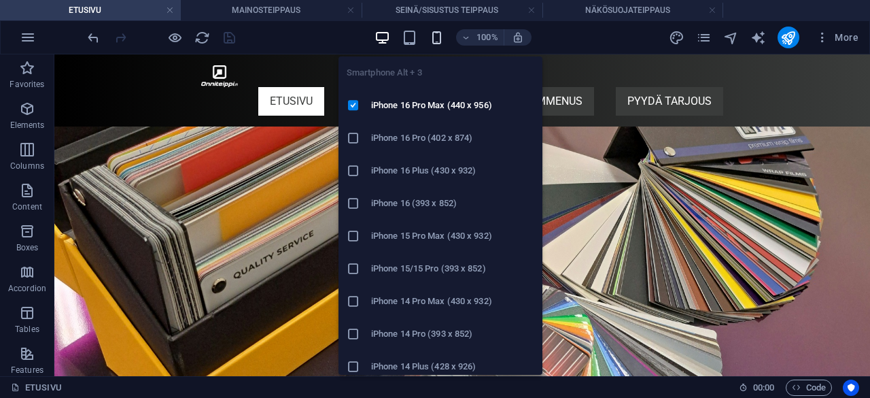
click at [438, 37] on icon "button" at bounding box center [437, 38] width 16 height 16
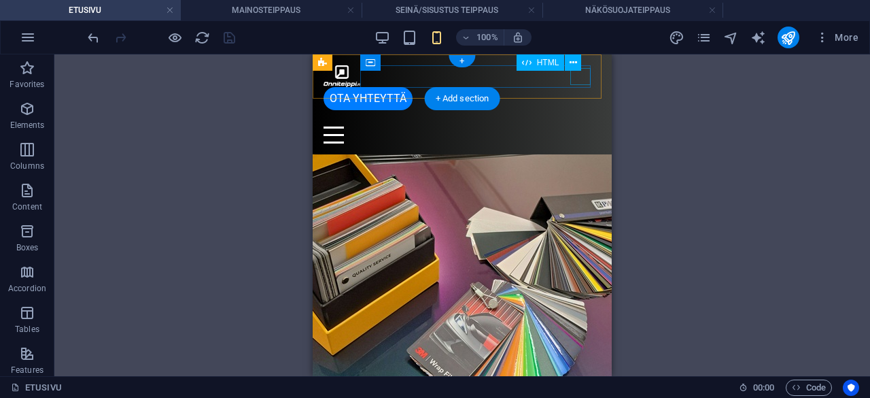
click at [575, 126] on div "Menu" at bounding box center [462, 134] width 277 height 17
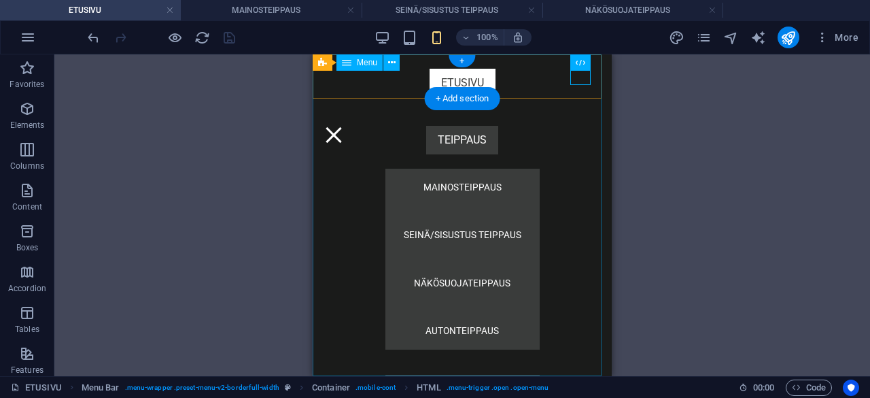
scroll to position [83, 0]
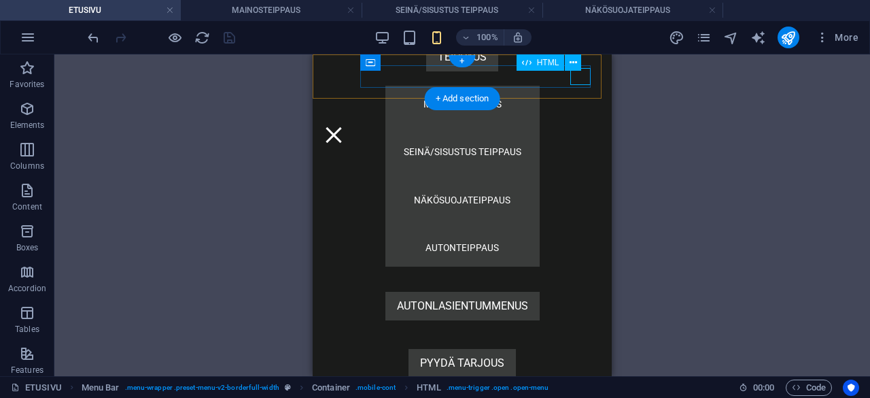
click at [344, 126] on div "Menu" at bounding box center [334, 134] width 20 height 17
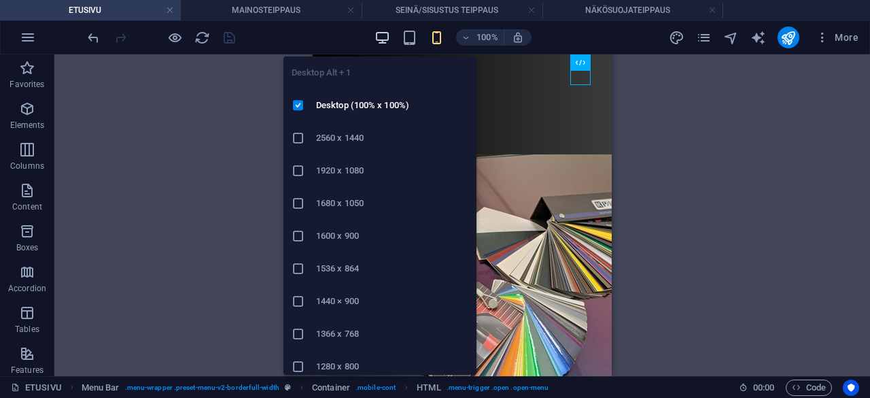
click at [385, 44] on icon "button" at bounding box center [383, 38] width 16 height 16
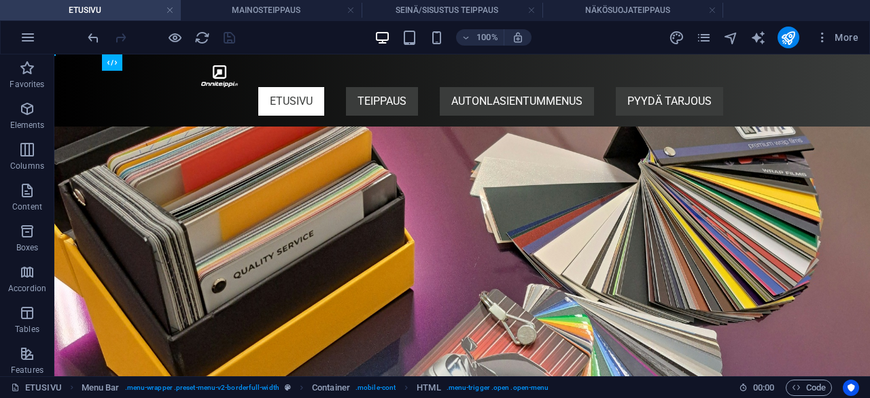
click at [275, 16] on h4 "MAINOSTEIPPAUS" at bounding box center [271, 10] width 181 height 15
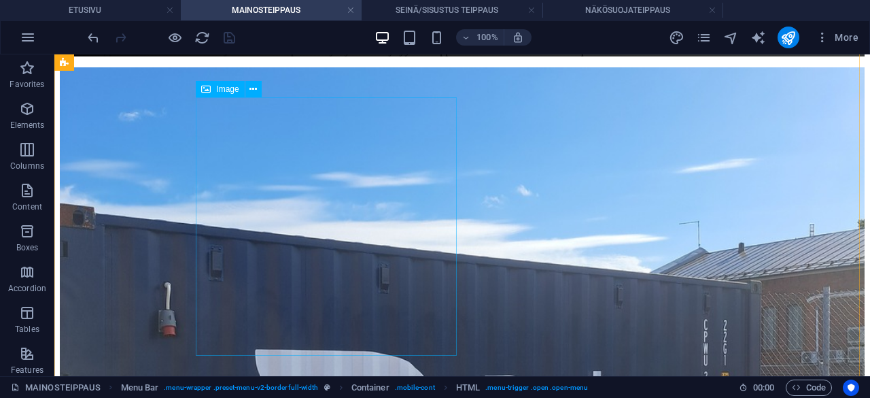
scroll to position [281, 0]
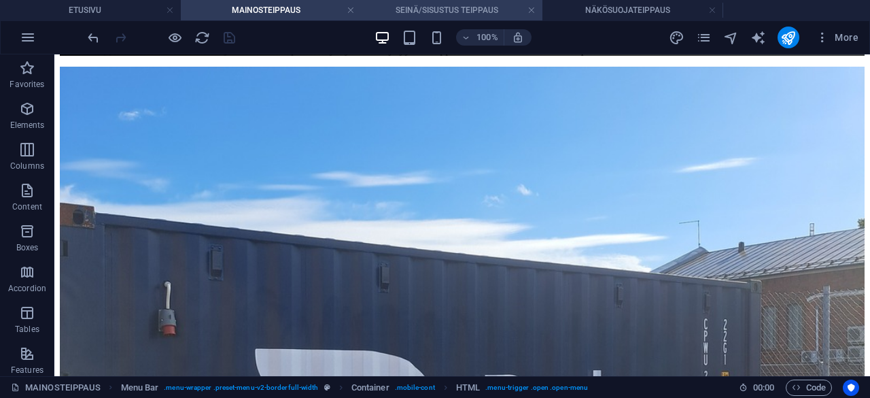
click at [426, 3] on h4 "SEINÄ/SISUSTUS TEIPPAUS" at bounding box center [452, 10] width 181 height 15
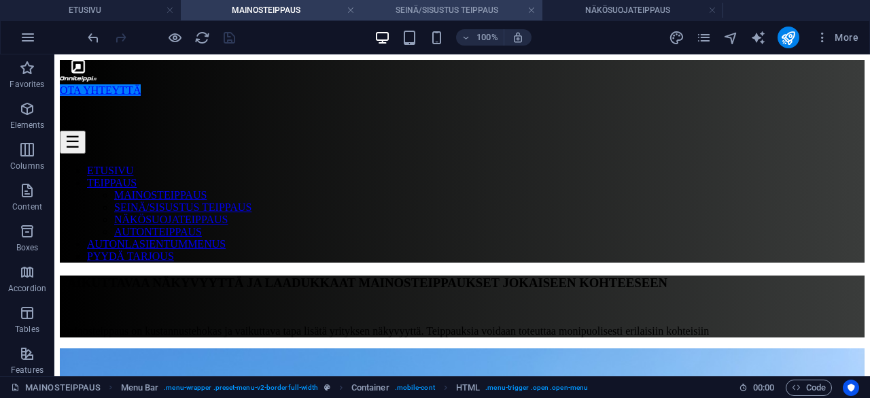
scroll to position [48, 0]
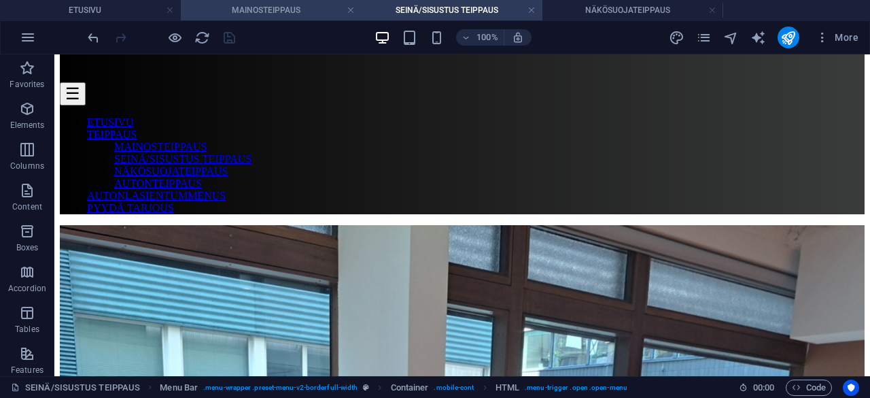
click at [293, 7] on h4 "MAINOSTEIPPAUS" at bounding box center [271, 10] width 181 height 15
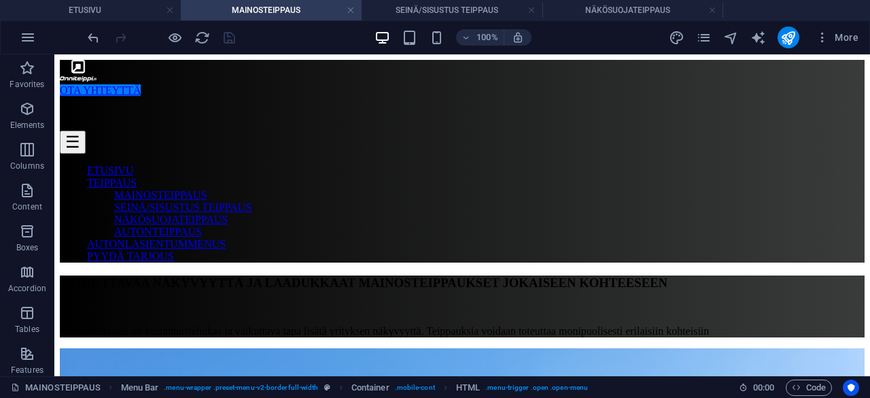
scroll to position [281, 0]
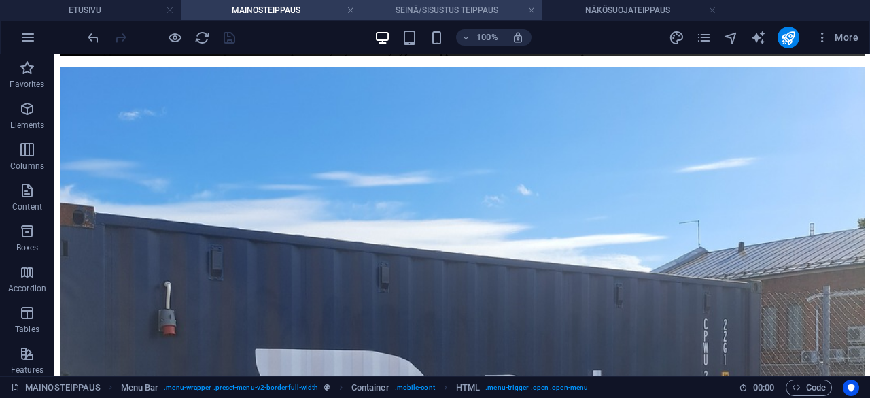
click at [408, 7] on h4 "SEINÄ/SISUSTUS TEIPPAUS" at bounding box center [452, 10] width 181 height 15
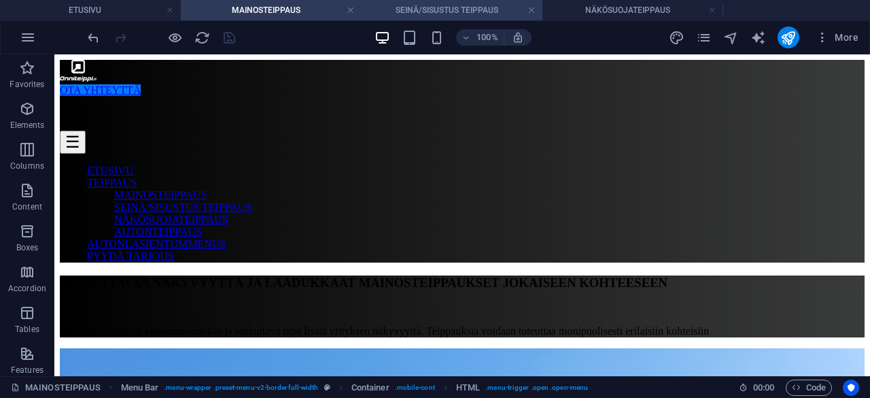
scroll to position [48, 0]
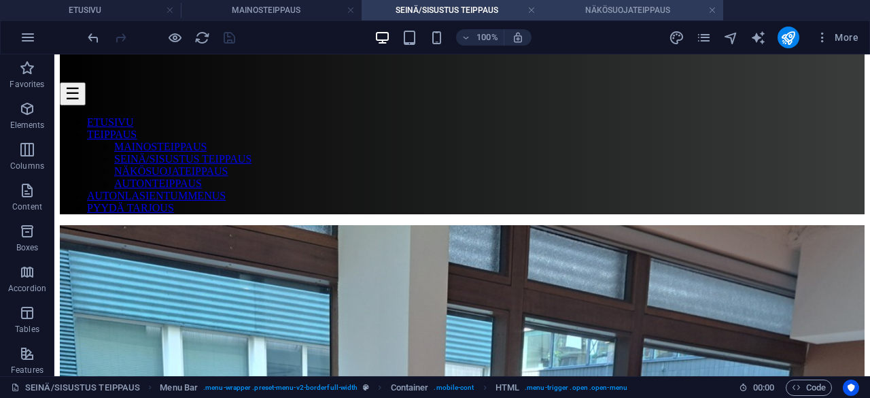
click at [602, 4] on h4 "NÄKÖSUOJATEIPPAUS" at bounding box center [632, 10] width 181 height 15
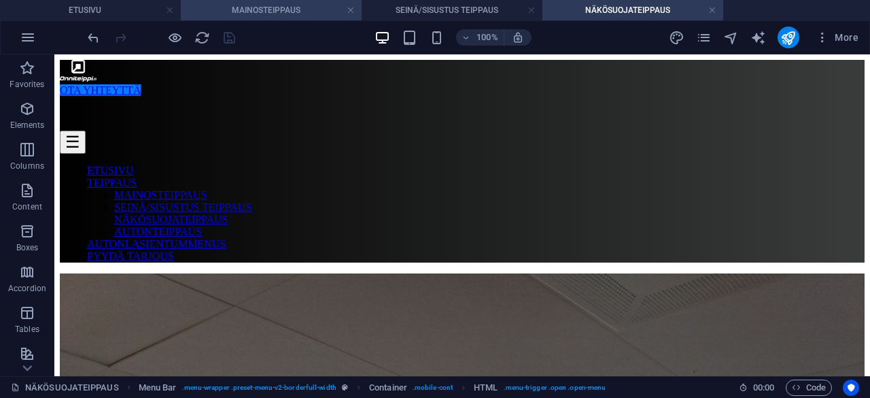
click at [294, 8] on h4 "MAINOSTEIPPAUS" at bounding box center [271, 10] width 181 height 15
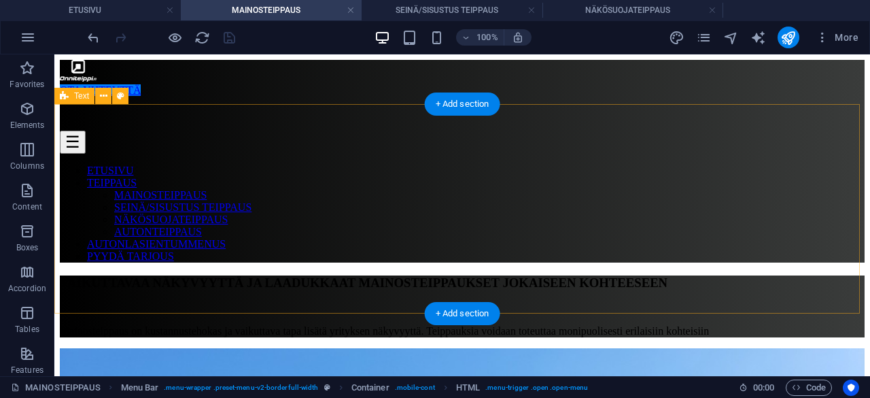
click at [281, 275] on div "VAIKUTTAVAA NÄKYVYYTTÄ JA LAADUKKAAT MAINOSTEIPPAUKSET JOKAISEEN KOHTEESEEN Mai…" at bounding box center [462, 306] width 805 height 62
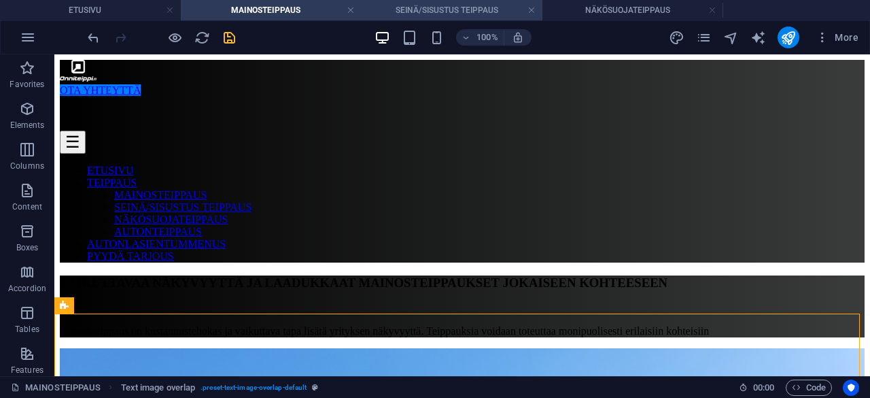
click at [470, 1] on li "SEINÄ/SISUSTUS TEIPPAUS" at bounding box center [452, 10] width 181 height 20
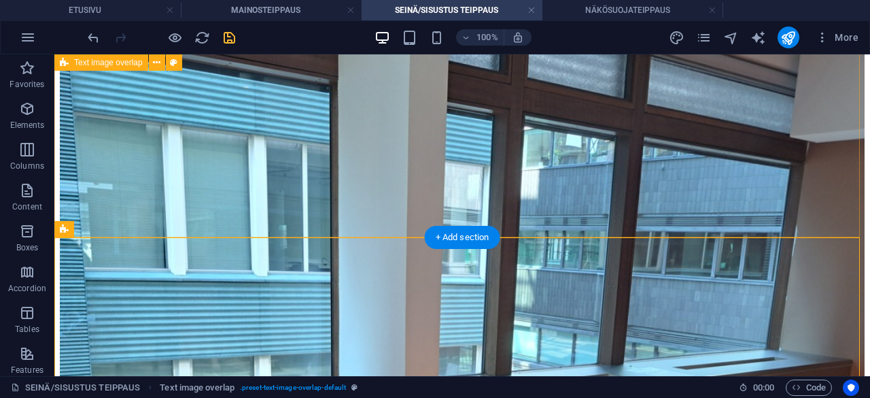
scroll to position [245, 0]
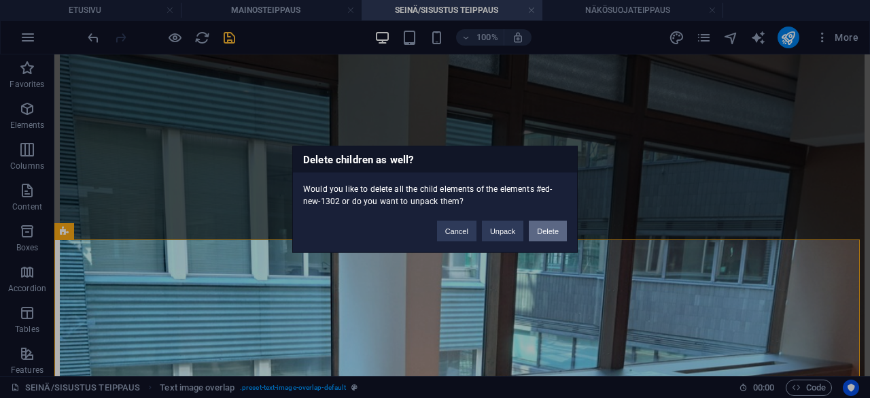
click at [552, 230] on button "Delete" at bounding box center [548, 230] width 38 height 20
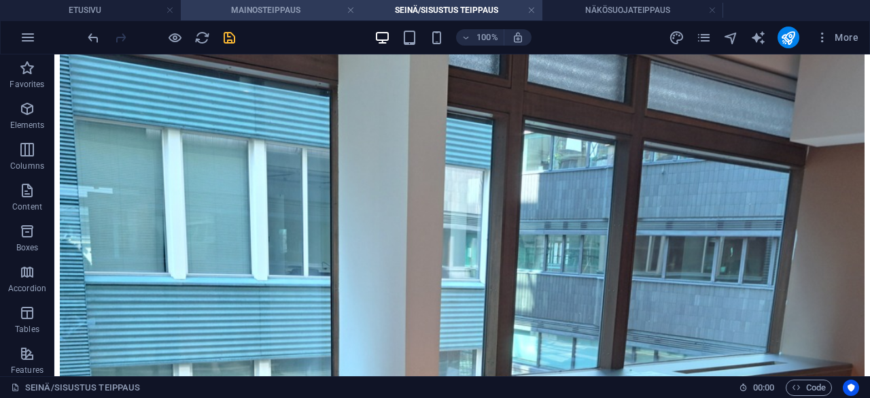
click at [291, 13] on h4 "MAINOSTEIPPAUS" at bounding box center [271, 10] width 181 height 15
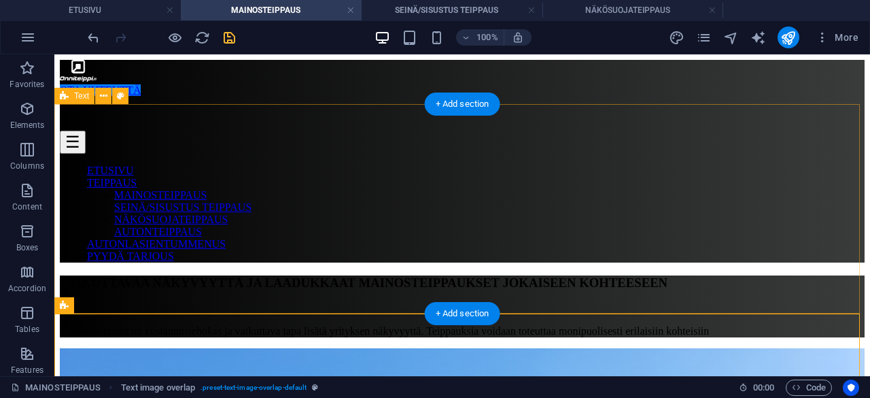
click at [175, 275] on div "VAIKUTTAVAA NÄKYVYYTTÄ JA LAADUKKAAT MAINOSTEIPPAUKSET JOKAISEEN KOHTEESEEN Mai…" at bounding box center [462, 306] width 805 height 62
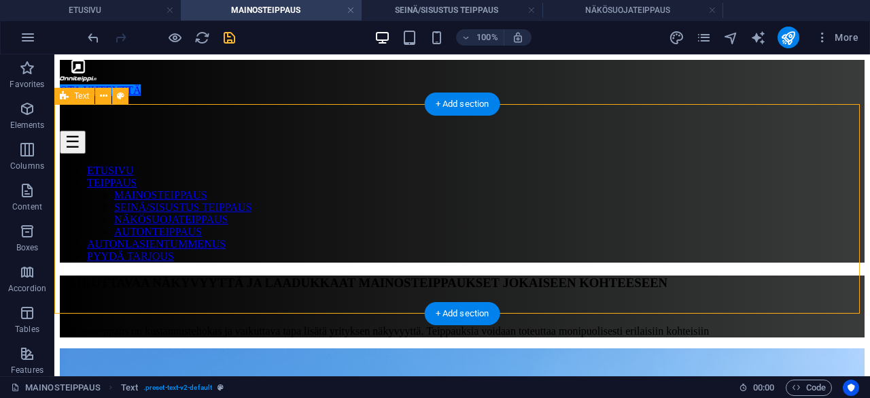
click at [175, 275] on div "VAIKUTTAVAA NÄKYVYYTTÄ JA LAADUKKAAT MAINOSTEIPPAUKSET JOKAISEEN KOHTEESEEN Mai…" at bounding box center [462, 306] width 805 height 62
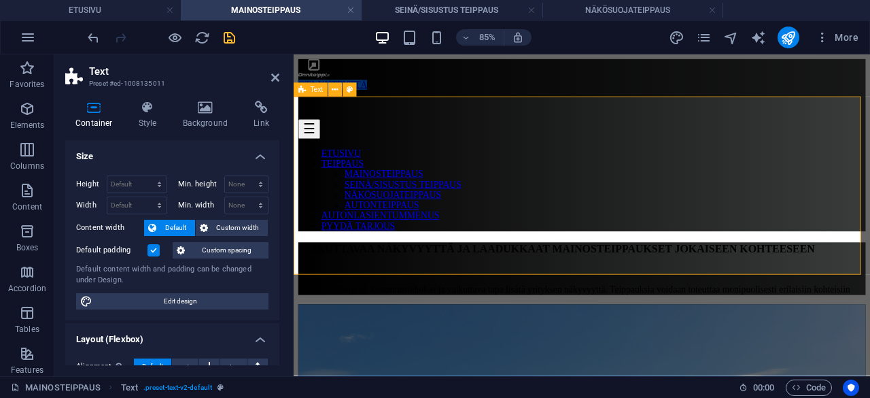
click at [360, 275] on div "VAIKUTTAVAA NÄKYVYYTTÄ JA LAADUKKAAT MAINOSTEIPPAUKSET JOKAISEEN KOHTEESEEN Mai…" at bounding box center [633, 306] width 668 height 62
click at [339, 93] on button at bounding box center [335, 90] width 14 height 14
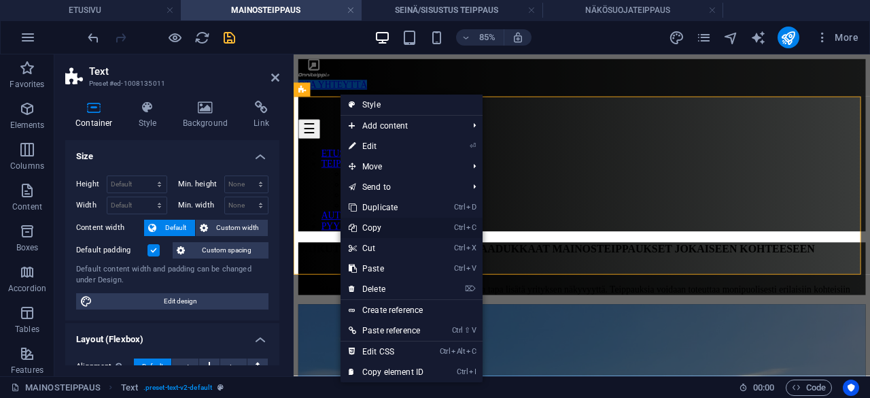
click at [377, 226] on link "Ctrl C Copy" at bounding box center [386, 228] width 91 height 20
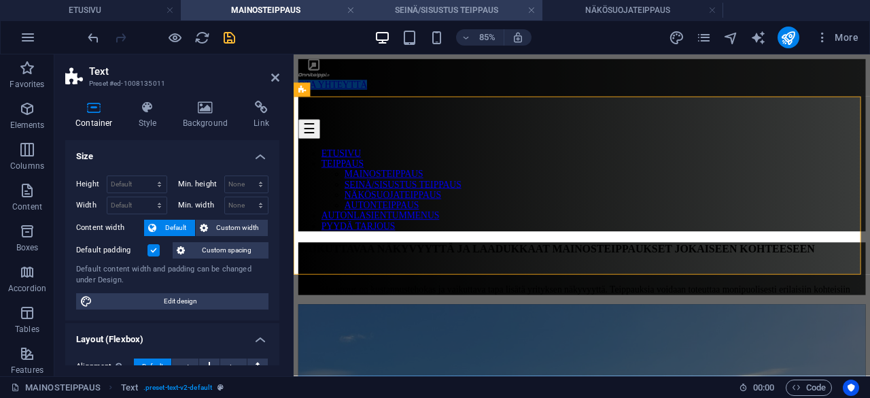
click at [443, 10] on h4 "SEINÄ/SISUSTUS TEIPPAUS" at bounding box center [452, 10] width 181 height 15
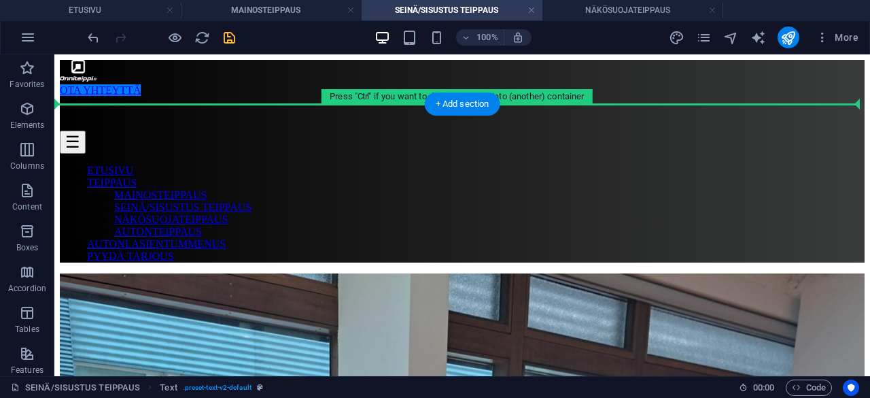
drag, startPoint x: 396, startPoint y: 186, endPoint x: 411, endPoint y: 116, distance: 72.4
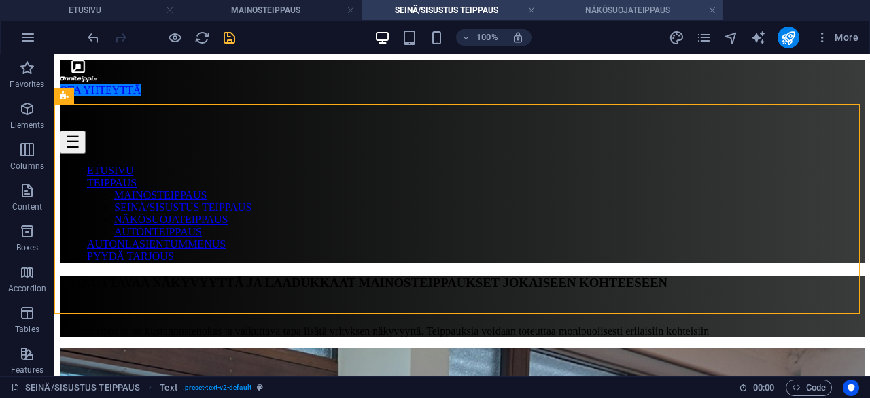
click at [579, 12] on h4 "NÄKÖSUOJATEIPPAUS" at bounding box center [632, 10] width 181 height 15
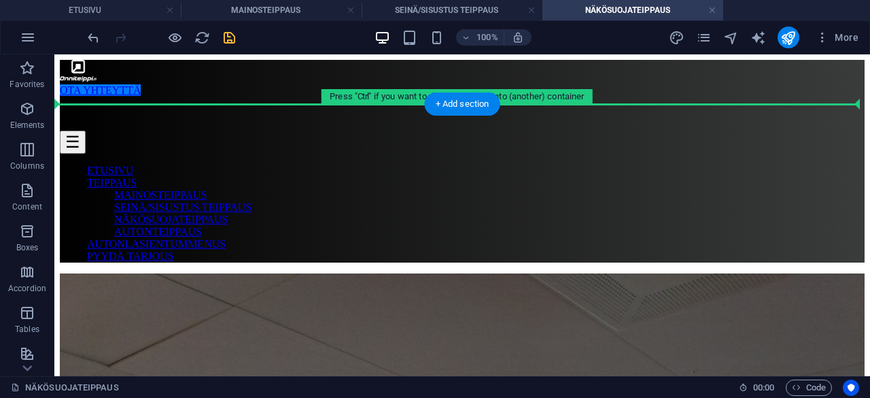
drag, startPoint x: 407, startPoint y: 147, endPoint x: 403, endPoint y: 113, distance: 34.2
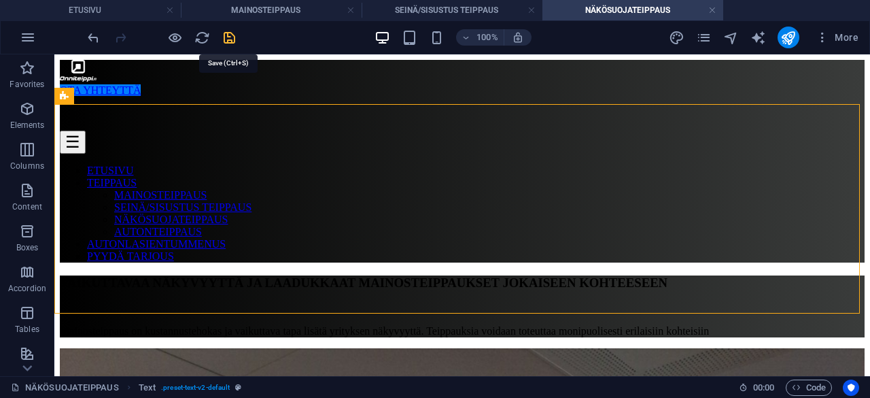
click at [224, 39] on icon "save" at bounding box center [230, 38] width 16 height 16
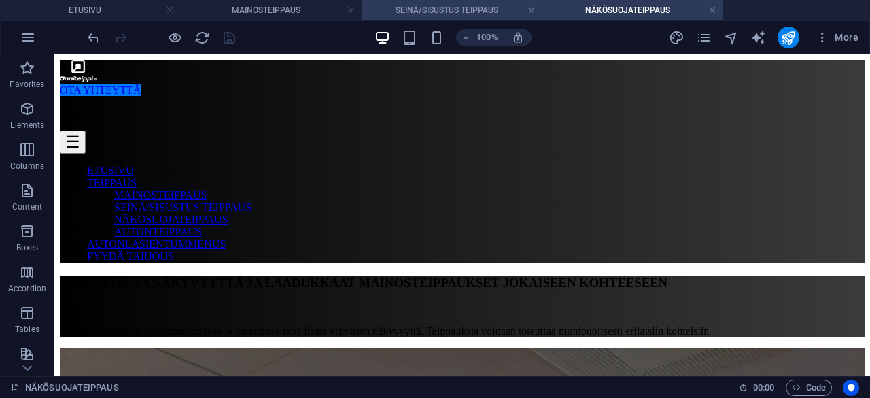
click at [428, 14] on h4 "SEINÄ/SISUSTUS TEIPPAUS" at bounding box center [452, 10] width 181 height 15
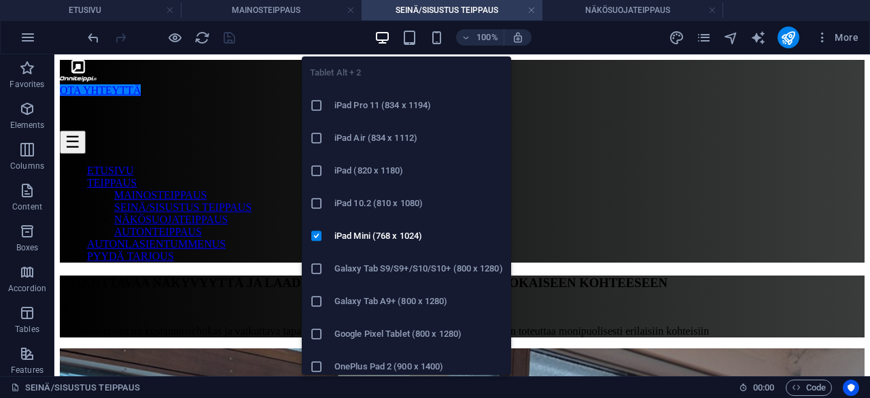
drag, startPoint x: 377, startPoint y: 291, endPoint x: 237, endPoint y: 235, distance: 151.3
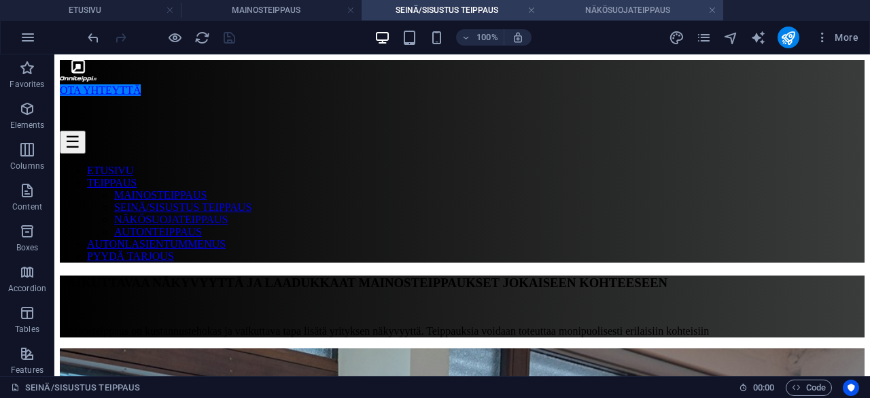
click at [621, 16] on h4 "NÄKÖSUOJATEIPPAUS" at bounding box center [632, 10] width 181 height 15
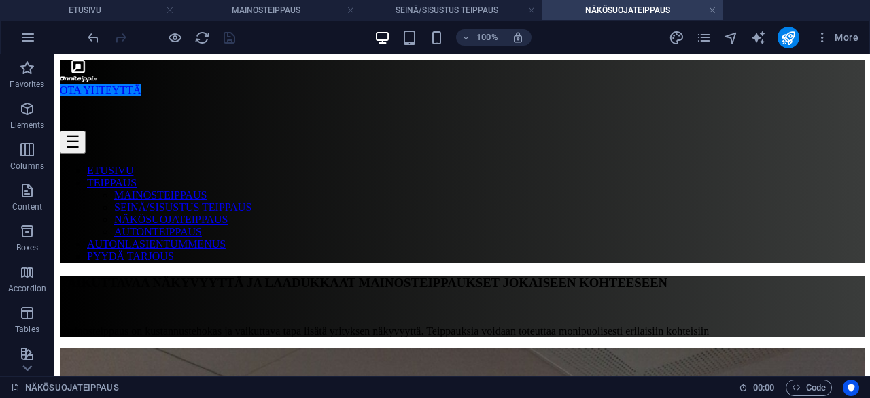
click at [285, 22] on div "100% More" at bounding box center [435, 37] width 869 height 33
click at [285, 16] on h4 "MAINOSTEIPPAUS" at bounding box center [271, 10] width 181 height 15
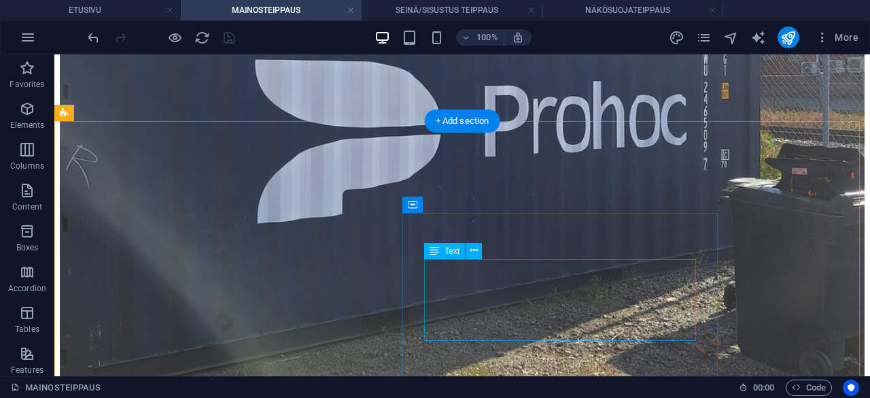
scroll to position [571, 0]
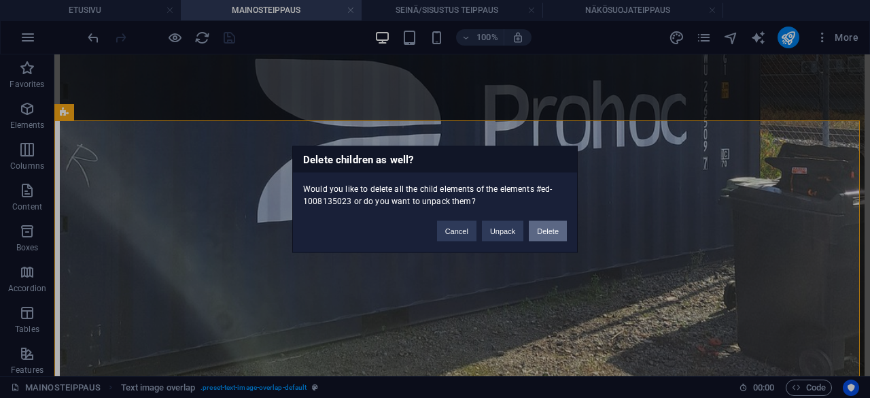
click at [556, 227] on button "Delete" at bounding box center [548, 230] width 38 height 20
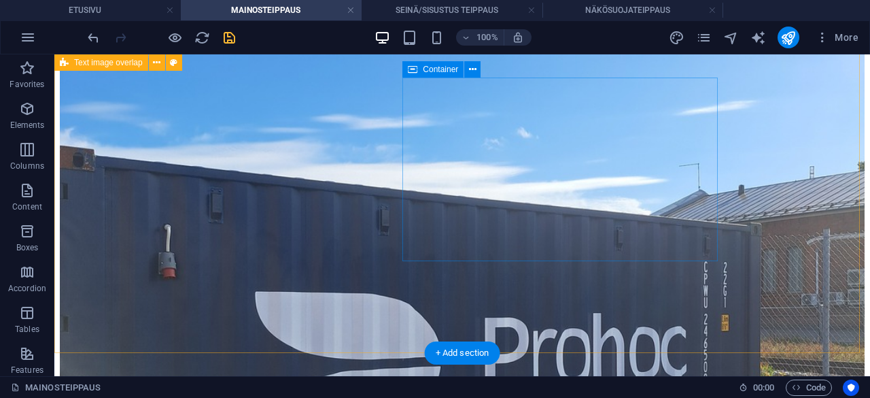
scroll to position [334, 0]
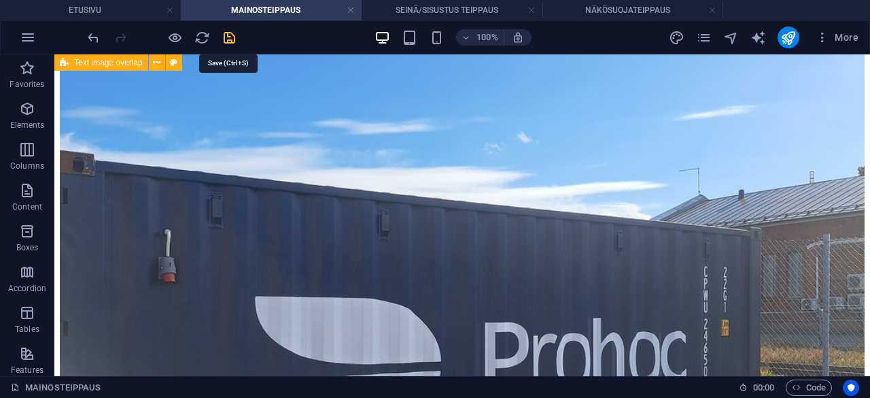
click at [231, 37] on icon "save" at bounding box center [230, 38] width 16 height 16
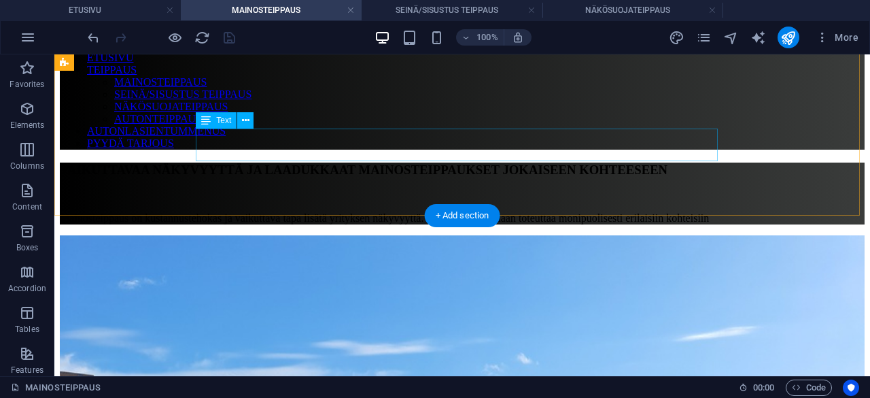
scroll to position [109, 0]
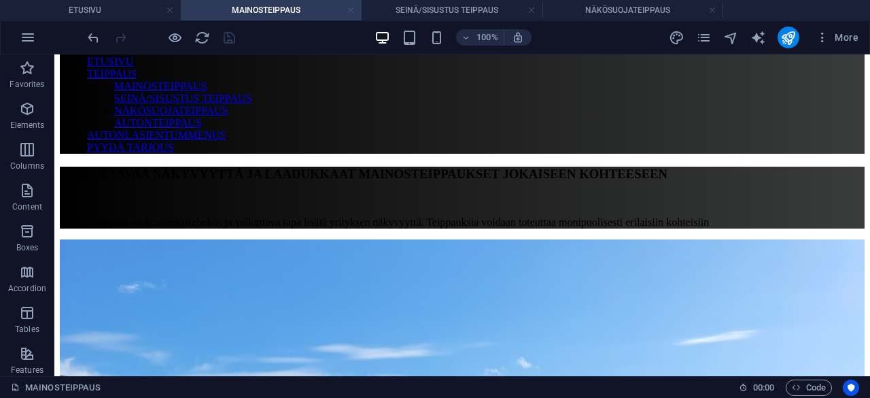
click at [349, 14] on link at bounding box center [351, 10] width 8 height 13
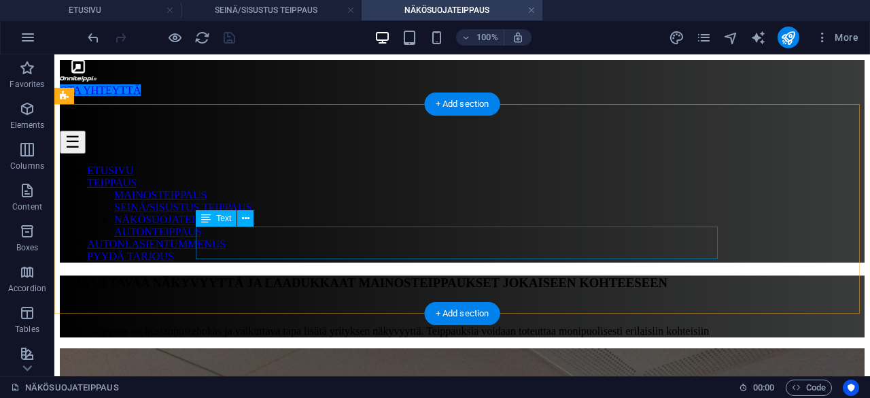
click at [360, 325] on div "Mainosteippaus on kustannustehokas ja vaikuttava tapa lisätä yrityksen näkyvyyt…" at bounding box center [462, 331] width 805 height 12
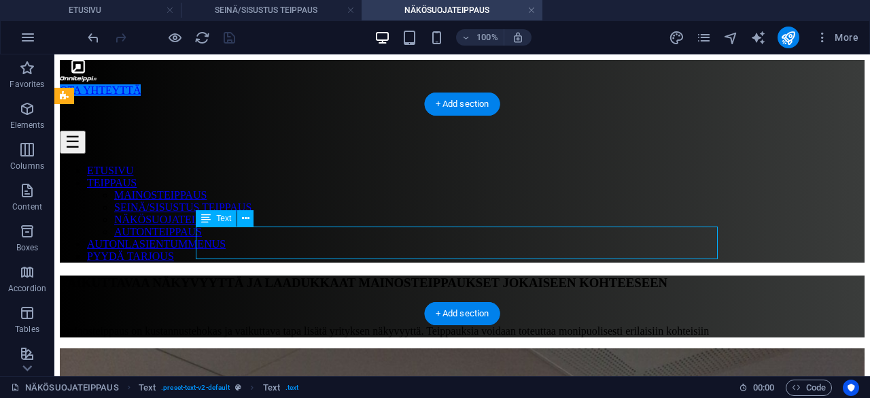
click at [360, 325] on div "Mainosteippaus on kustannustehokas ja vaikuttava tapa lisätä yrityksen näkyvyyt…" at bounding box center [462, 331] width 805 height 12
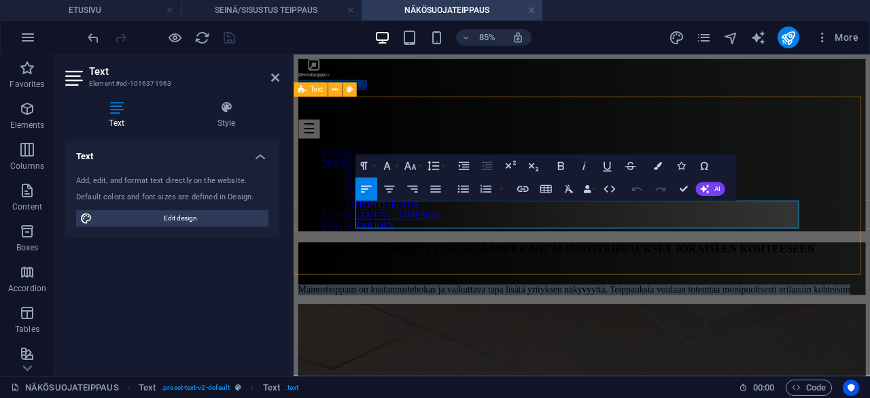
drag, startPoint x: 602, startPoint y: 243, endPoint x: 362, endPoint y: 232, distance: 239.5
click at [362, 275] on div "VAIKUTTAVAA NÄKYVYYTTÄ JA LAADUKKAAT MAINOSTEIPPAUKSET JOKAISEEN KOHTEESEEN Mai…" at bounding box center [633, 306] width 668 height 62
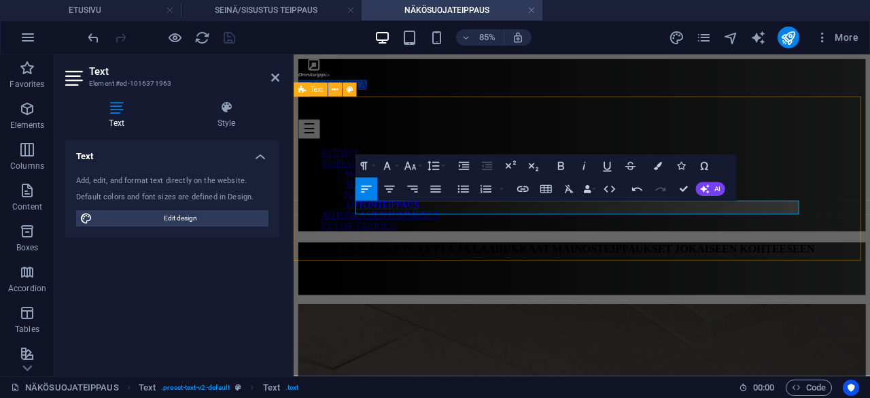
click at [381, 325] on p at bounding box center [633, 331] width 668 height 12
click at [390, 325] on p at bounding box center [633, 331] width 668 height 12
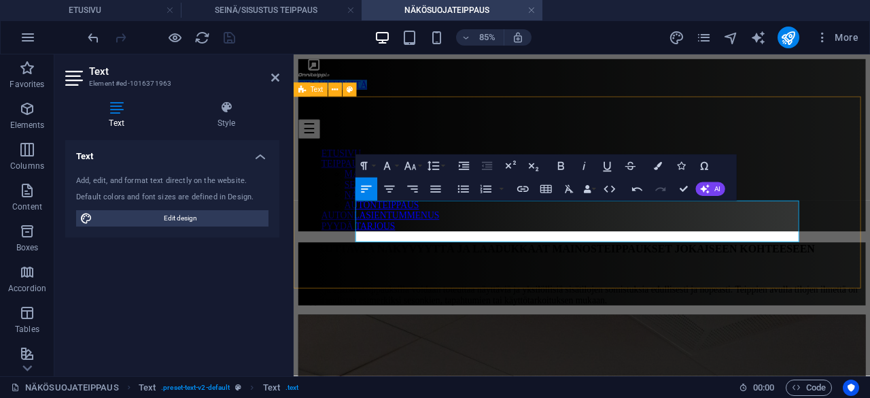
click at [854, 325] on p "Seinä- ja sisustusteippauksilla voidaan toteuttaa näyttäviä ja yksilöllisiä sis…" at bounding box center [633, 337] width 668 height 24
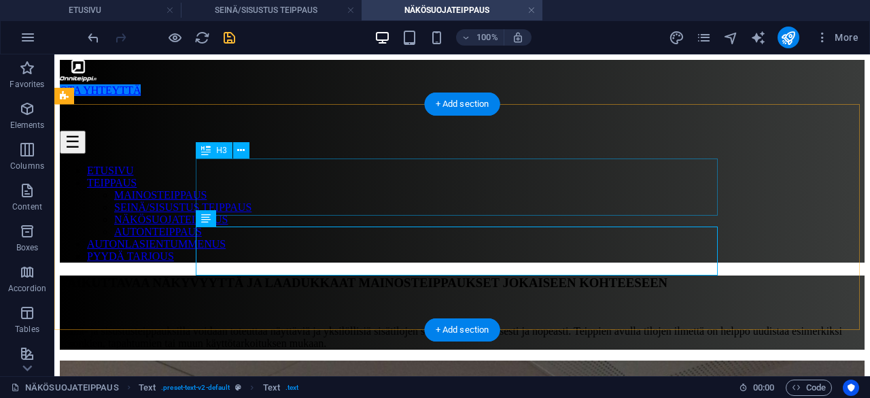
click at [349, 275] on div "VAIKUTTAVAA NÄKYVYYTTÄ JA LAADUKKAAT MAINOSTEIPPAUKSET JOKAISEEN KOHTEESEEN" at bounding box center [462, 282] width 805 height 15
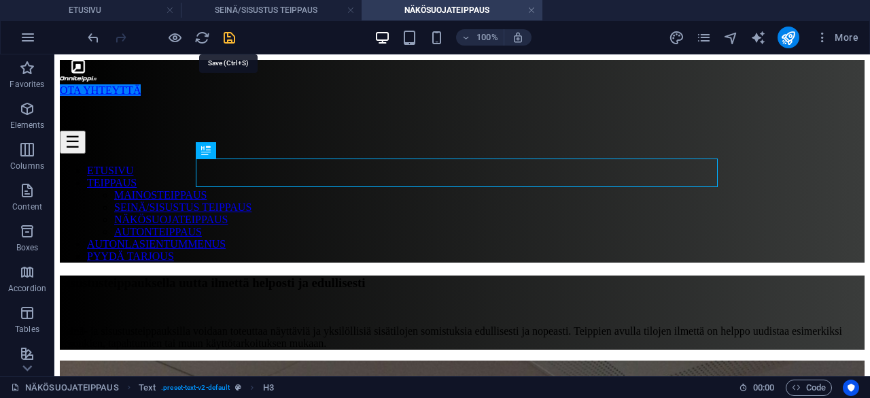
click at [229, 37] on icon "save" at bounding box center [230, 38] width 16 height 16
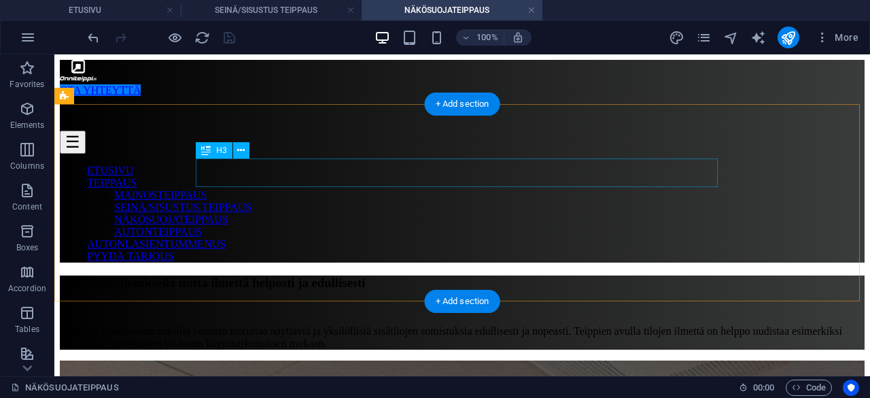
click at [675, 275] on div "Sisustusteippauksella uutta ilmettä helposti ja edullisesti" at bounding box center [462, 282] width 805 height 15
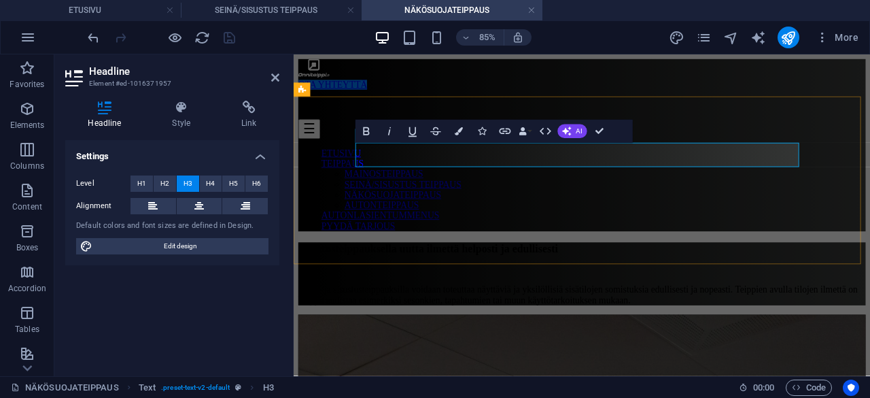
click at [865, 275] on h3 "Sisustusteippauksella uutta ilmettä helposti ja edullisesti" at bounding box center [633, 282] width 668 height 15
click at [88, 40] on icon "undo" at bounding box center [94, 38] width 16 height 16
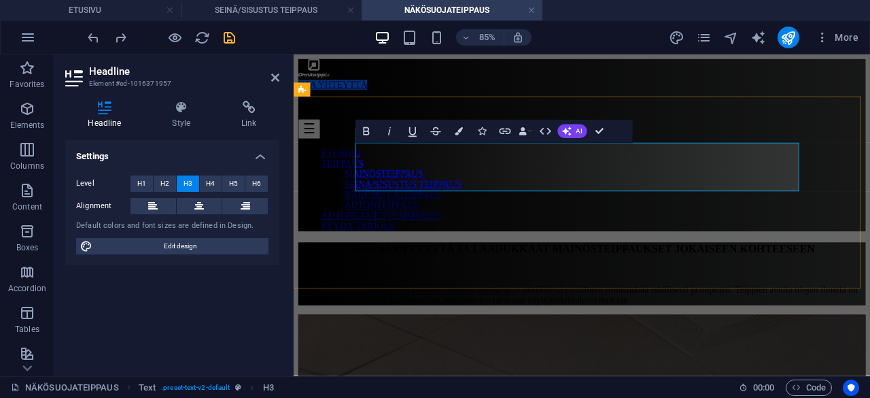
click at [842, 275] on h3 "VAIKUTTAVAA NÄKYVYYTTÄ JA LAADUKKAAT MAINOSTEIPPAUKSET JOKAISEEN KOHTEESEEN" at bounding box center [633, 282] width 668 height 15
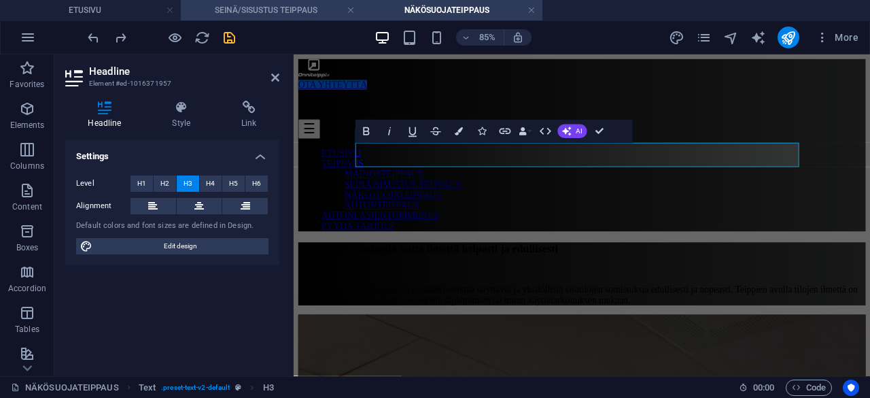
click at [298, 13] on h4 "SEINÄ/SISUSTUS TEIPPAUS" at bounding box center [271, 10] width 181 height 15
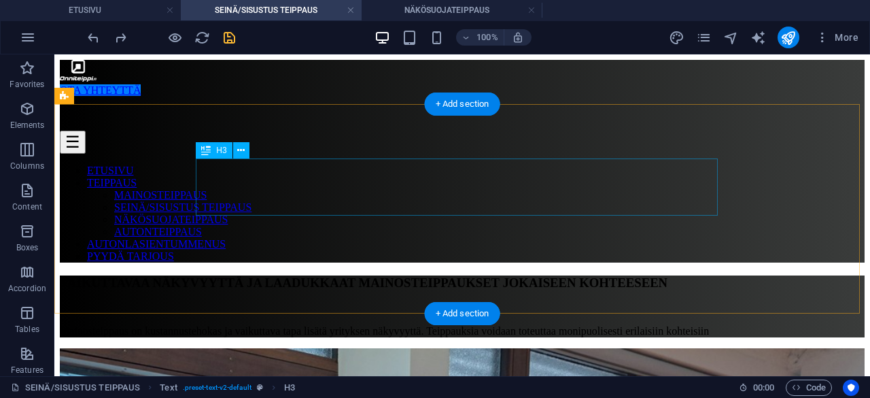
click at [303, 275] on div "VAIKUTTAVAA NÄKYVYYTTÄ JA LAADUKKAAT MAINOSTEIPPAUKSET JOKAISEEN KOHTEESEEN" at bounding box center [462, 282] width 805 height 15
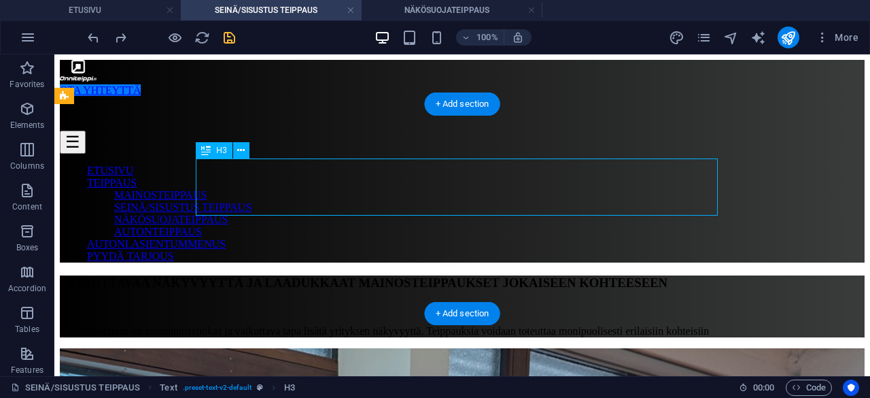
click at [303, 275] on div "VAIKUTTAVAA NÄKYVYYTTÄ JA LAADUKKAAT MAINOSTEIPPAUKSET JOKAISEEN KOHTEESEEN" at bounding box center [462, 282] width 805 height 15
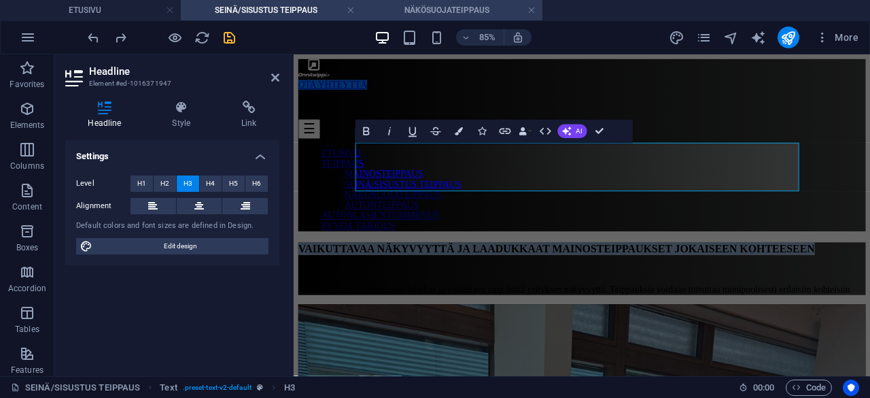
click at [428, 7] on h4 "NÄKÖSUOJATEIPPAUS" at bounding box center [452, 10] width 181 height 15
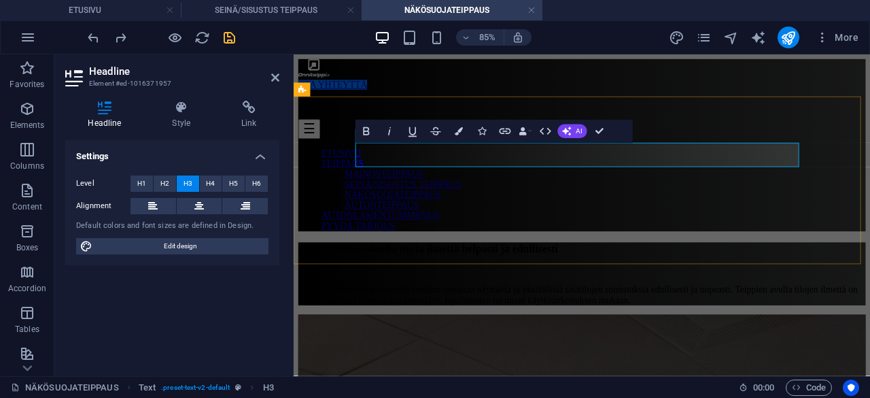
click at [460, 275] on h3 "Sisustusteippauksella uutta ilmettä helposti ja edullisesti" at bounding box center [633, 282] width 668 height 15
click at [370, 136] on icon "button" at bounding box center [367, 131] width 14 height 14
click at [863, 275] on h3 "Sisustusteippauksella uutta ilmettä helposti ja edullisesti" at bounding box center [633, 282] width 668 height 15
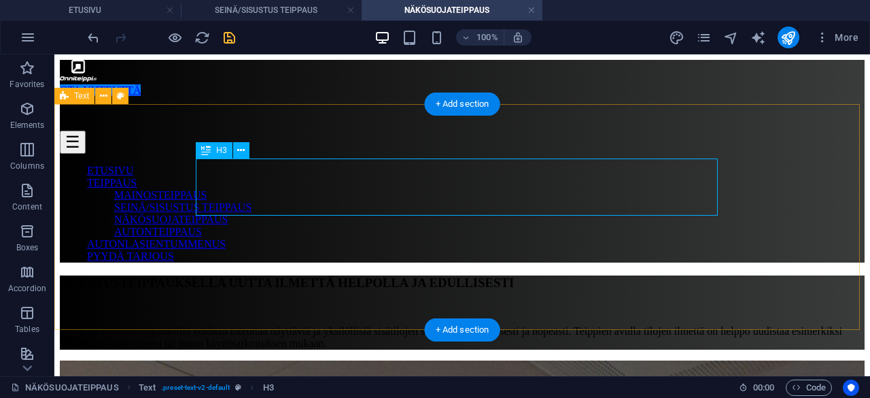
click at [668, 275] on div "SISUSTUSTEIPPAUKSELLA UUTTA ILMETTÄ HELPOLLA JA EDULLISESTI" at bounding box center [462, 282] width 805 height 15
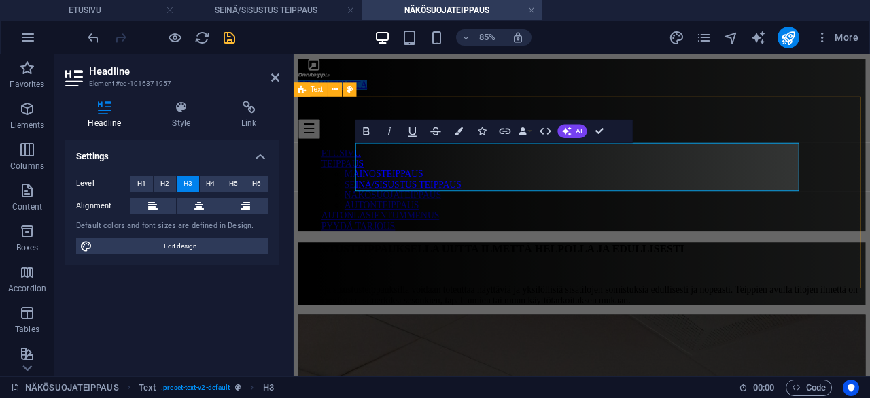
click at [846, 275] on h3 "SISUSTUSTEIPPAUKSELLA UUTTA ILMETTÄ HELPOLLA JA EDULLISESTI" at bounding box center [633, 282] width 668 height 15
click at [529, 275] on h3 "SISUSTUSTEIPPAUKSELLA UUTTA ILMETTÄ HELPOsti JA EDULLISESTI" at bounding box center [633, 282] width 668 height 15
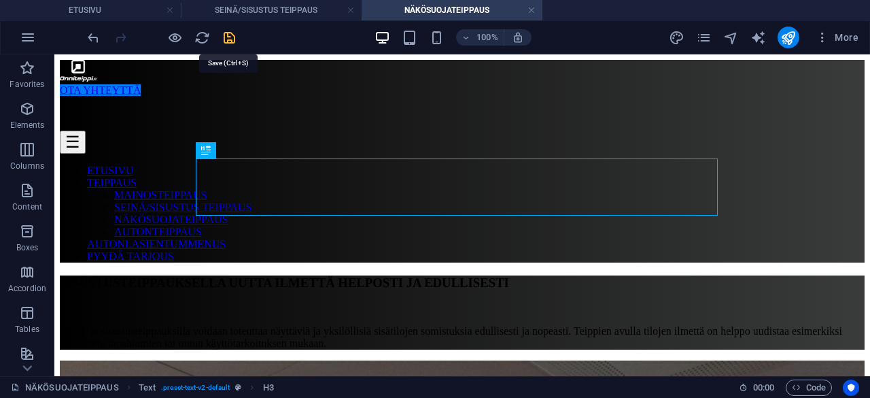
click at [230, 38] on icon "save" at bounding box center [230, 38] width 16 height 16
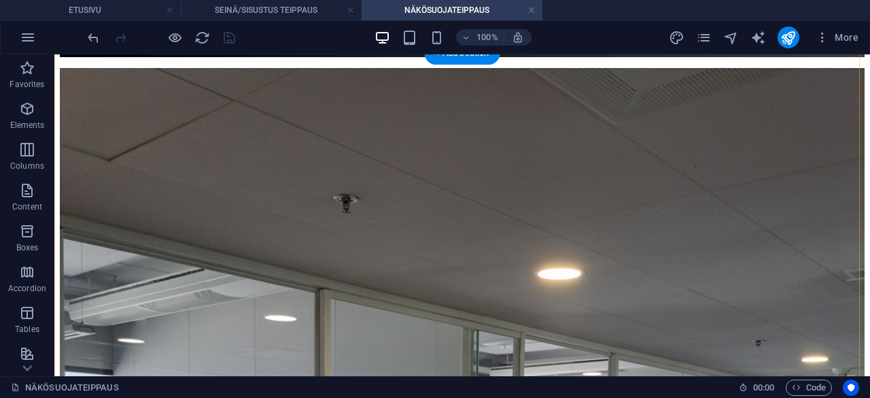
scroll to position [296, 0]
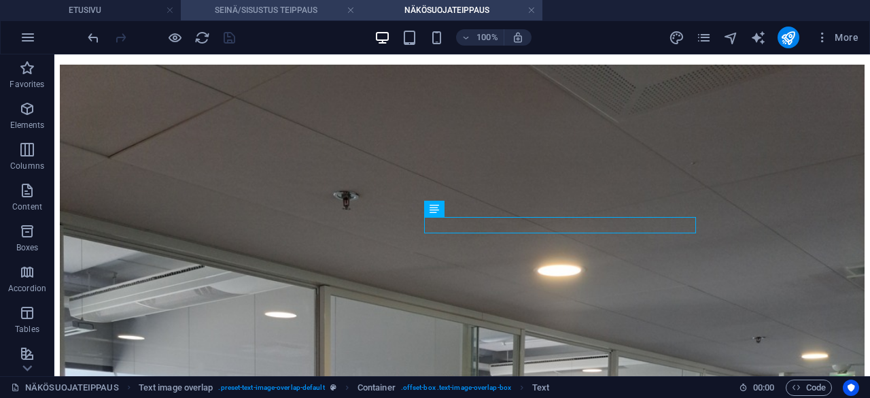
click at [284, 16] on h4 "SEINÄ/SISUSTUS TEIPPAUS" at bounding box center [271, 10] width 181 height 15
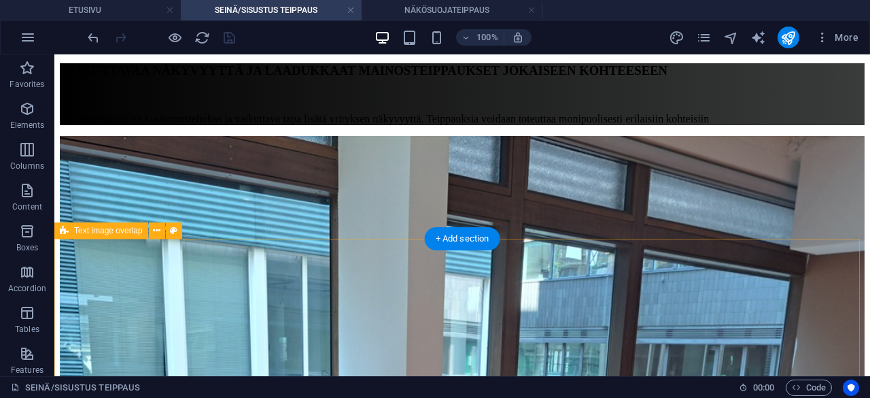
scroll to position [245, 0]
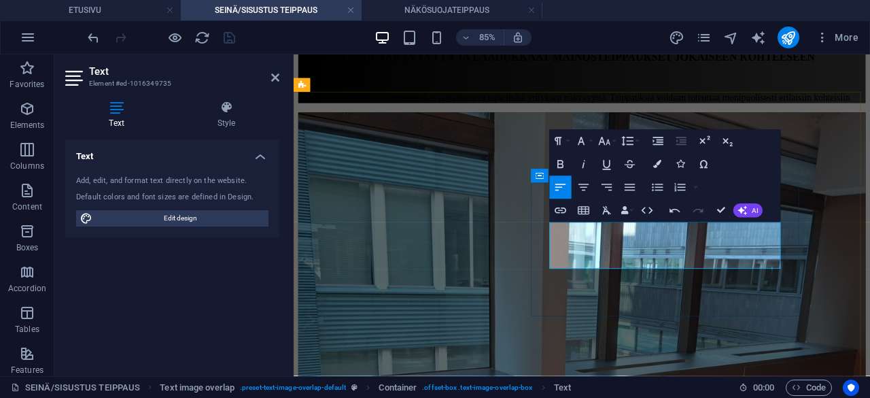
drag, startPoint x: 596, startPoint y: 260, endPoint x: 863, endPoint y: 298, distance: 269.2
click at [561, 161] on icon "button" at bounding box center [560, 164] width 6 height 8
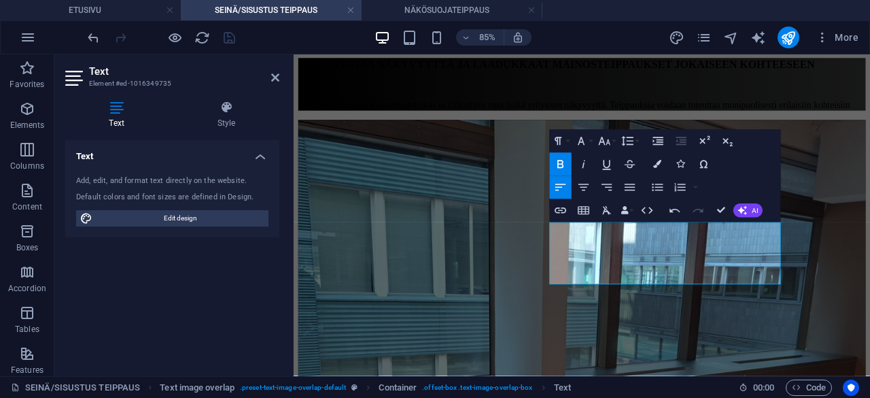
click at [561, 161] on icon "button" at bounding box center [560, 164] width 6 height 8
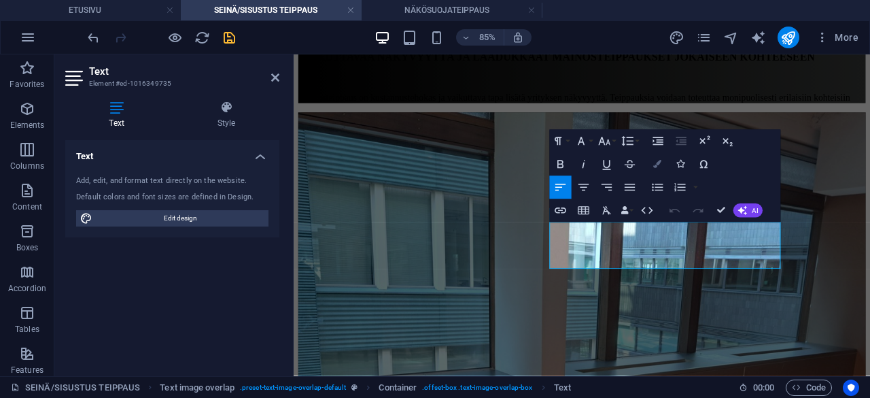
click at [651, 169] on button "Colors" at bounding box center [657, 163] width 22 height 23
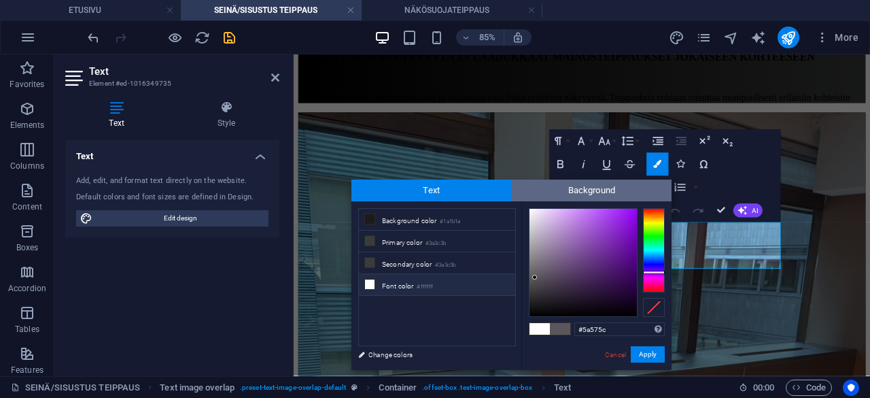
click at [587, 180] on span "Background" at bounding box center [592, 190] width 160 height 22
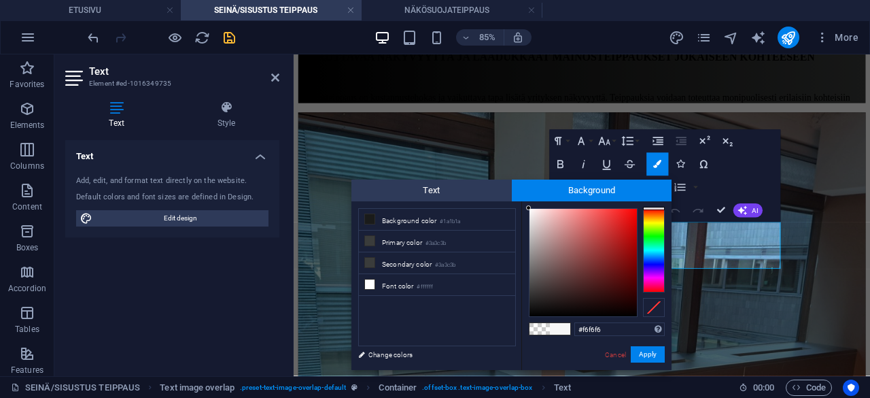
click at [541, 332] on span at bounding box center [540, 329] width 20 height 12
type input "rgba(0, 0, 0, 0)"
click at [541, 332] on span at bounding box center [540, 329] width 20 height 12
click at [648, 351] on button "Apply" at bounding box center [648, 354] width 34 height 16
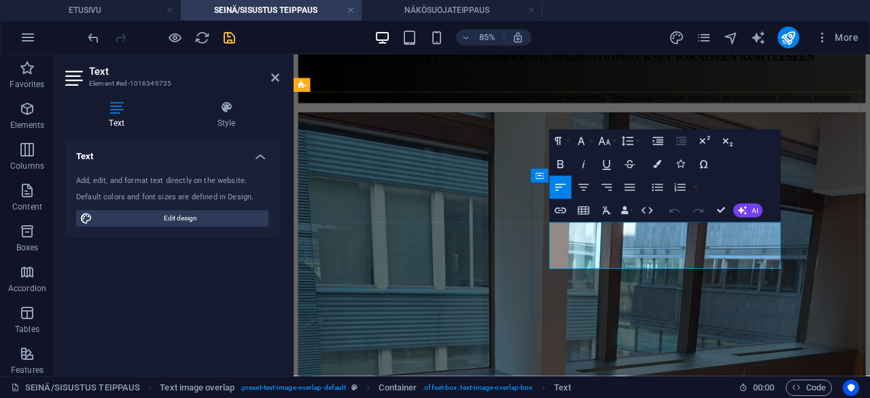
drag, startPoint x: 856, startPoint y: 294, endPoint x: 597, endPoint y: 260, distance: 261.9
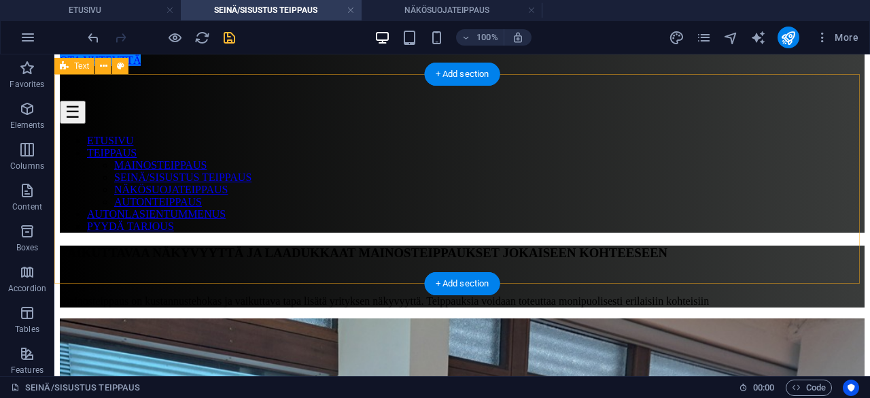
scroll to position [0, 0]
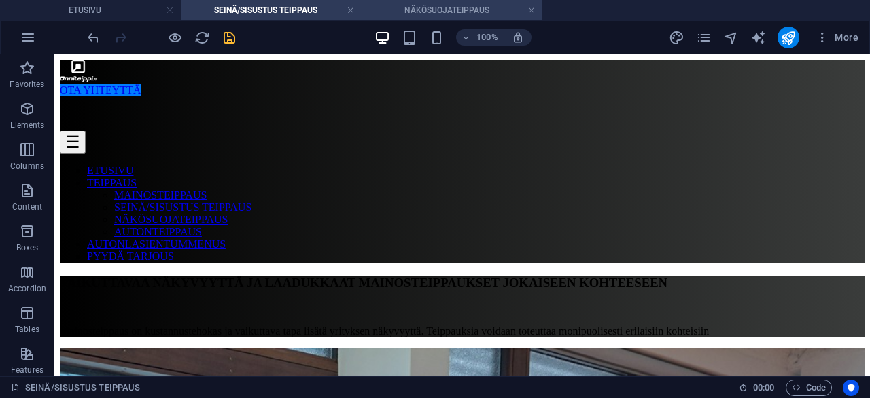
click at [457, 17] on h4 "NÄKÖSUOJATEIPPAUS" at bounding box center [452, 10] width 181 height 15
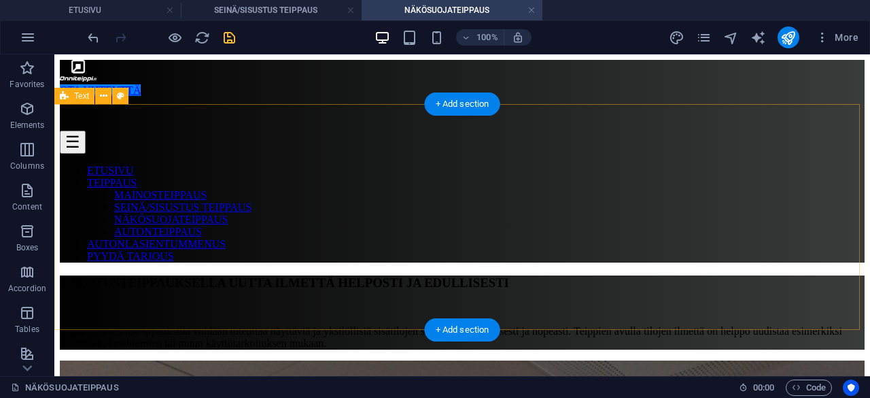
click at [188, 275] on div "SISUSTUSTEIPPAUKSELLA UUTTA ILMETTÄ HELPOSTI JA EDULLISESTI Seinä- ja sisustust…" at bounding box center [462, 312] width 805 height 74
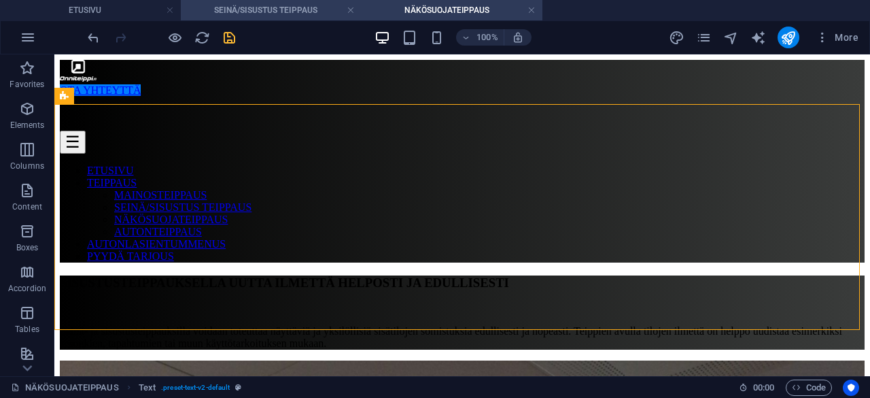
click at [264, 3] on h4 "SEINÄ/SISUSTUS TEIPPAUS" at bounding box center [271, 10] width 181 height 15
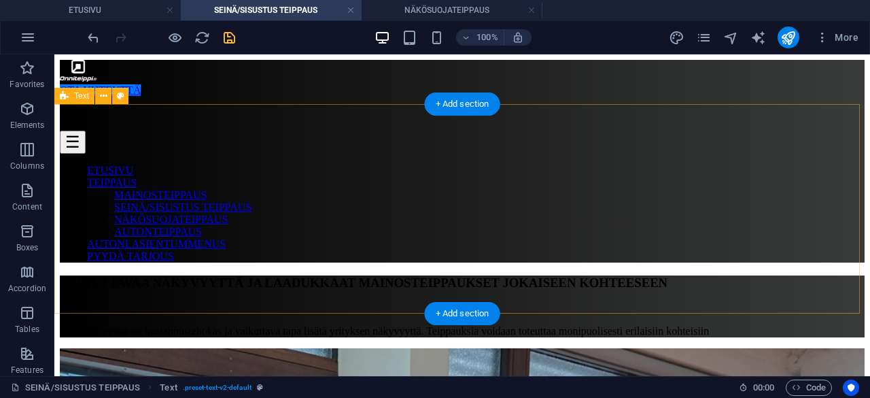
click at [252, 275] on div "VAIKUTTAVAA NÄKYVYYTTÄ JA LAADUKKAAT MAINOSTEIPPAUKSET JOKAISEEN KOHTEESEEN Mai…" at bounding box center [462, 306] width 805 height 62
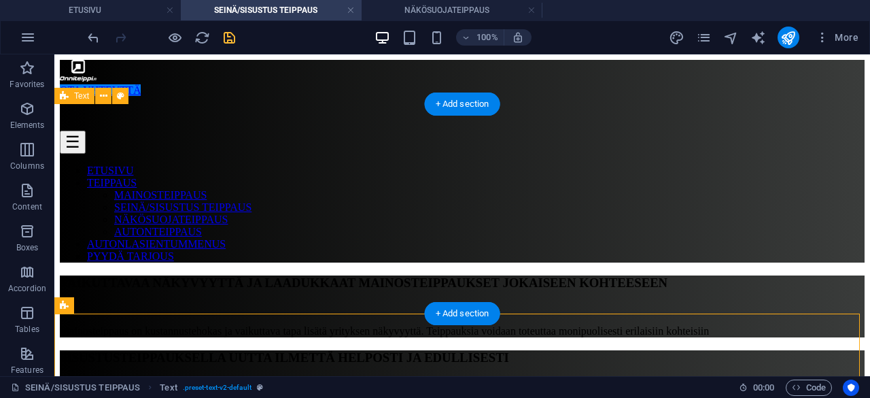
click at [276, 282] on div "VAIKUTTAVAA NÄKYVYYTTÄ JA LAADUKKAAT MAINOSTEIPPAUKSET JOKAISEEN KOHTEESEEN Mai…" at bounding box center [462, 306] width 805 height 62
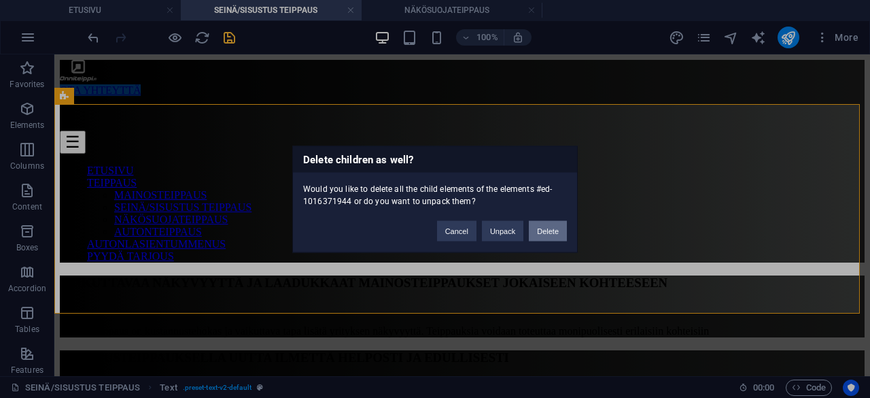
click at [549, 229] on button "Delete" at bounding box center [548, 230] width 38 height 20
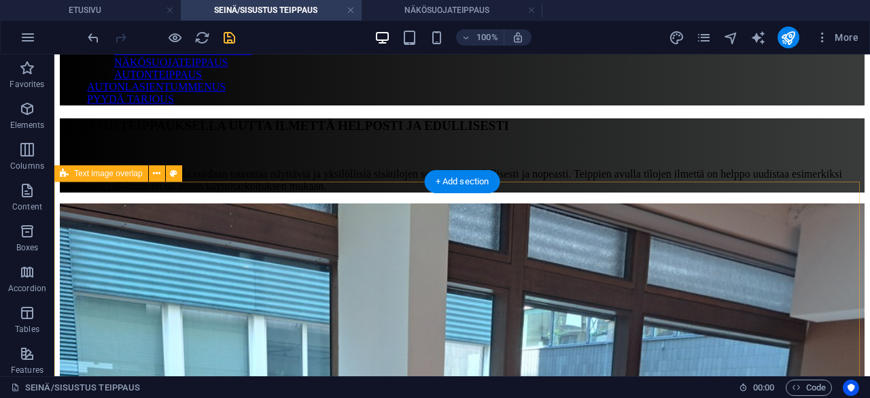
scroll to position [163, 0]
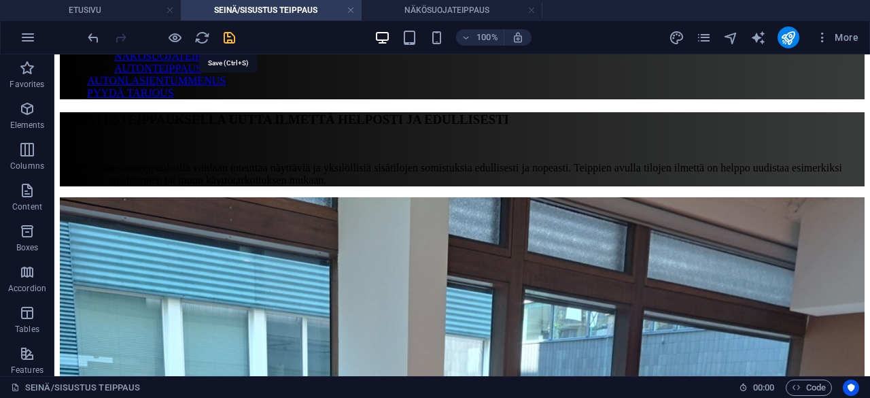
click at [228, 38] on icon "save" at bounding box center [230, 38] width 16 height 16
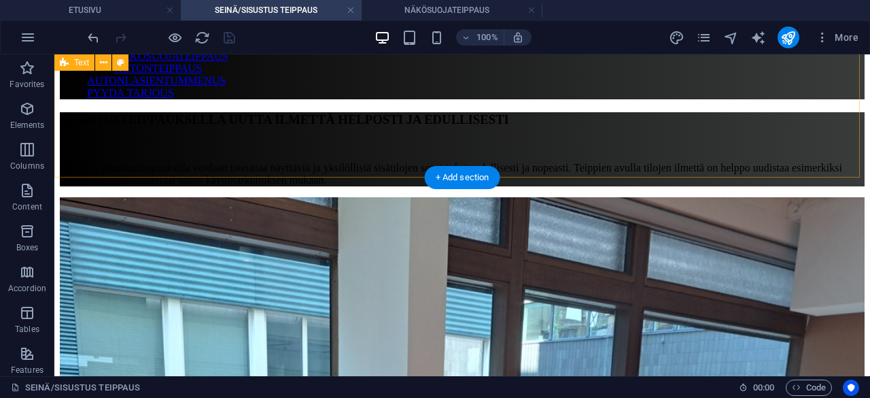
scroll to position [0, 0]
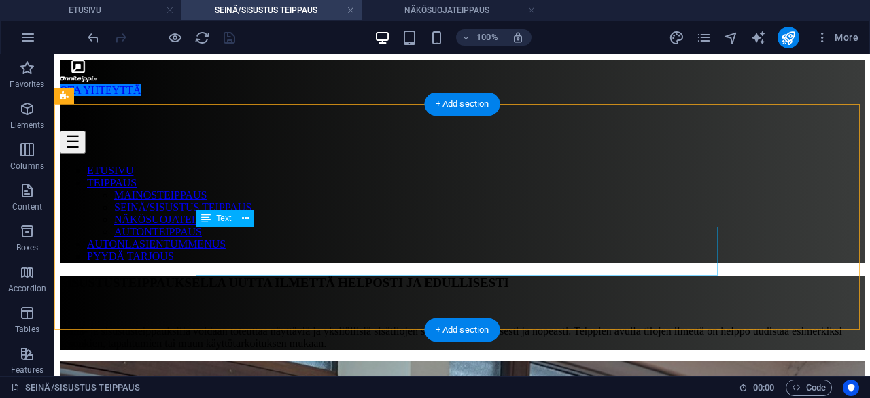
click at [239, 325] on div "Seinä- ja sisustusteippauksilla voidaan toteuttaa näyttäviä ja yksilöllisiä sis…" at bounding box center [462, 337] width 805 height 24
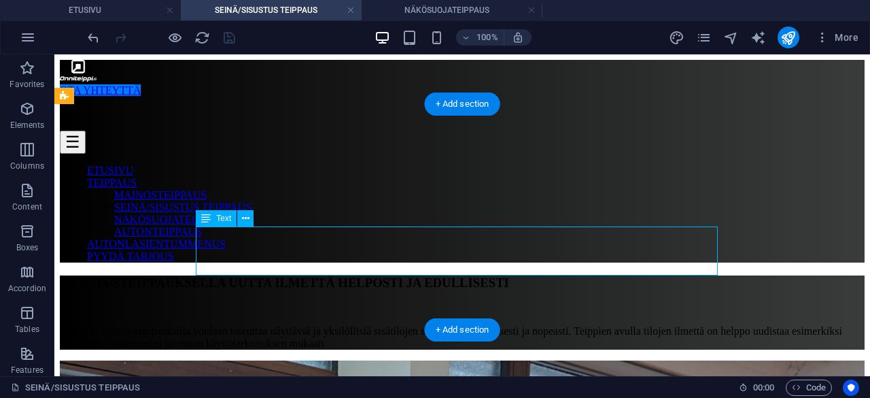
click at [239, 325] on div "Seinä- ja sisustusteippauksilla voidaan toteuttaa näyttäviä ja yksilöllisiä sis…" at bounding box center [462, 337] width 805 height 24
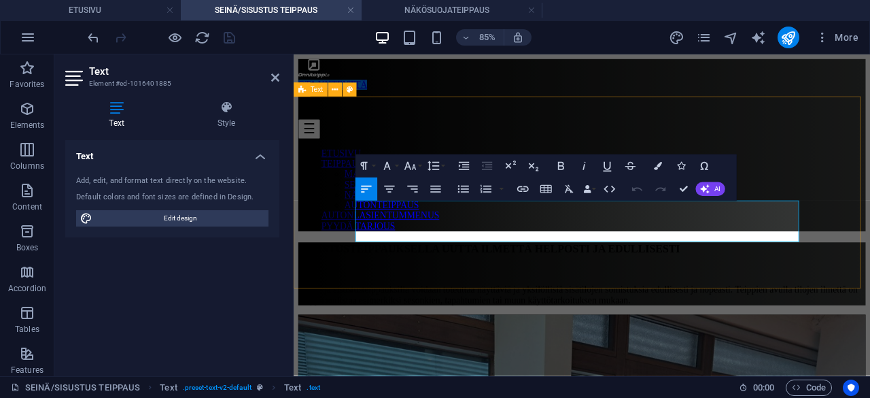
click at [406, 325] on p "Seinä- ja sisustusteippauksilla voidaan toteuttaa näyttäviä ja yksilöllisiä sis…" at bounding box center [633, 337] width 668 height 24
click at [409, 325] on p "Seinä- ja sisustusteippauksilla voidaan toteuttaa näyttäviä ja yksilöllisiä sis…" at bounding box center [633, 337] width 668 height 24
click at [407, 325] on p "Seinä- ja sisustusteippauksilla voidaan toteuttaa näyttäviä ja yksilöllisiä sis…" at bounding box center [633, 337] width 668 height 24
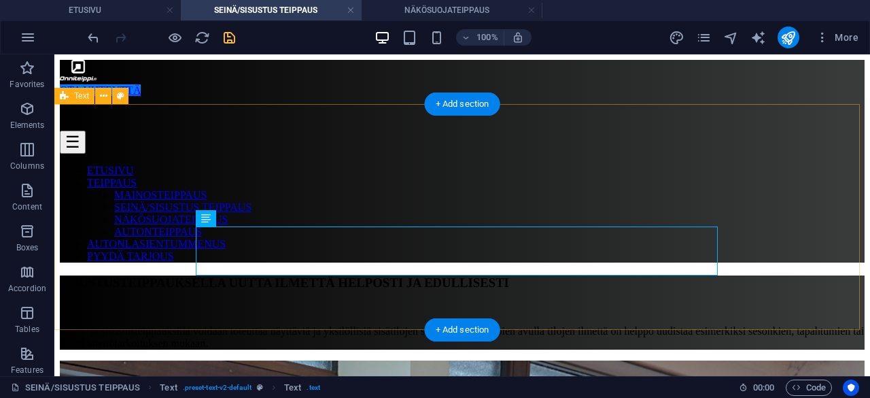
click at [788, 275] on div "SISUSTUSTEIPPAUKSELLA UUTTA ILMETTÄ HELPOSTI JA EDULLISESTI Seinä- ja sisustust…" at bounding box center [462, 312] width 805 height 74
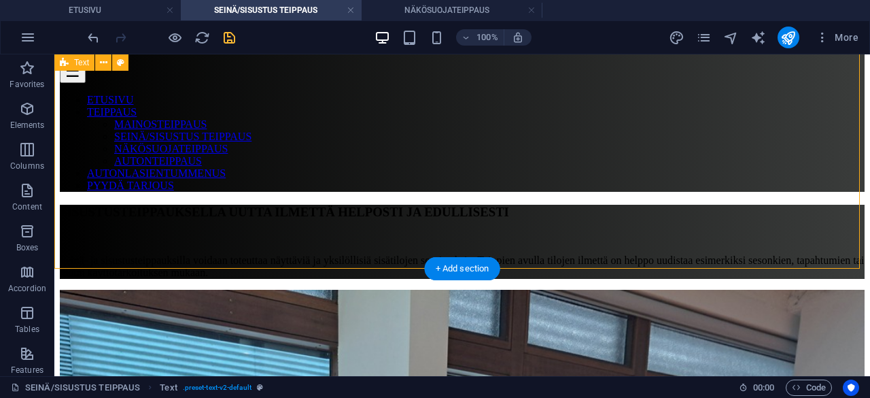
scroll to position [69, 0]
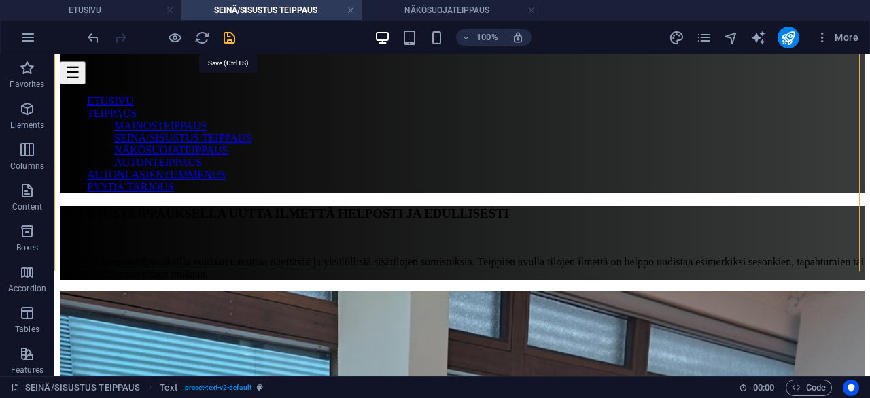
click at [234, 43] on icon "save" at bounding box center [230, 38] width 16 height 16
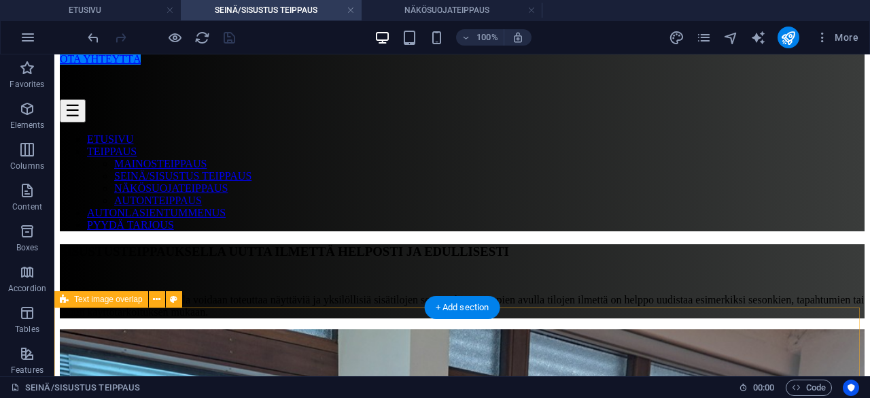
scroll to position [0, 0]
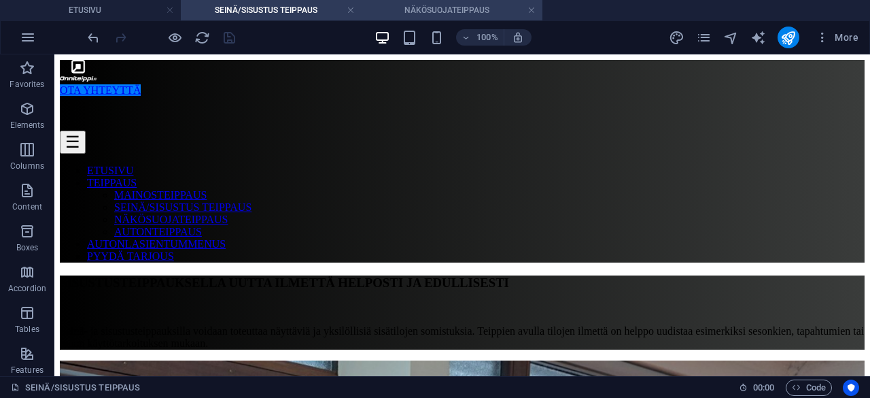
click at [452, 13] on h4 "NÄKÖSUOJATEIPPAUS" at bounding box center [452, 10] width 181 height 15
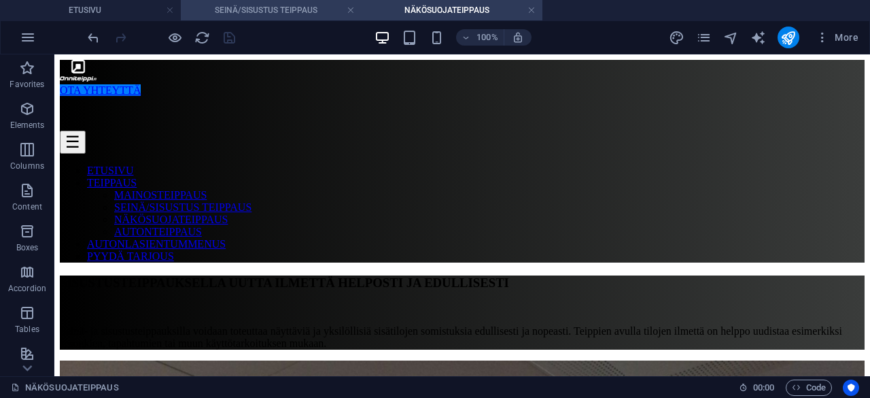
click at [277, 1] on li "SEINÄ/SISUSTUS TEIPPAUS" at bounding box center [271, 10] width 181 height 20
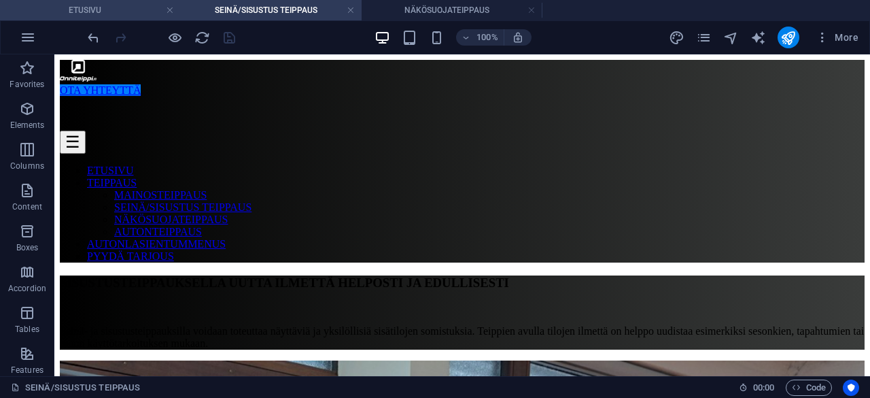
click at [118, 5] on h4 "ETUSIVU" at bounding box center [90, 10] width 181 height 15
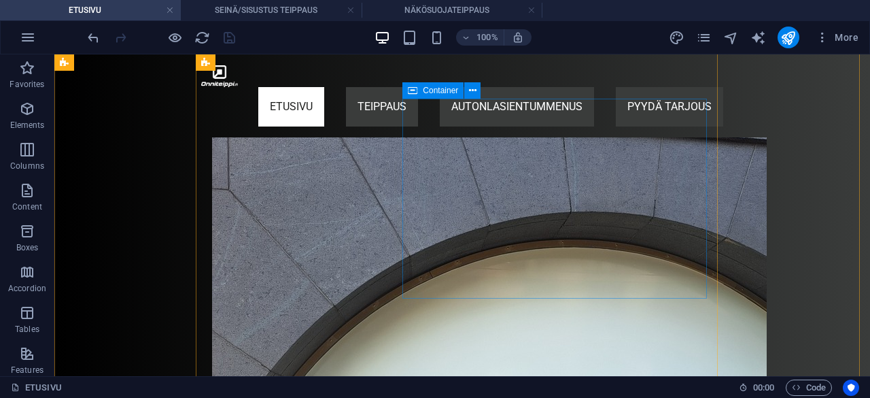
scroll to position [552, 0]
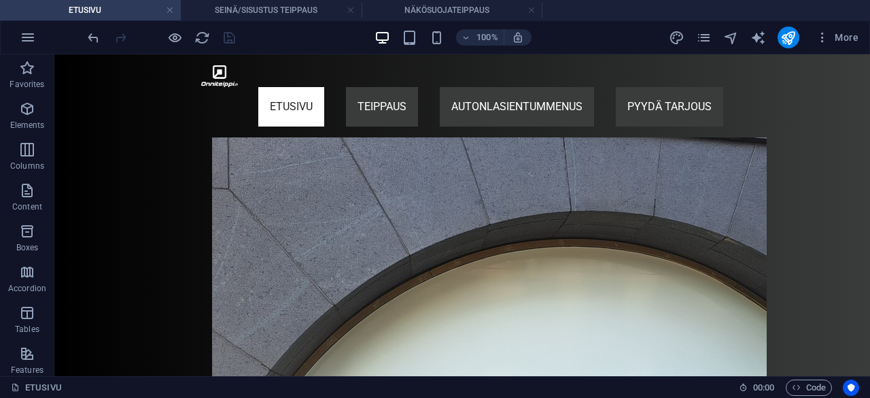
click at [230, 41] on div at bounding box center [161, 38] width 152 height 22
click at [786, 41] on icon "publish" at bounding box center [788, 38] width 16 height 16
click at [229, 33] on div at bounding box center [161, 38] width 152 height 22
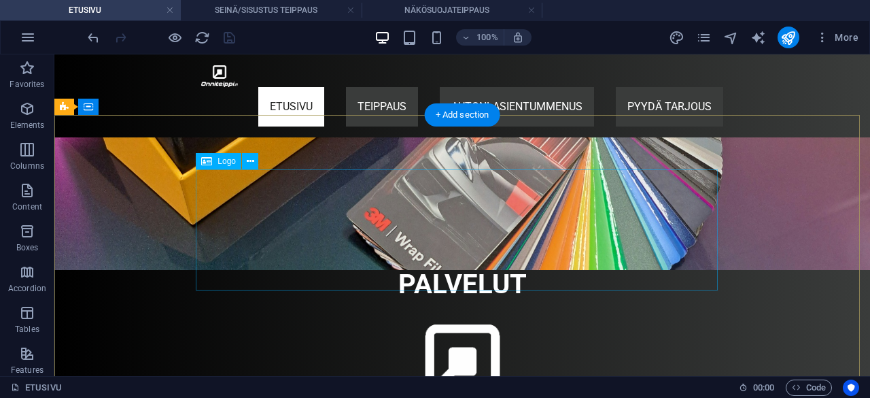
scroll to position [0, 0]
